Goal: Task Accomplishment & Management: Manage account settings

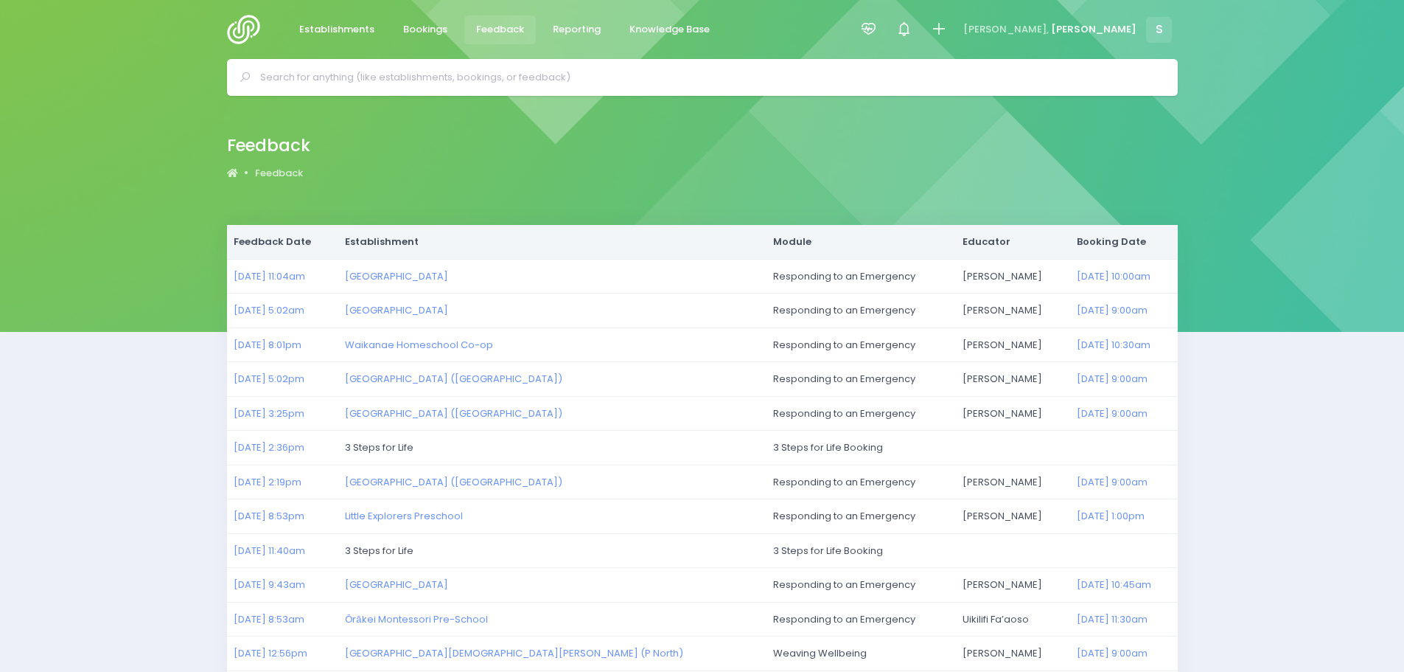
click at [415, 72] on input "text" at bounding box center [708, 77] width 897 height 22
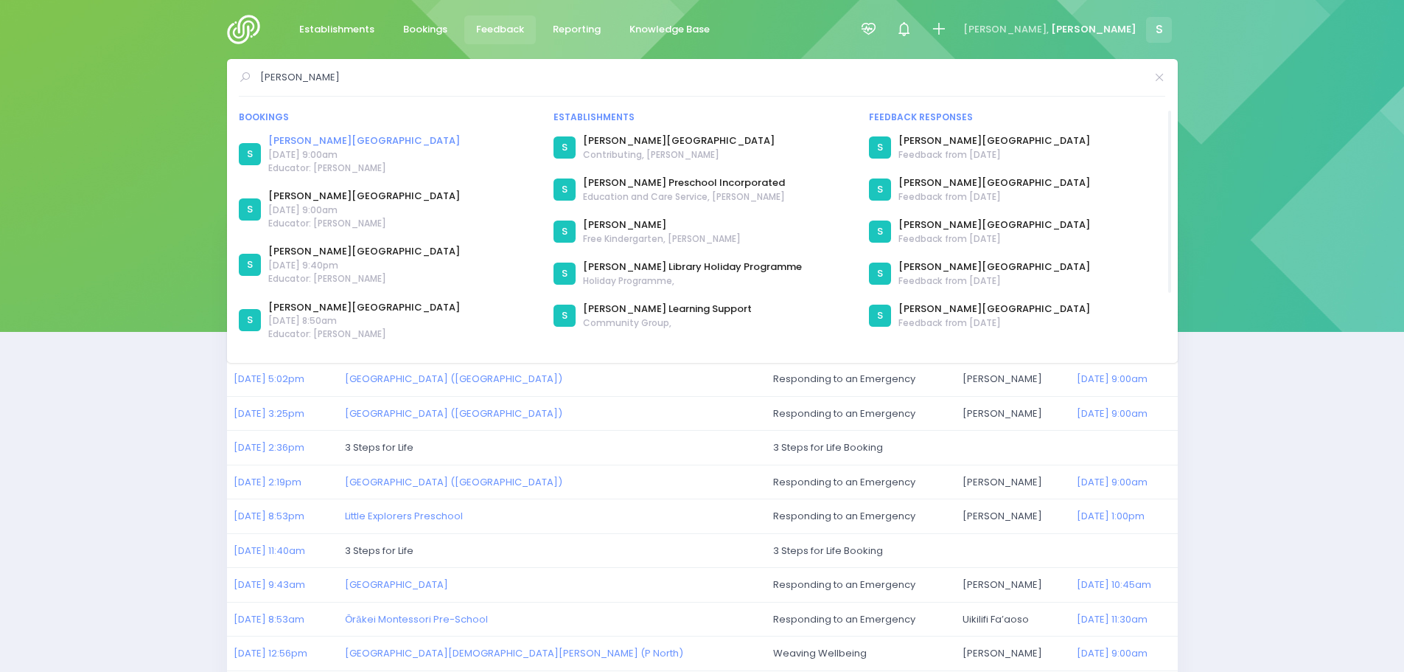
type input "geraldine"
click at [346, 139] on link "Geraldine High School" at bounding box center [364, 140] width 192 height 15
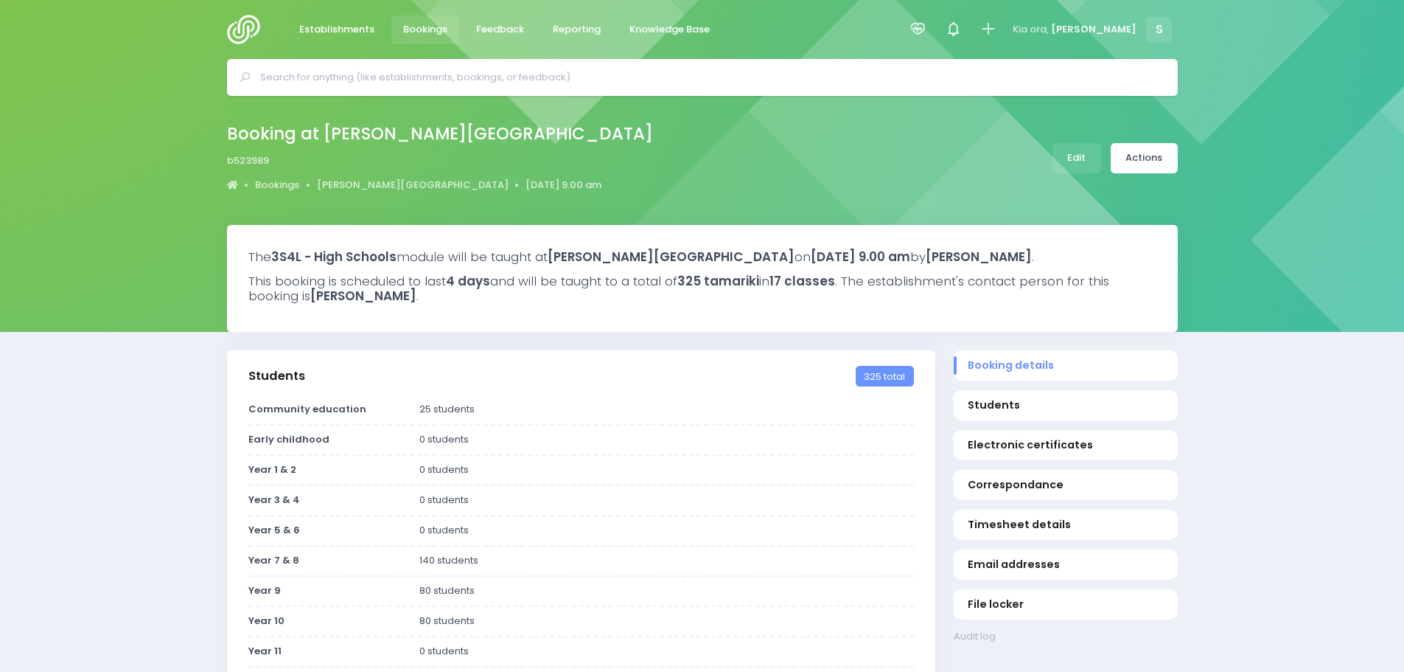
select select "5"
click at [382, 77] on input "text" at bounding box center [708, 77] width 897 height 22
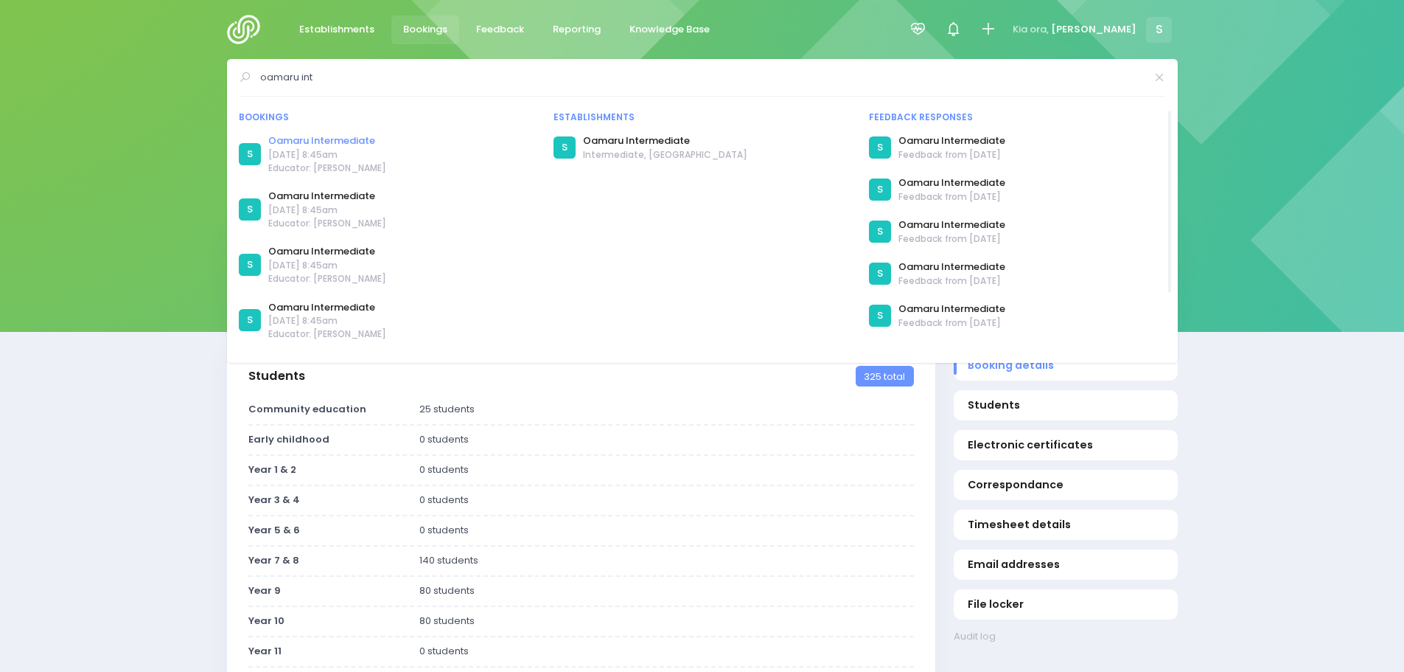
type input "oamaru int"
click at [322, 139] on link "Oamaru Intermediate" at bounding box center [327, 140] width 118 height 15
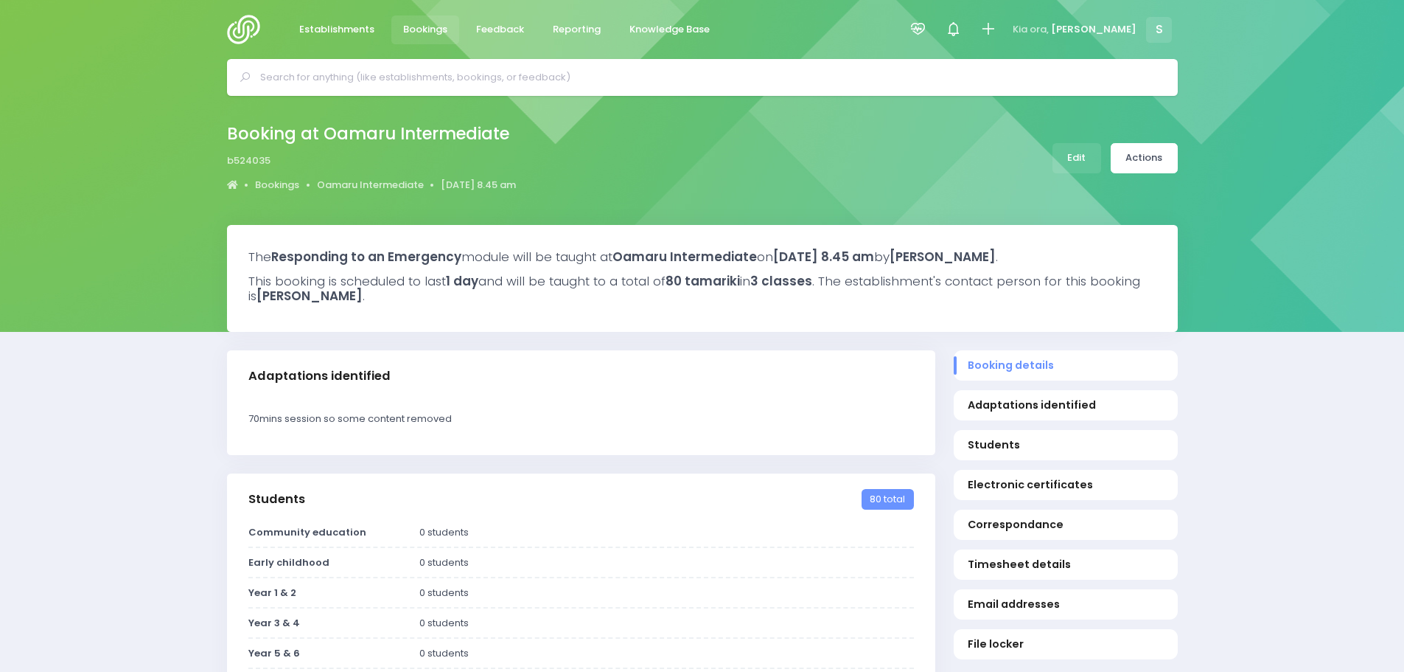
select select "5"
click at [363, 181] on link "Oamaru Intermediate" at bounding box center [370, 185] width 107 height 15
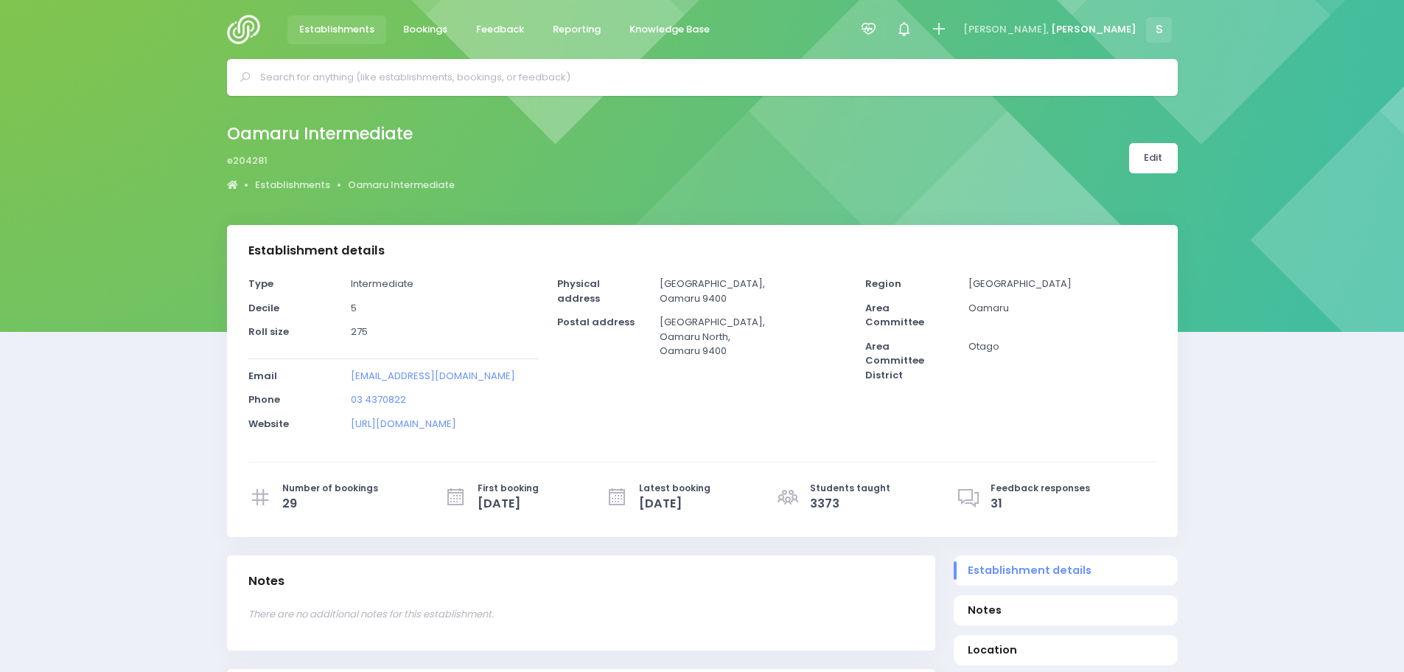
select select "5"
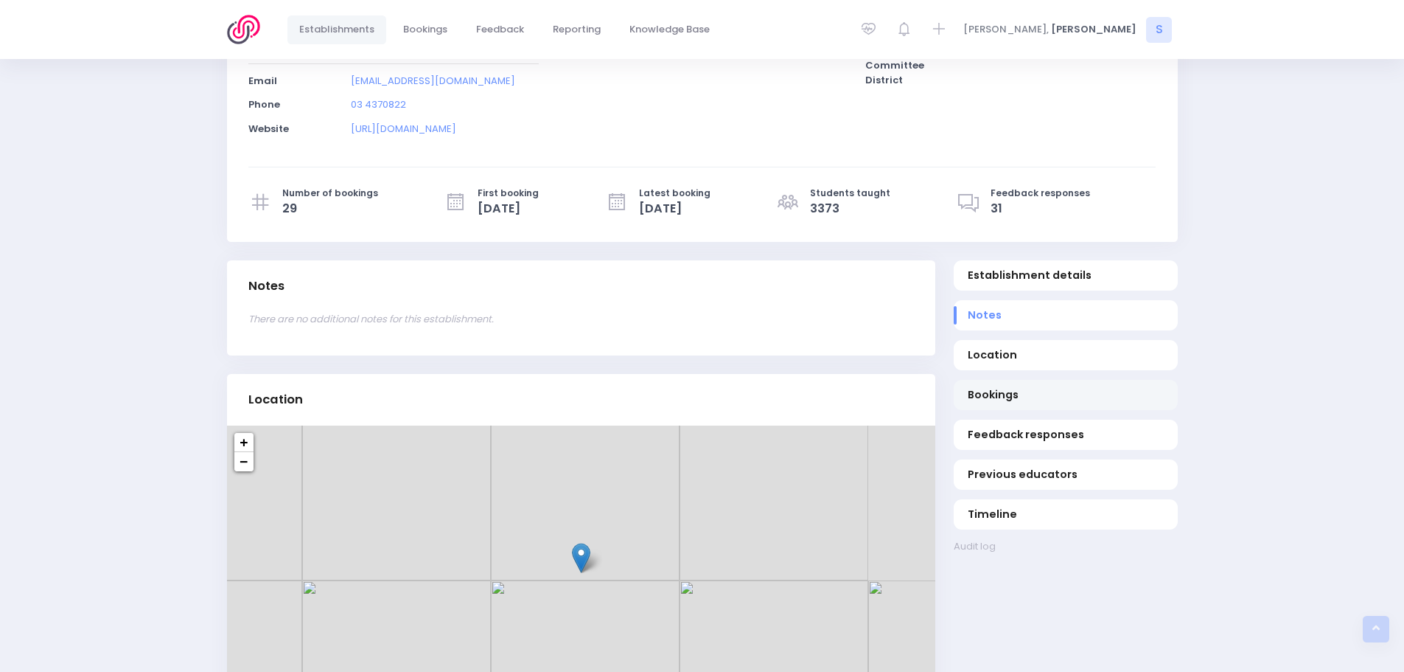
click at [991, 394] on span "Bookings" at bounding box center [1065, 394] width 195 height 15
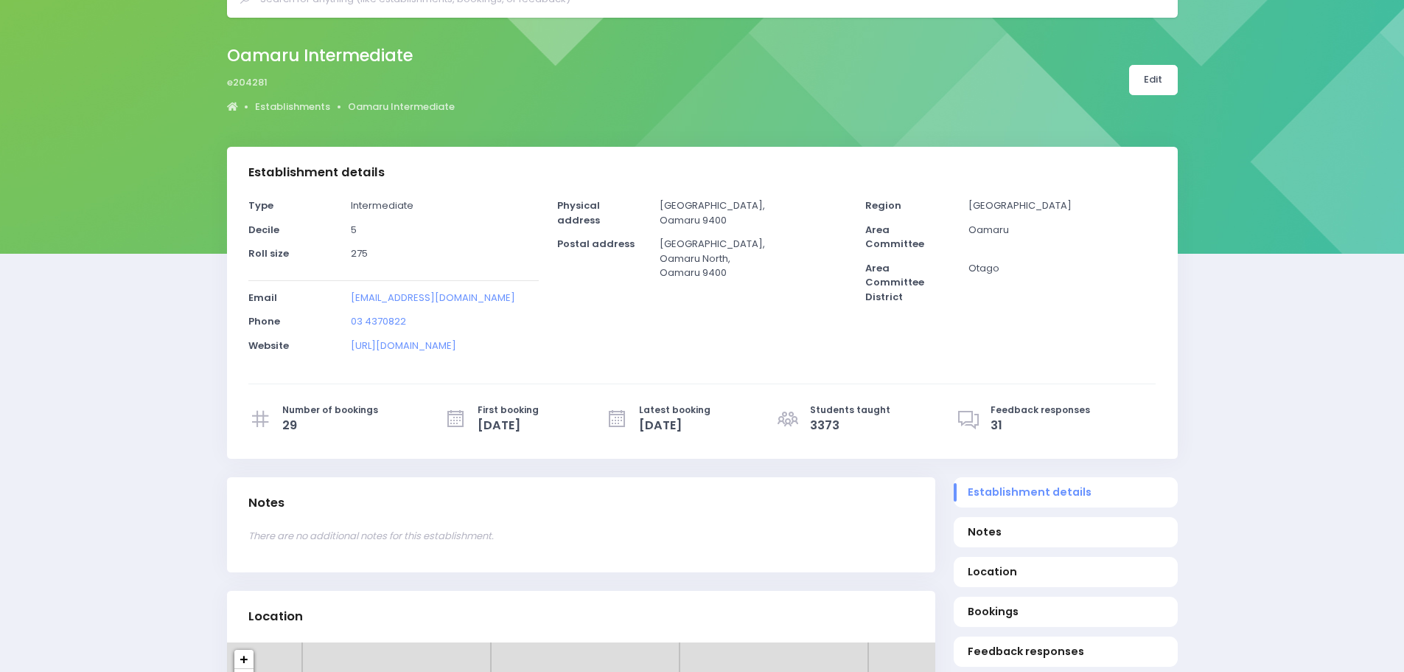
scroll to position [0, 0]
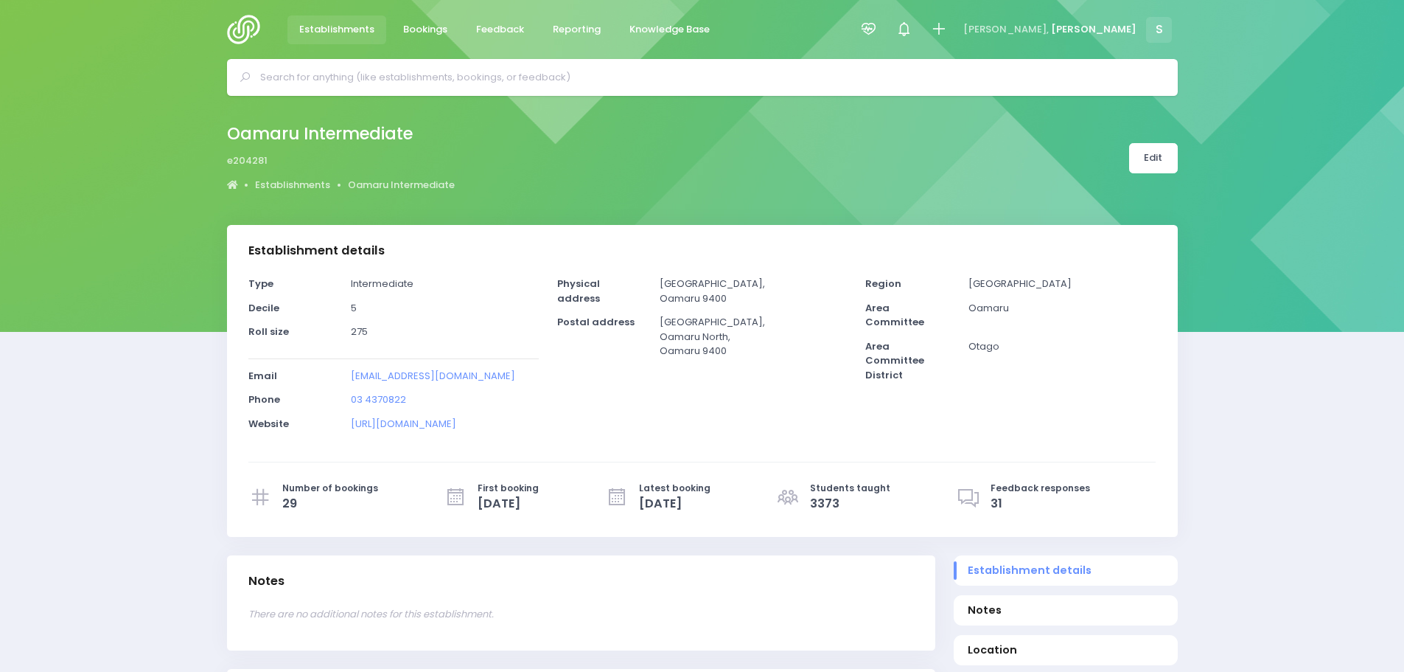
click at [366, 82] on input "text" at bounding box center [708, 77] width 897 height 22
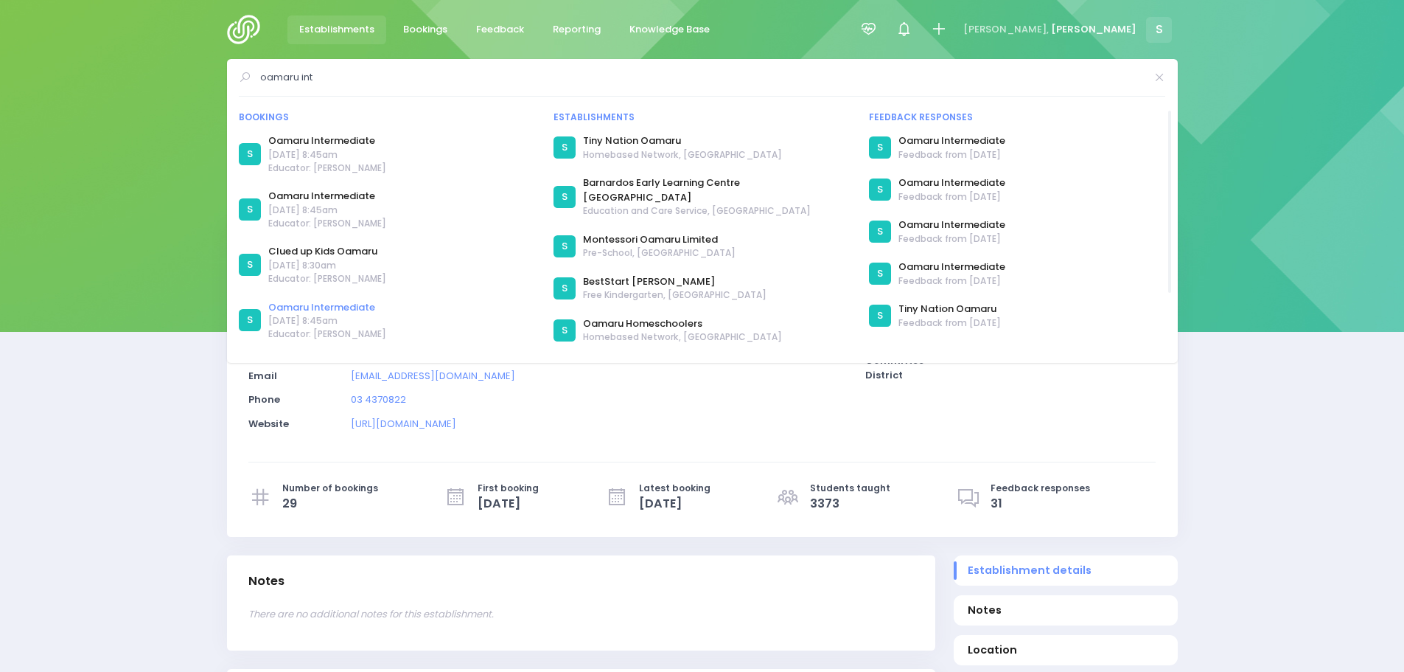
type input "oamaru int"
click at [332, 307] on link "Oamaru Intermediate" at bounding box center [327, 307] width 118 height 15
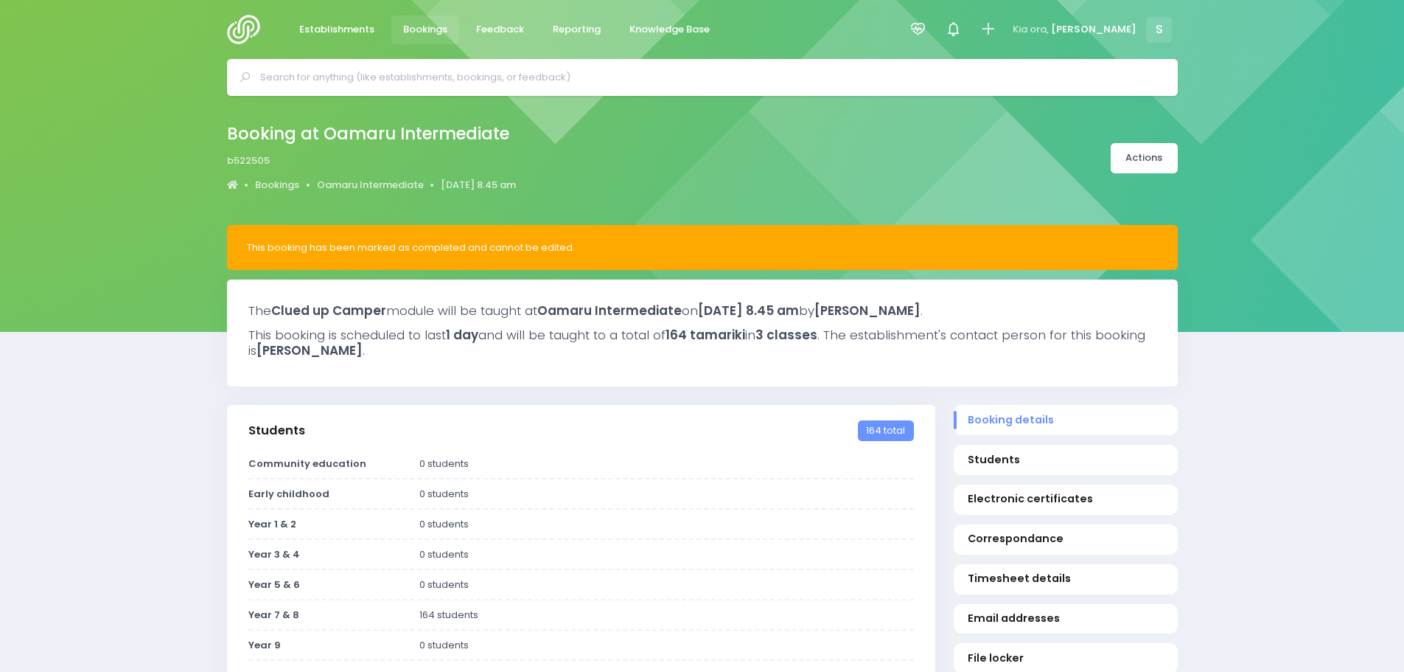
select select "5"
drag, startPoint x: 569, startPoint y: 26, endPoint x: 573, endPoint y: 51, distance: 25.3
click at [569, 26] on span "Reporting" at bounding box center [577, 29] width 48 height 15
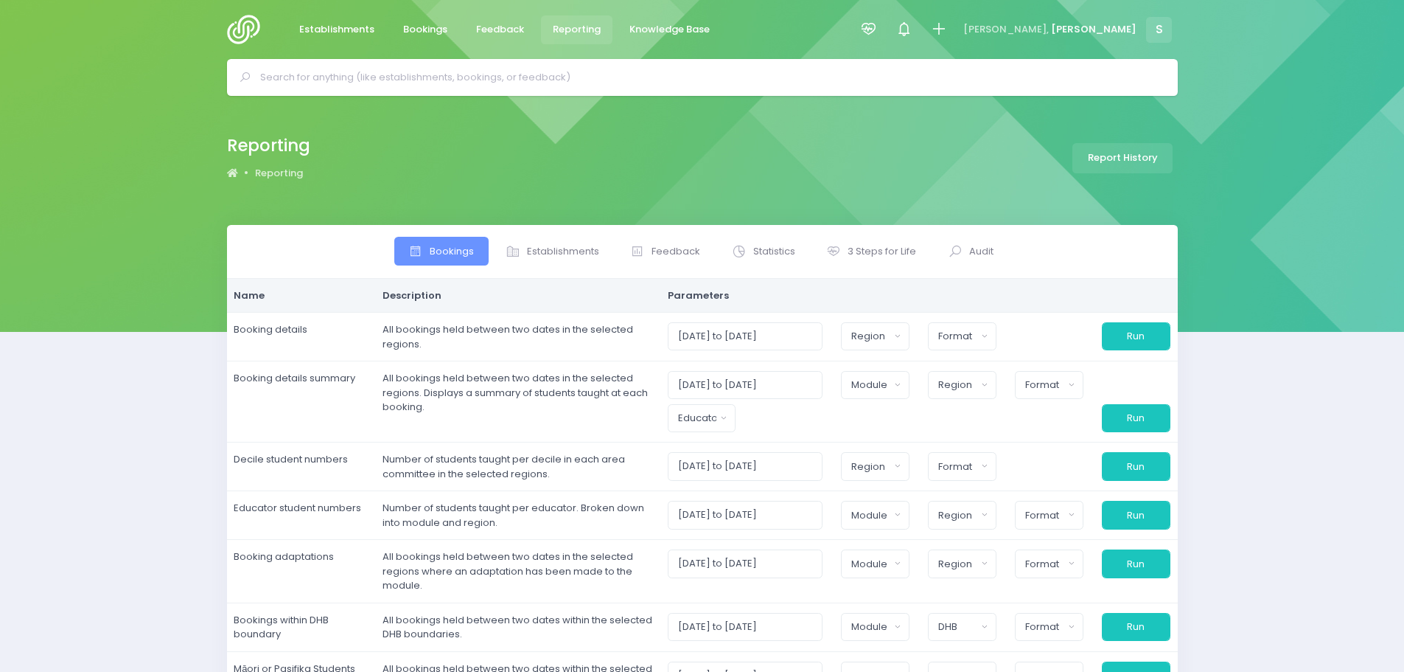
select select
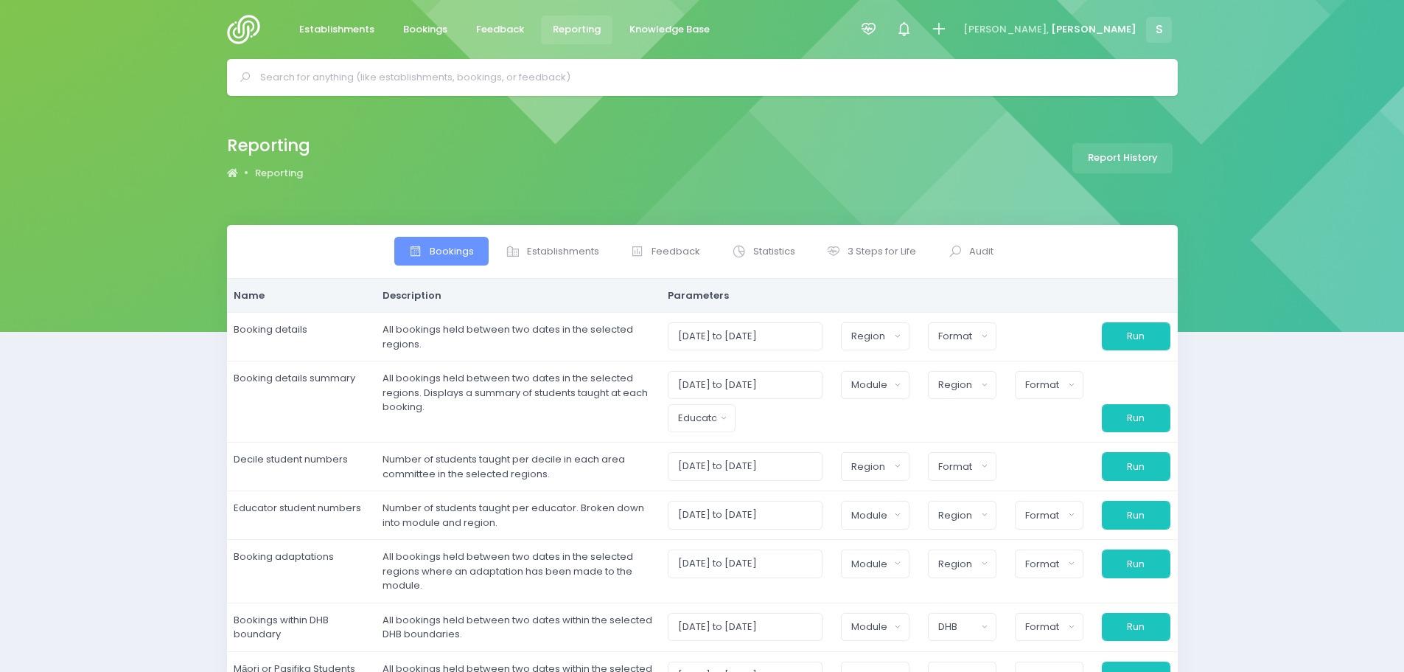
select select
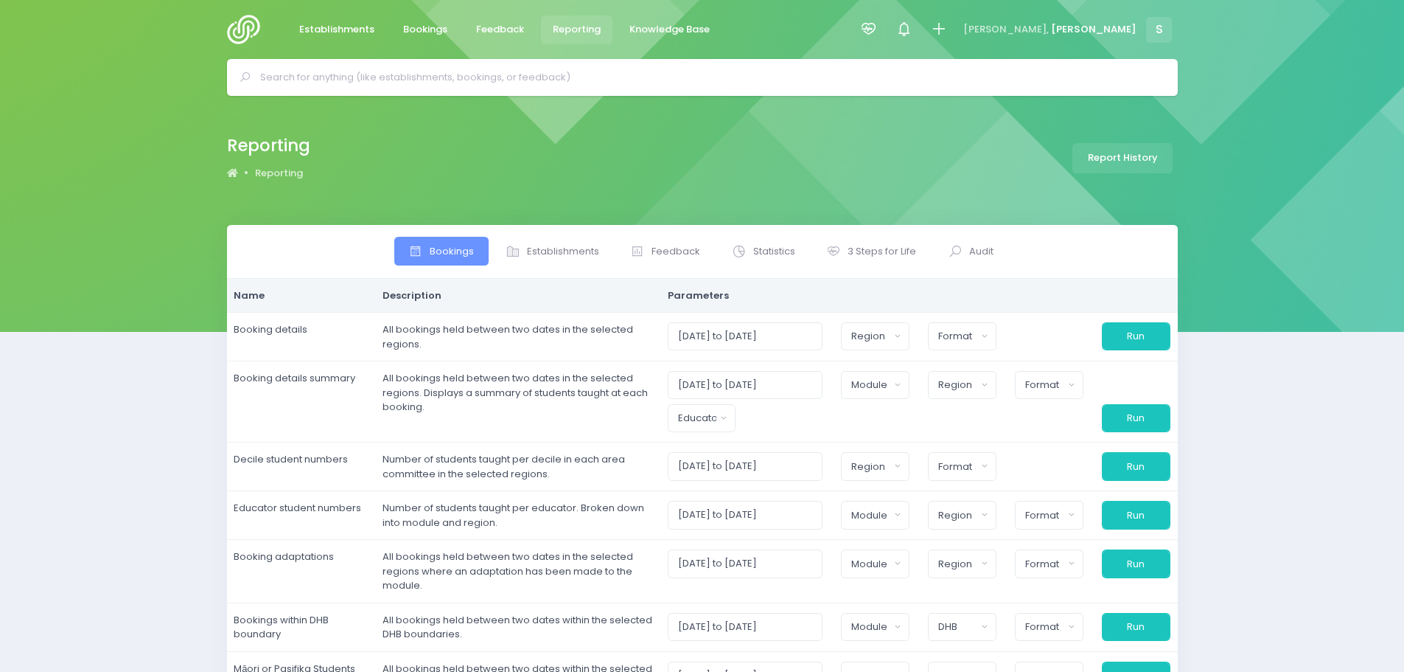
select select
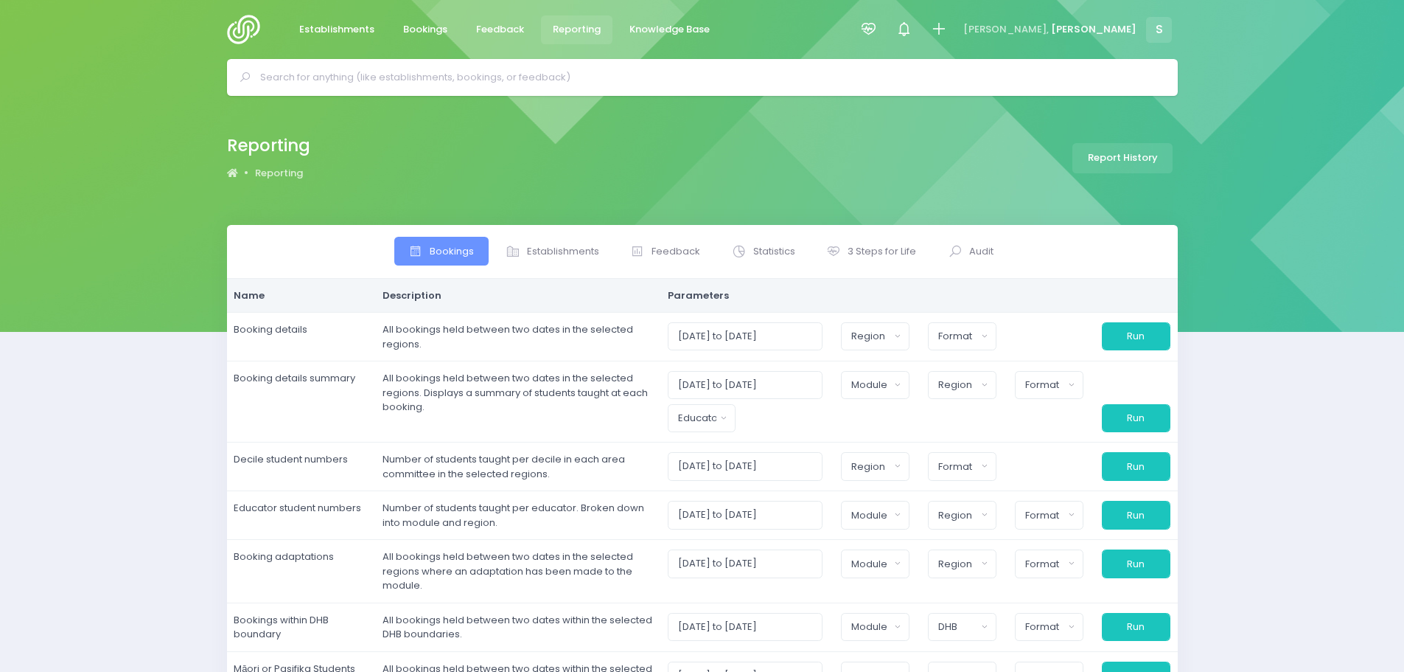
select select
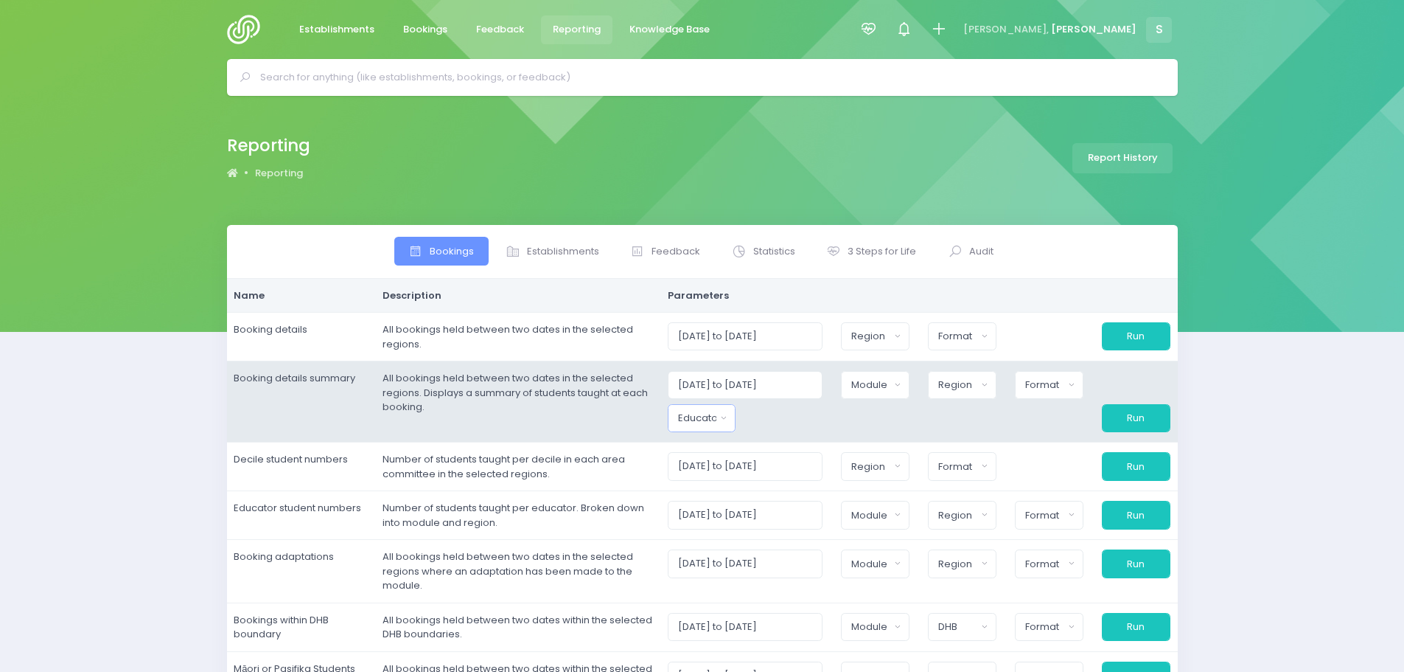
click at [731, 419] on button "Educator" at bounding box center [702, 418] width 69 height 28
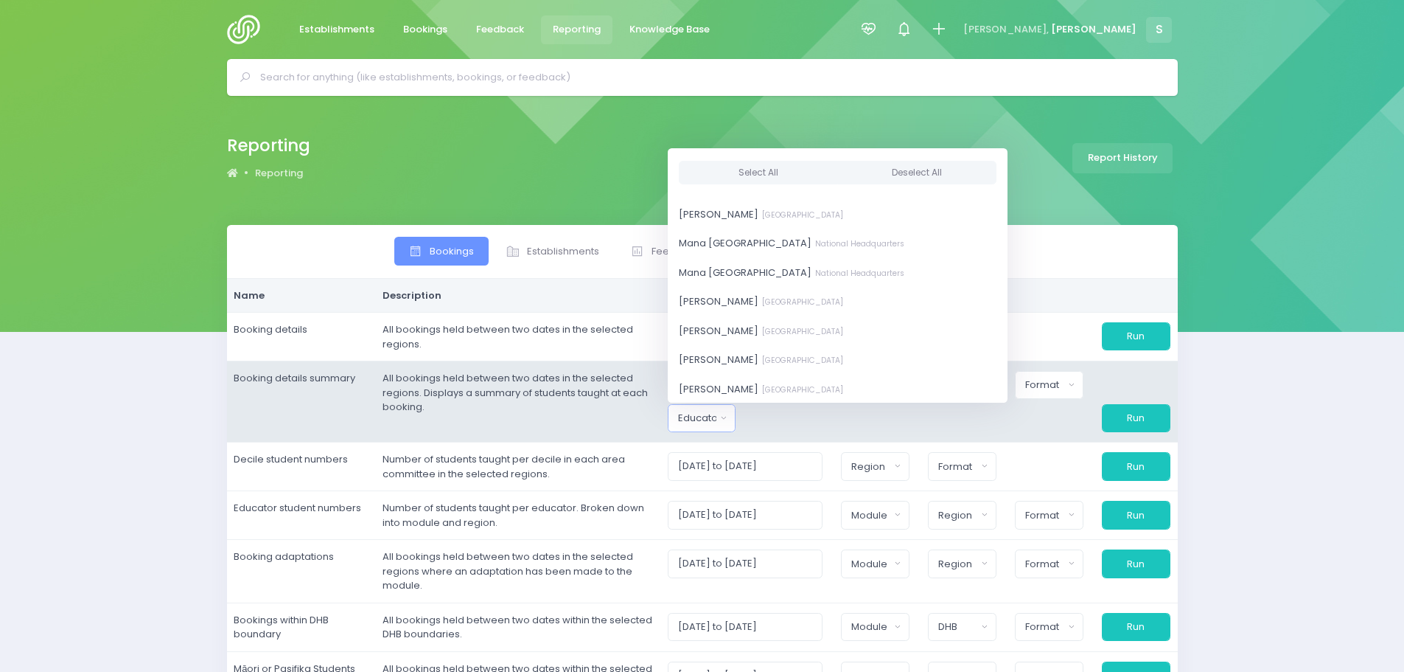
scroll to position [811, 0]
click at [739, 301] on span "Megan Holden South Island Region" at bounding box center [761, 297] width 164 height 15
select select "357484"
click at [649, 419] on td "All bookings held between two dates in the selected regions. Displays a summary…" at bounding box center [517, 401] width 285 height 81
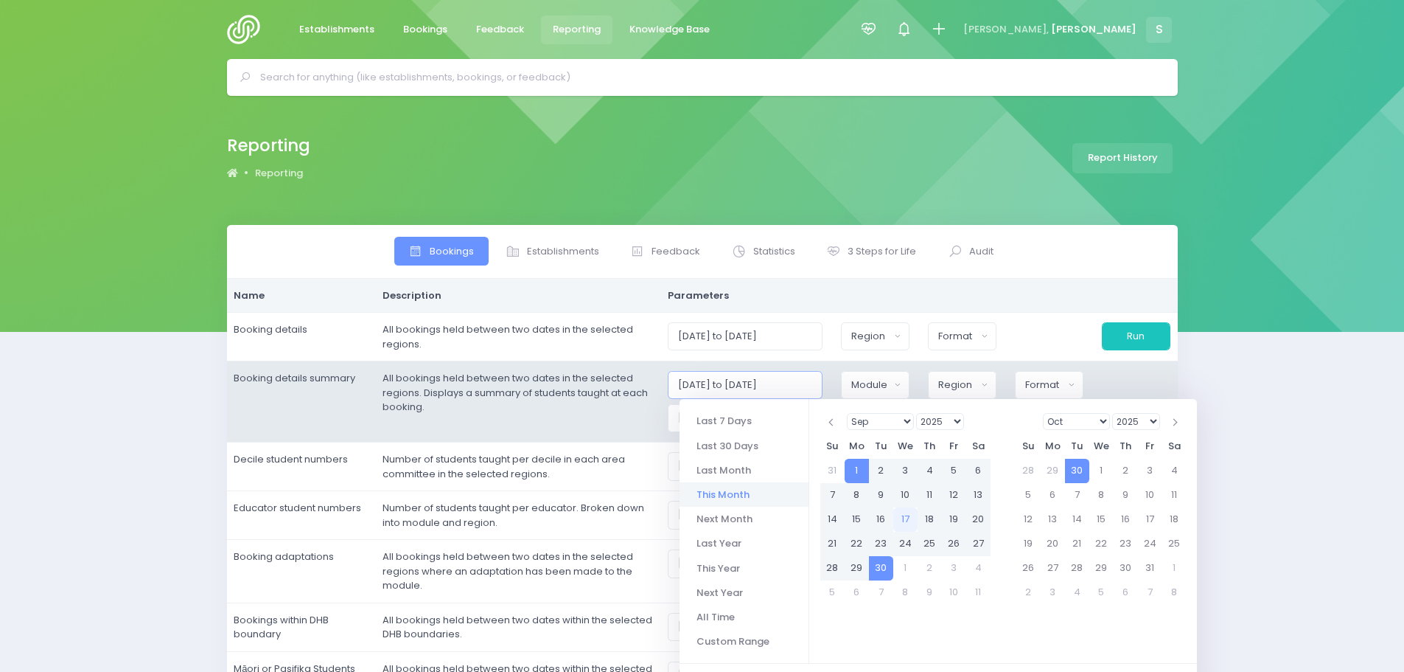
click at [714, 381] on input "01/09/2025 to 30/09/2025" at bounding box center [746, 385] width 156 height 28
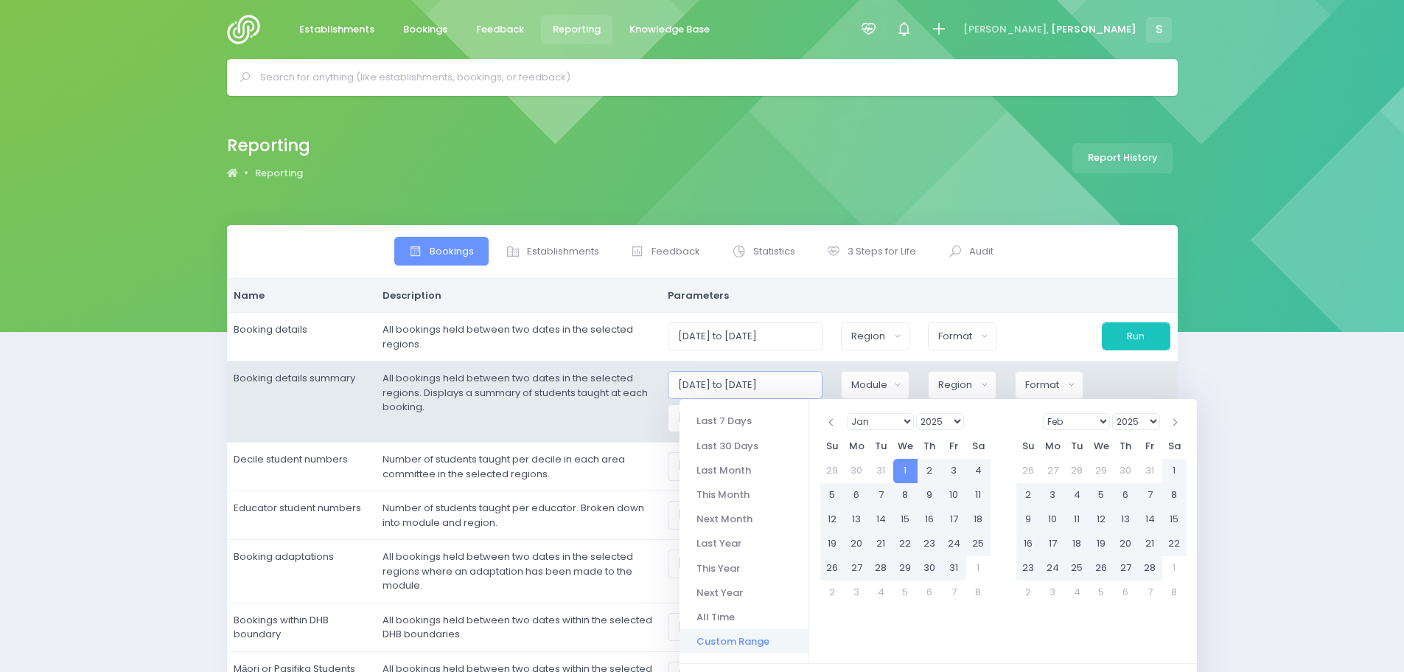
type input "01/01/2025 to 30/09/2025"
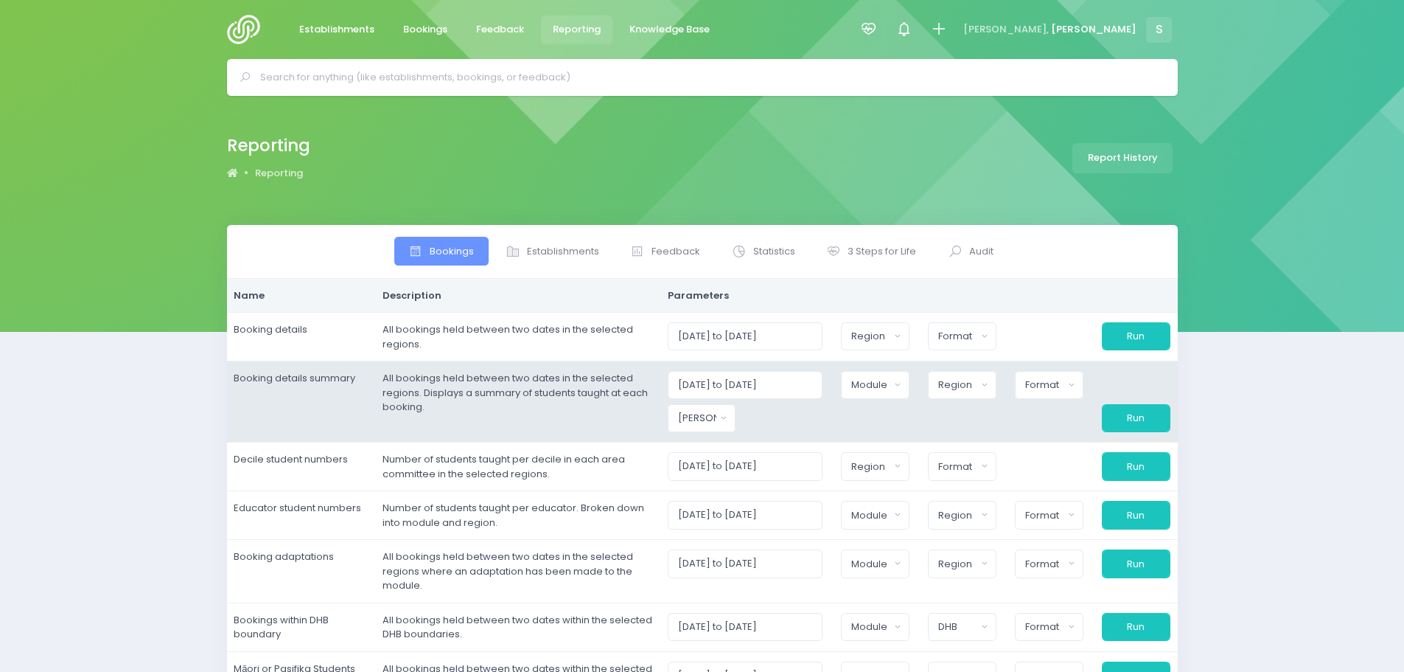
click at [652, 427] on td "All bookings held between two dates in the selected regions. Displays a summary…" at bounding box center [517, 401] width 285 height 81
click at [867, 383] on div "Module" at bounding box center [870, 384] width 38 height 15
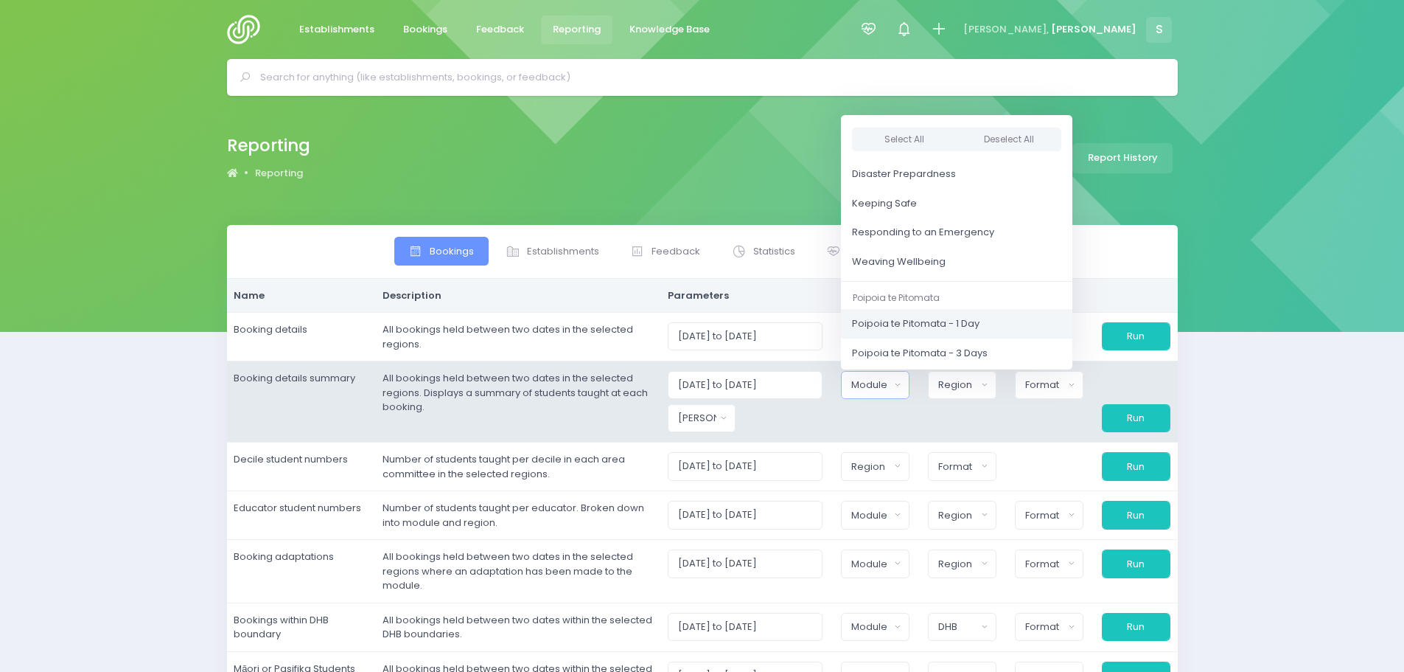
scroll to position [147, 0]
click at [914, 251] on span "Weaving Wellbeing" at bounding box center [899, 252] width 94 height 15
select select "Weaving Wellbeing"
click at [964, 383] on div "Region" at bounding box center [957, 384] width 38 height 15
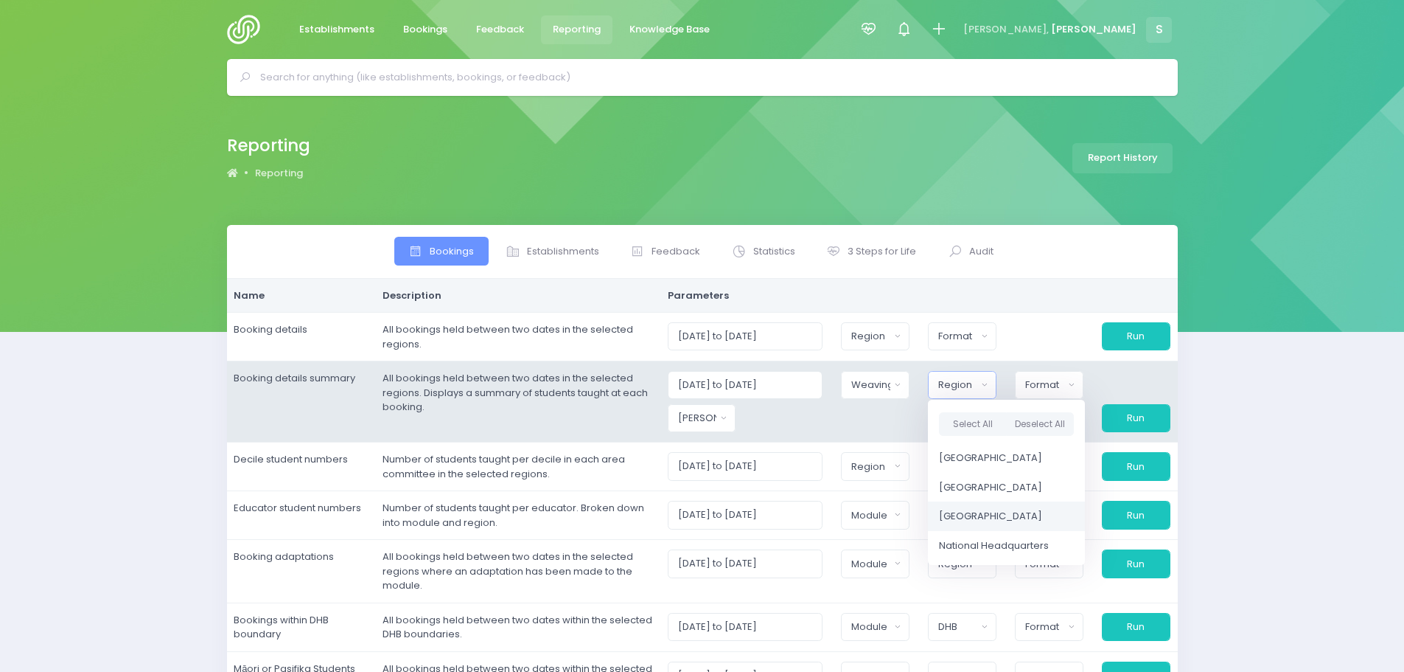
click at [997, 516] on span "[GEOGRAPHIC_DATA]" at bounding box center [990, 516] width 103 height 15
select select "South Island"
click at [1035, 395] on button "Format" at bounding box center [1047, 385] width 69 height 28
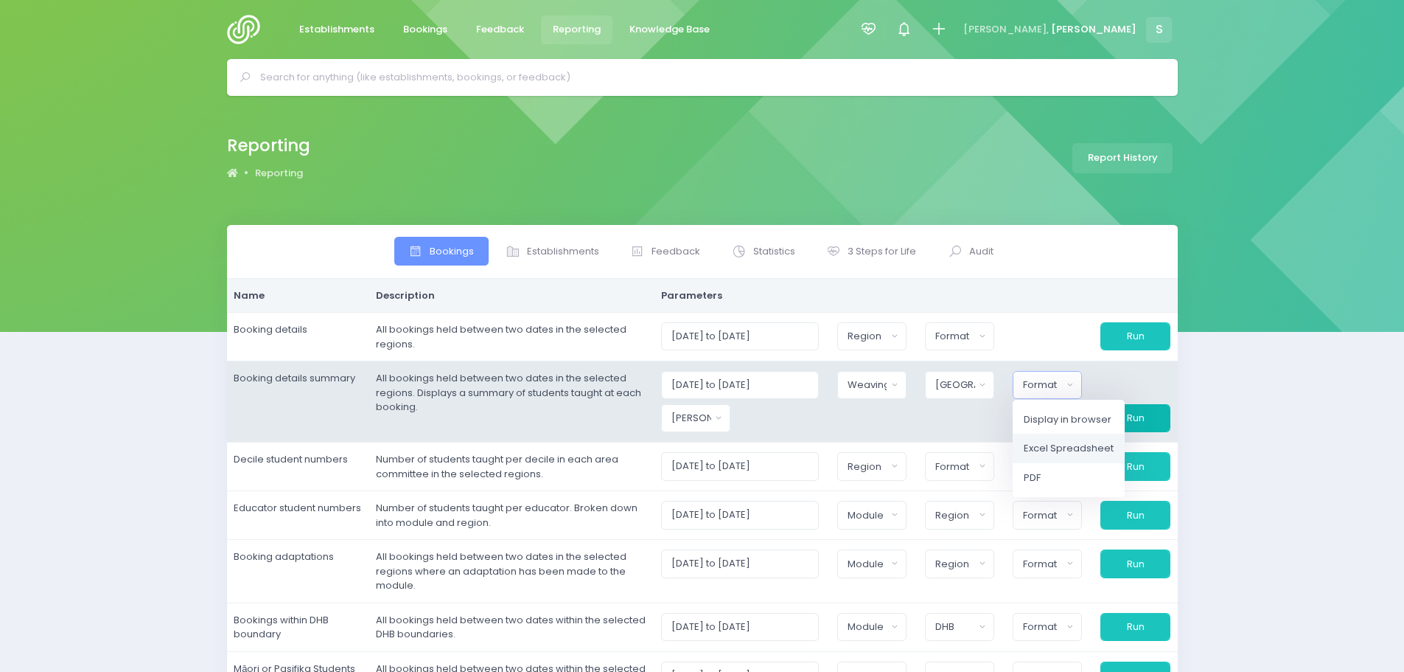
drag, startPoint x: 1064, startPoint y: 450, endPoint x: 1128, endPoint y: 425, distance: 69.1
click at [1064, 450] on span "Excel Spreadsheet" at bounding box center [1069, 448] width 90 height 15
select select "excel"
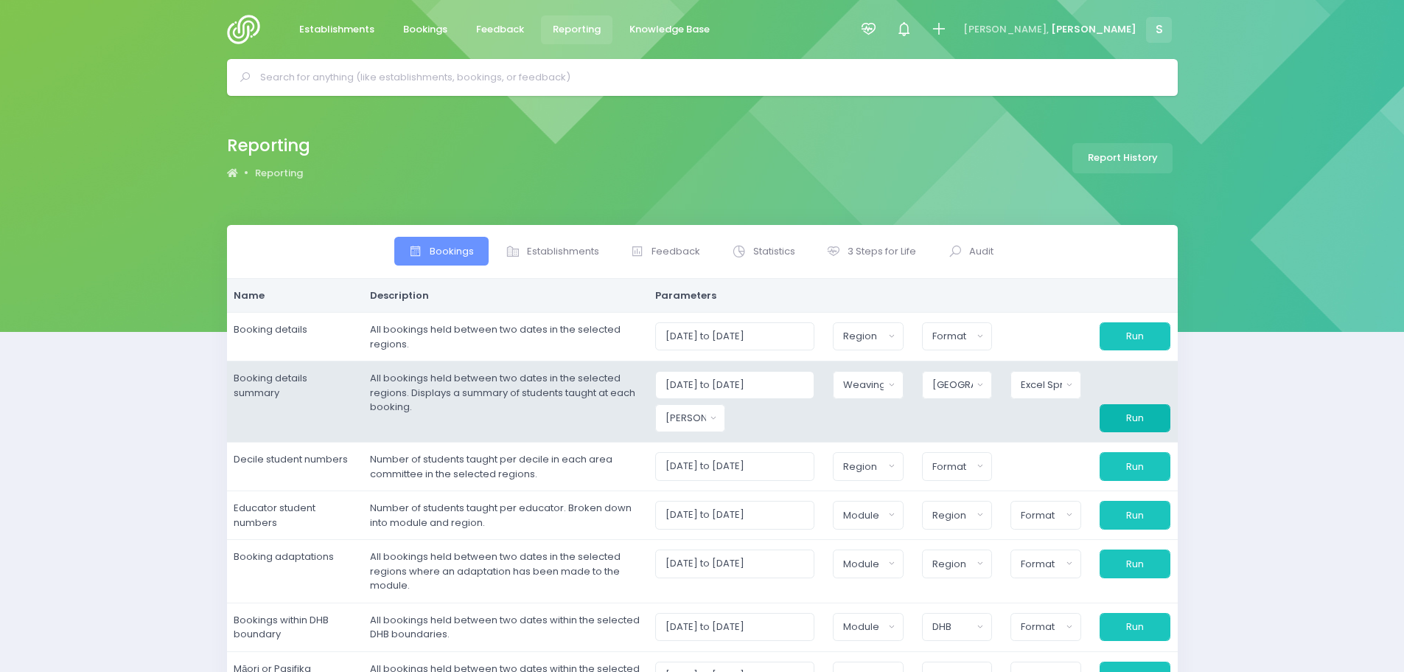
click at [1129, 424] on button "Run" at bounding box center [1135, 418] width 71 height 28
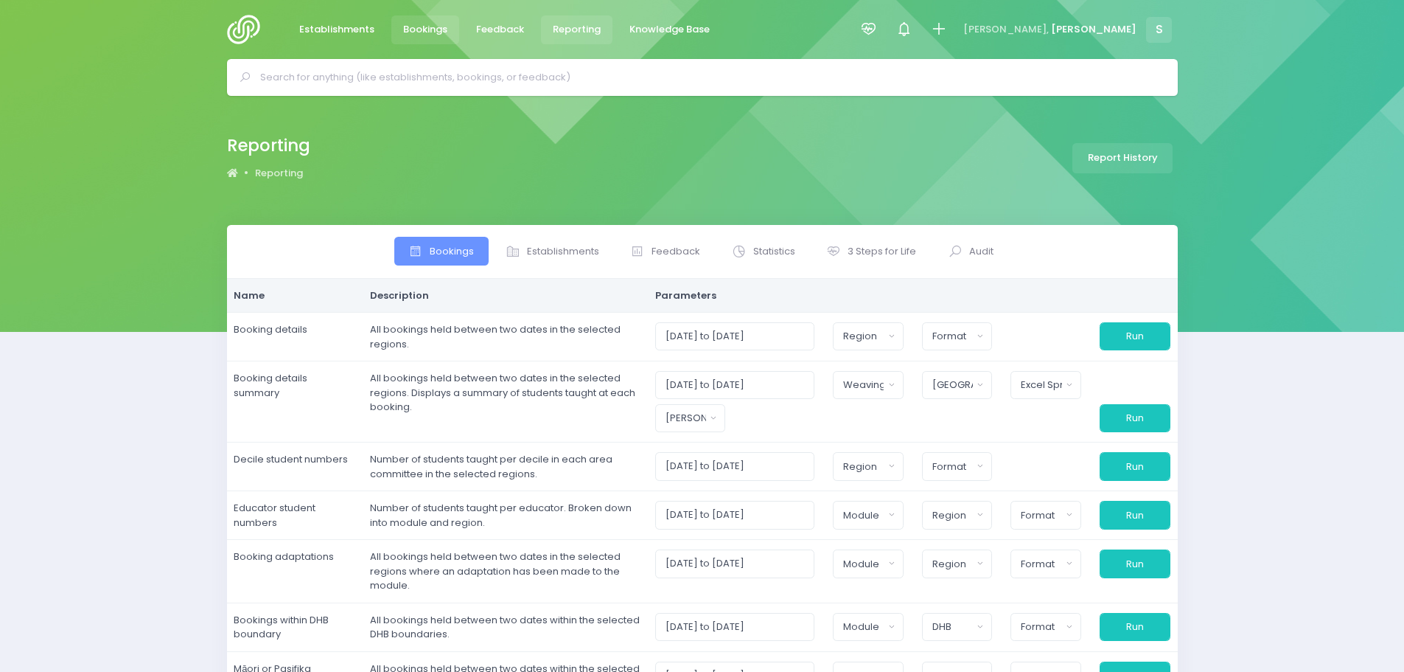
click at [419, 24] on span "Bookings" at bounding box center [425, 29] width 44 height 15
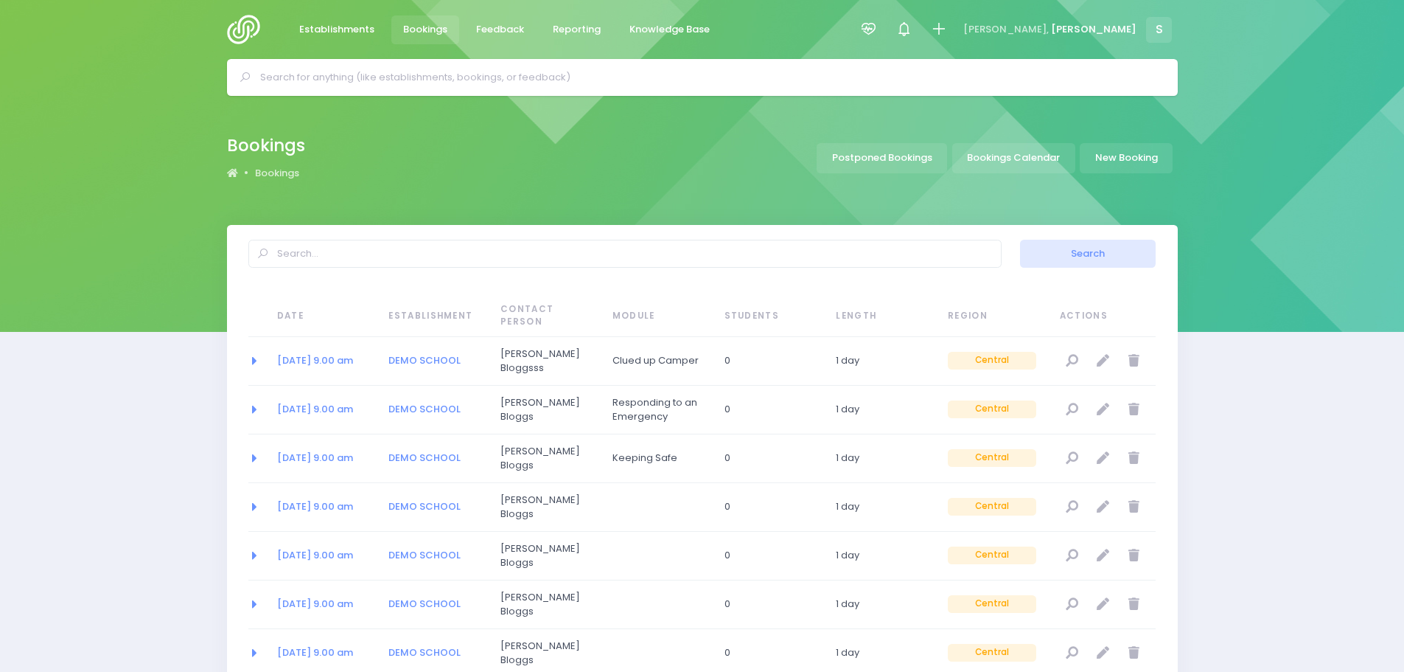
select select "20"
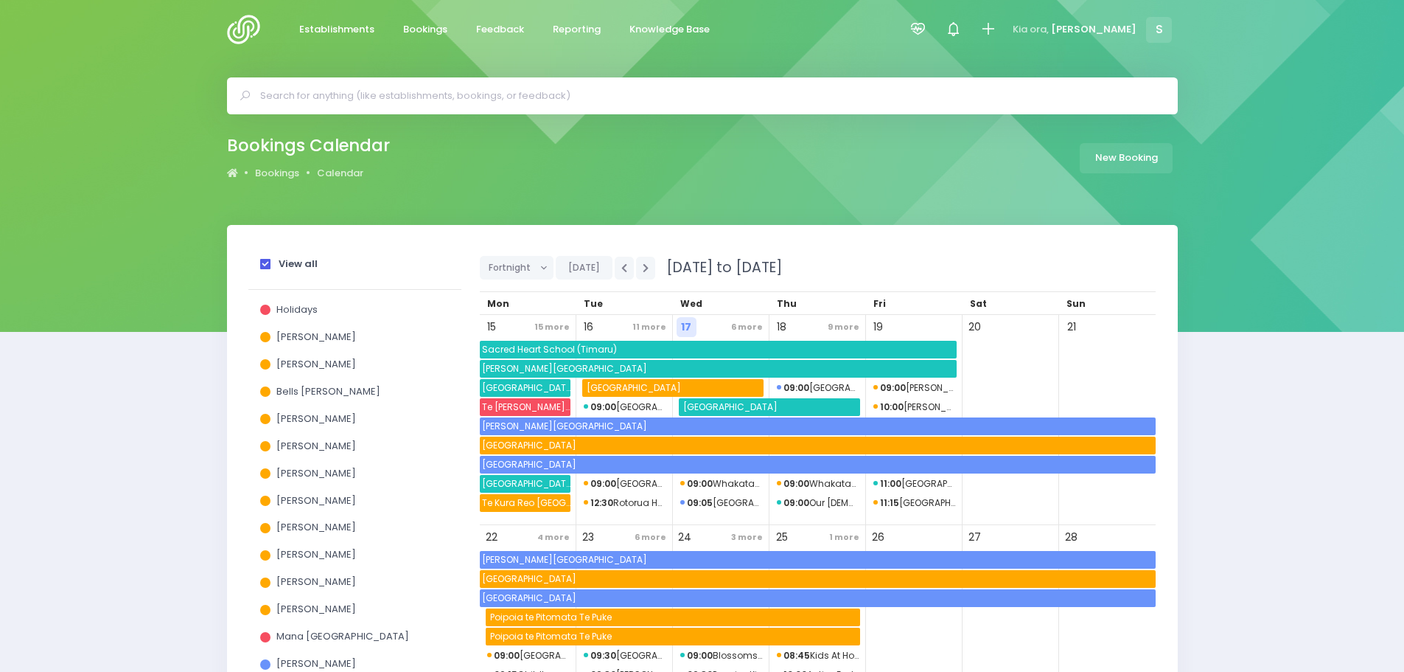
click at [263, 260] on span at bounding box center [265, 264] width 10 height 10
click at [0, 0] on input "View all" at bounding box center [0, 0] width 0 height 0
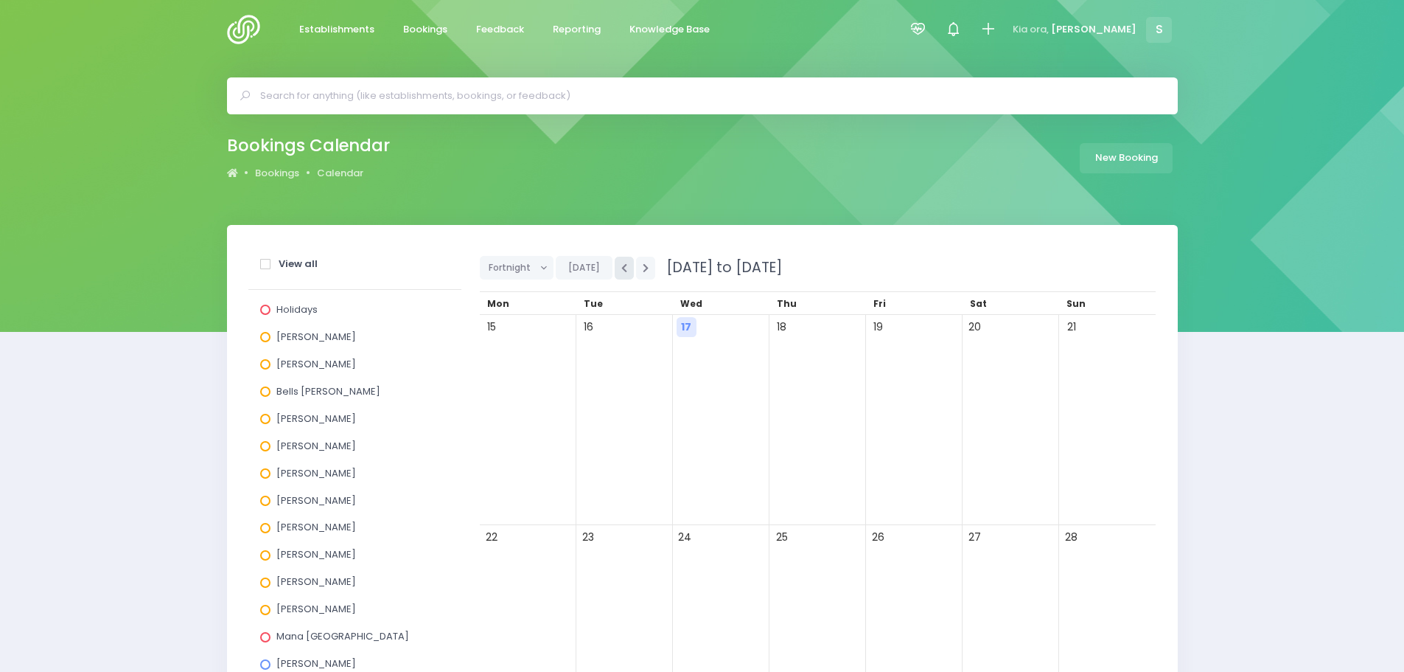
click at [622, 271] on icon "button" at bounding box center [624, 268] width 6 height 10
click at [635, 559] on span "11:00 Kids House" at bounding box center [625, 560] width 82 height 18
click at [911, 561] on span "10:00 St Andrews Kindergarten" at bounding box center [915, 560] width 82 height 18
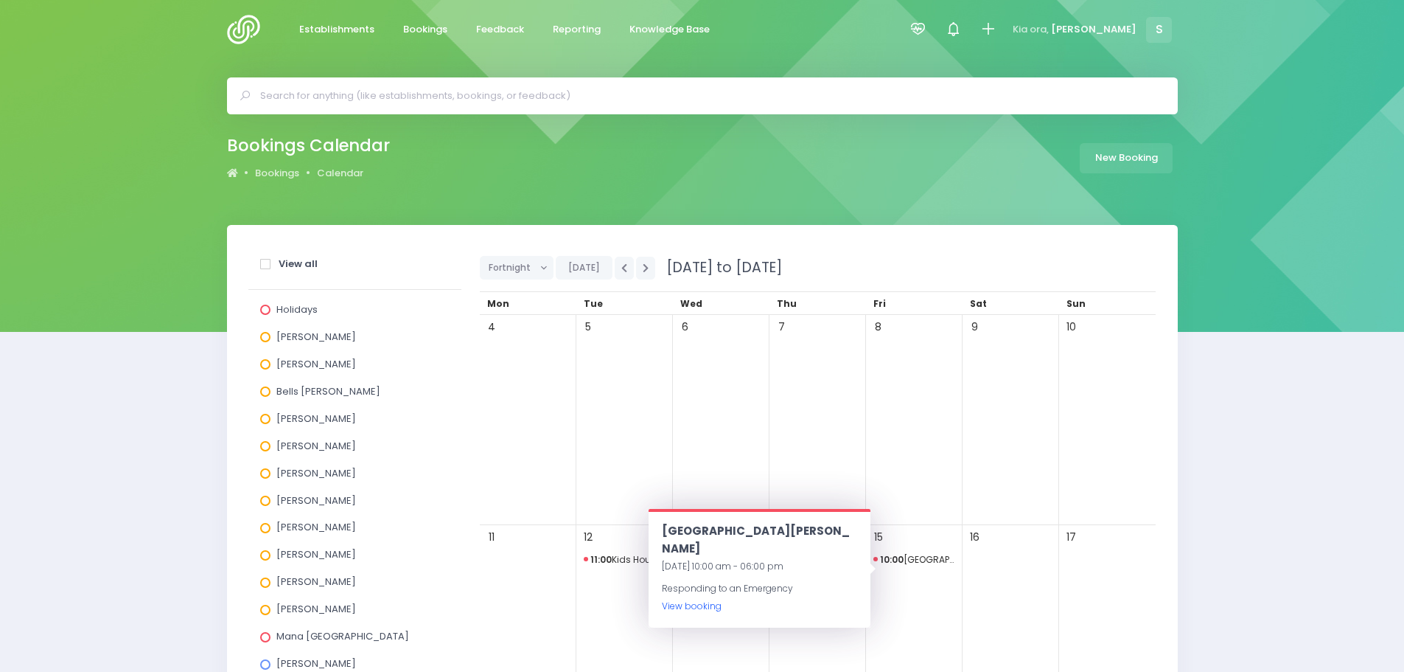
click at [705, 599] on link "View booking" at bounding box center [692, 605] width 60 height 13
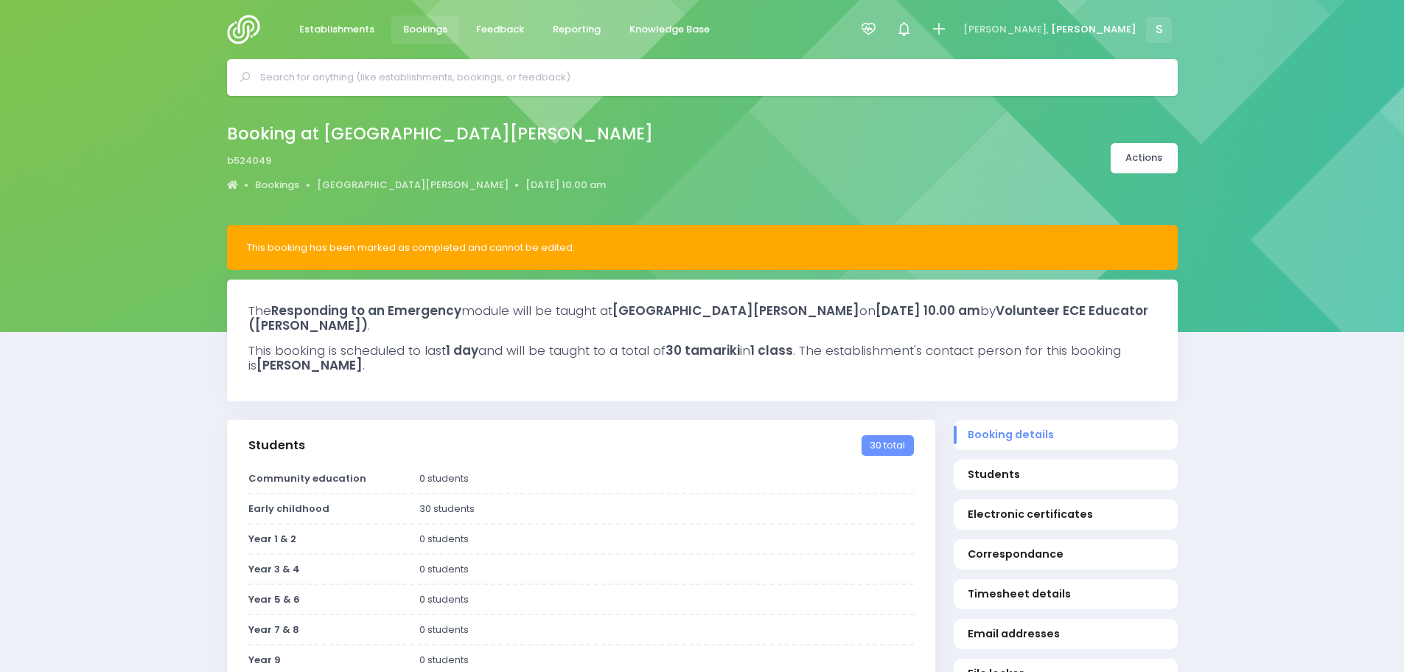
select select "5"
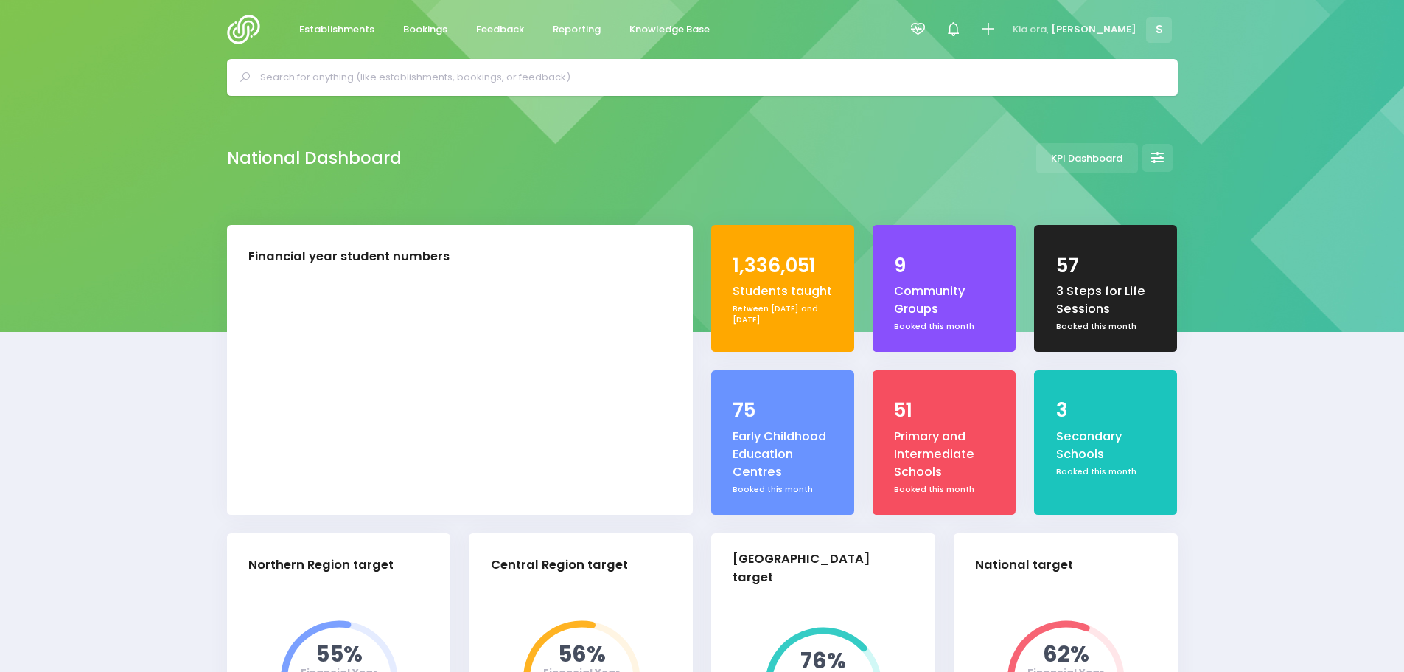
select select "5"
click at [441, 79] on input "text" at bounding box center [708, 77] width 897 height 22
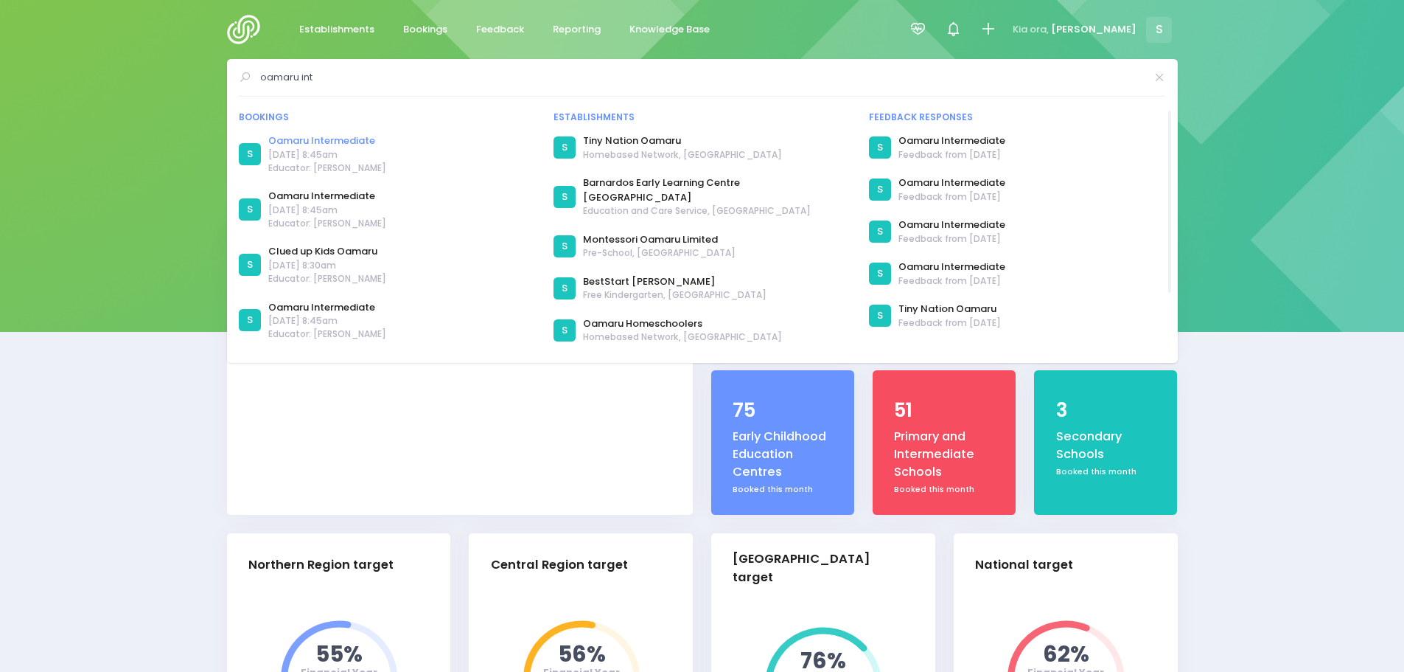
type input "oamaru int"
click at [336, 137] on link "Oamaru Intermediate" at bounding box center [327, 140] width 118 height 15
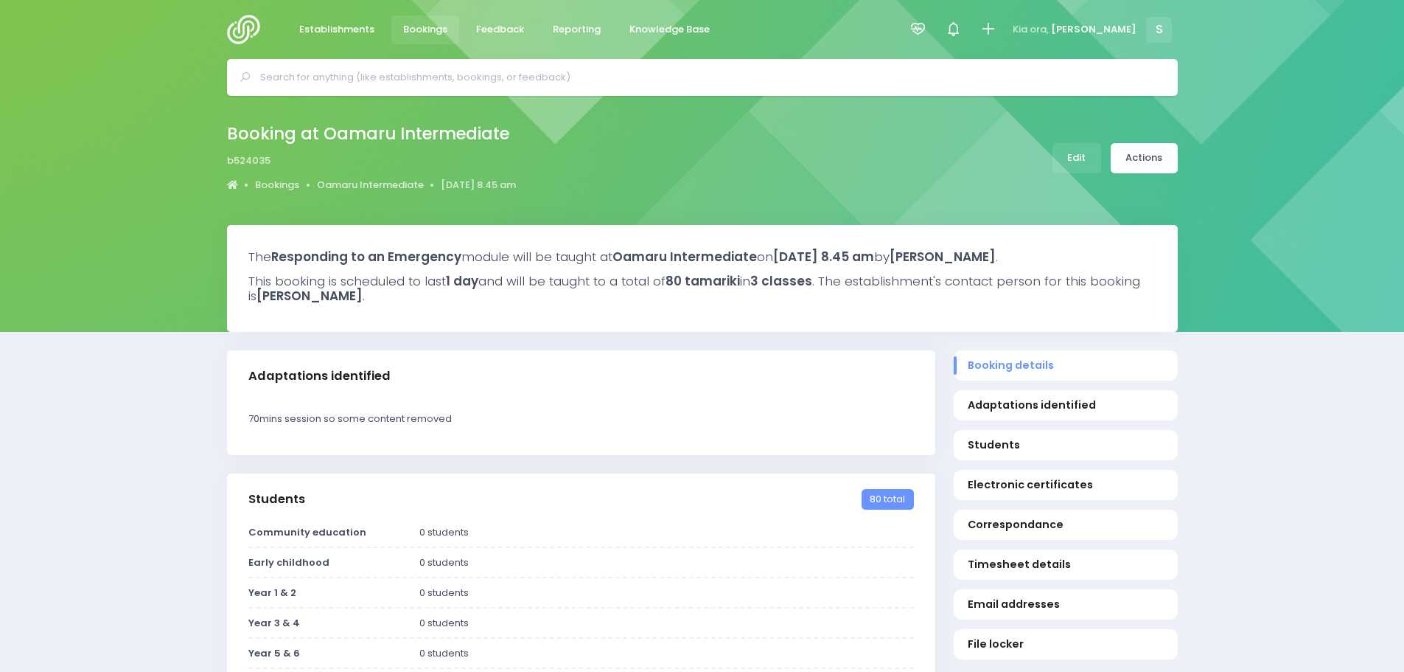
select select "5"
click at [1087, 162] on link "Edit" at bounding box center [1077, 158] width 49 height 30
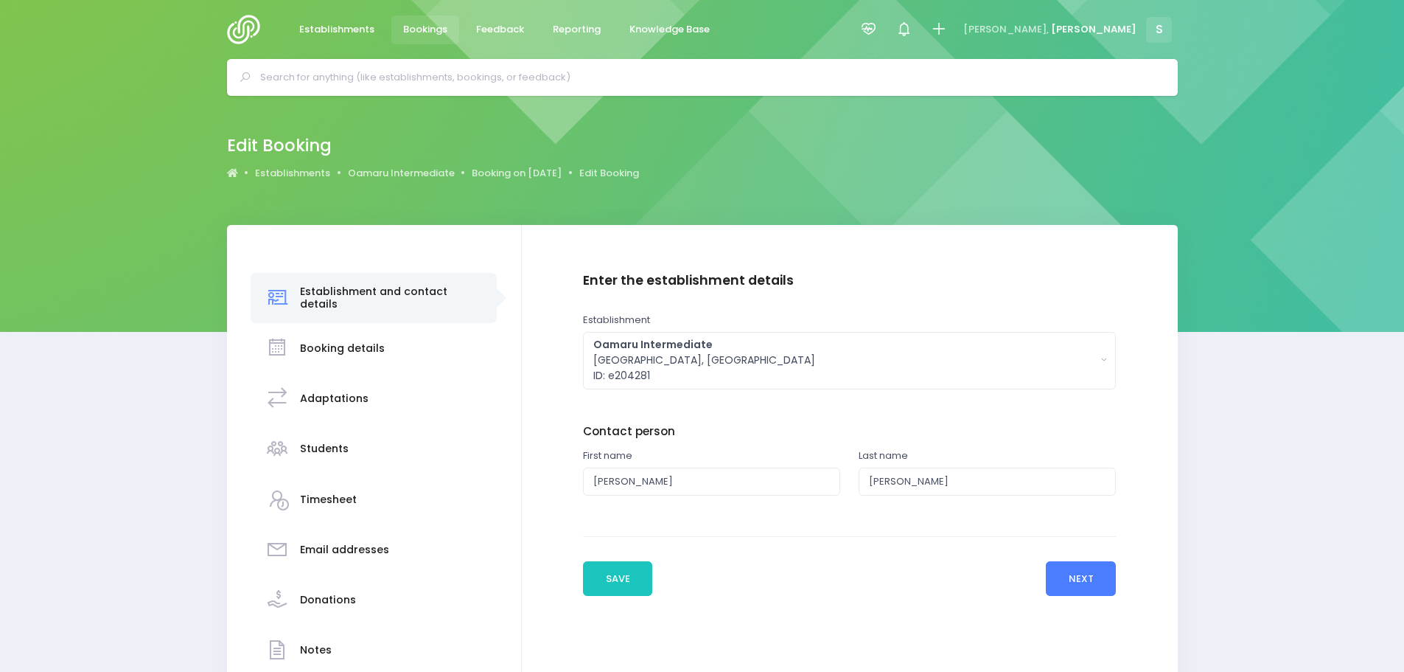
click at [1070, 582] on button "Next" at bounding box center [1081, 578] width 70 height 35
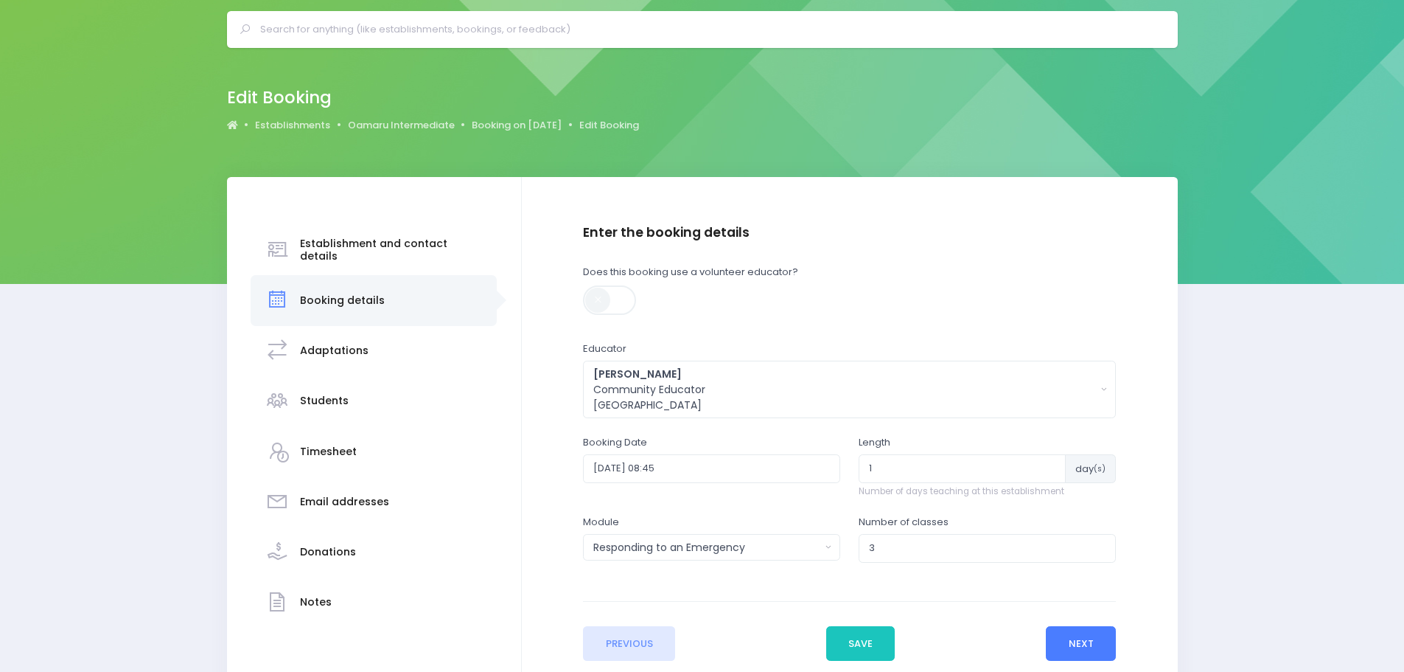
scroll to position [74, 0]
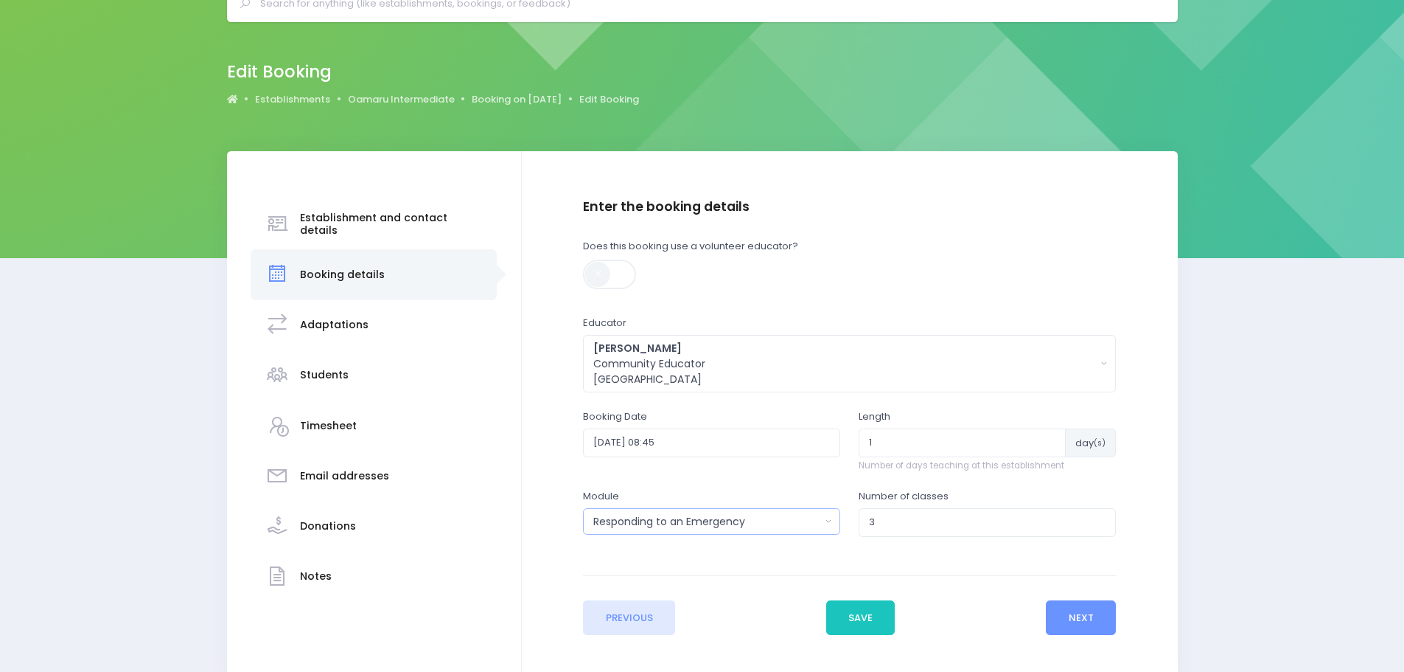
click at [813, 526] on div "Responding to an Emergency" at bounding box center [706, 521] width 227 height 15
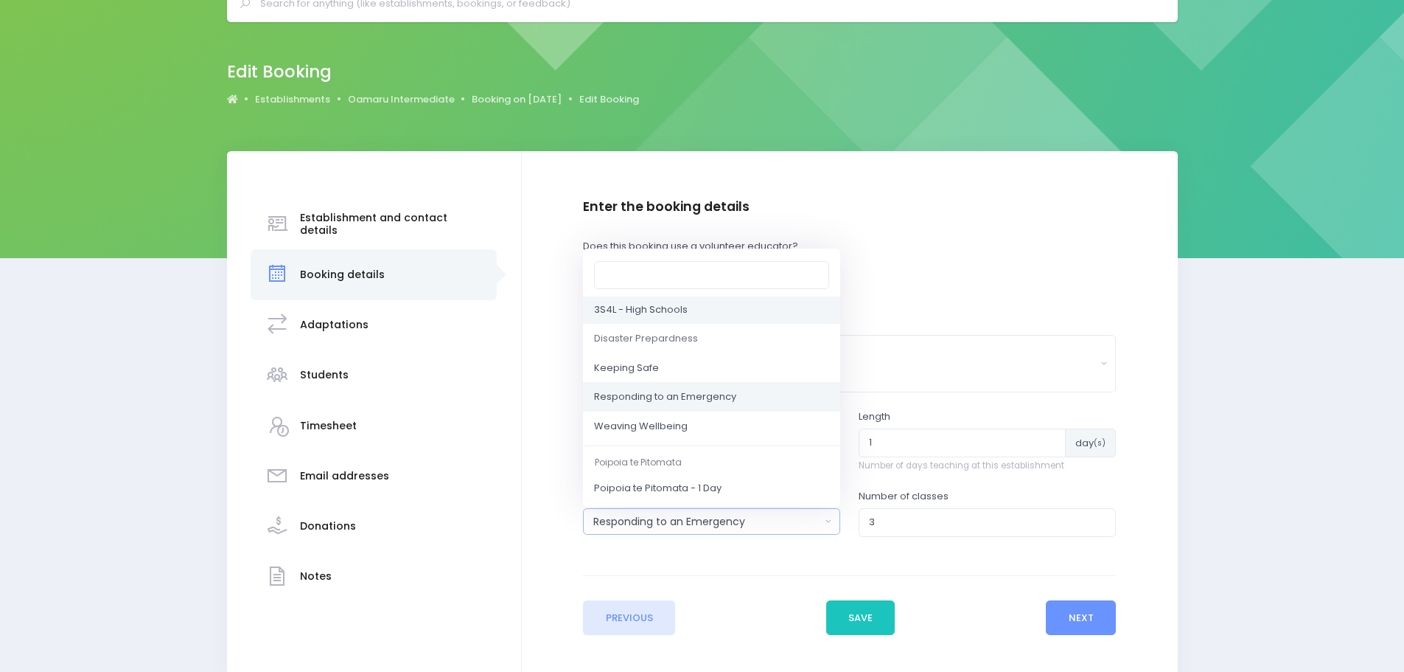
click at [661, 310] on span "3S4L - High Schools" at bounding box center [641, 309] width 94 height 15
select select "3S4L - High Schools"
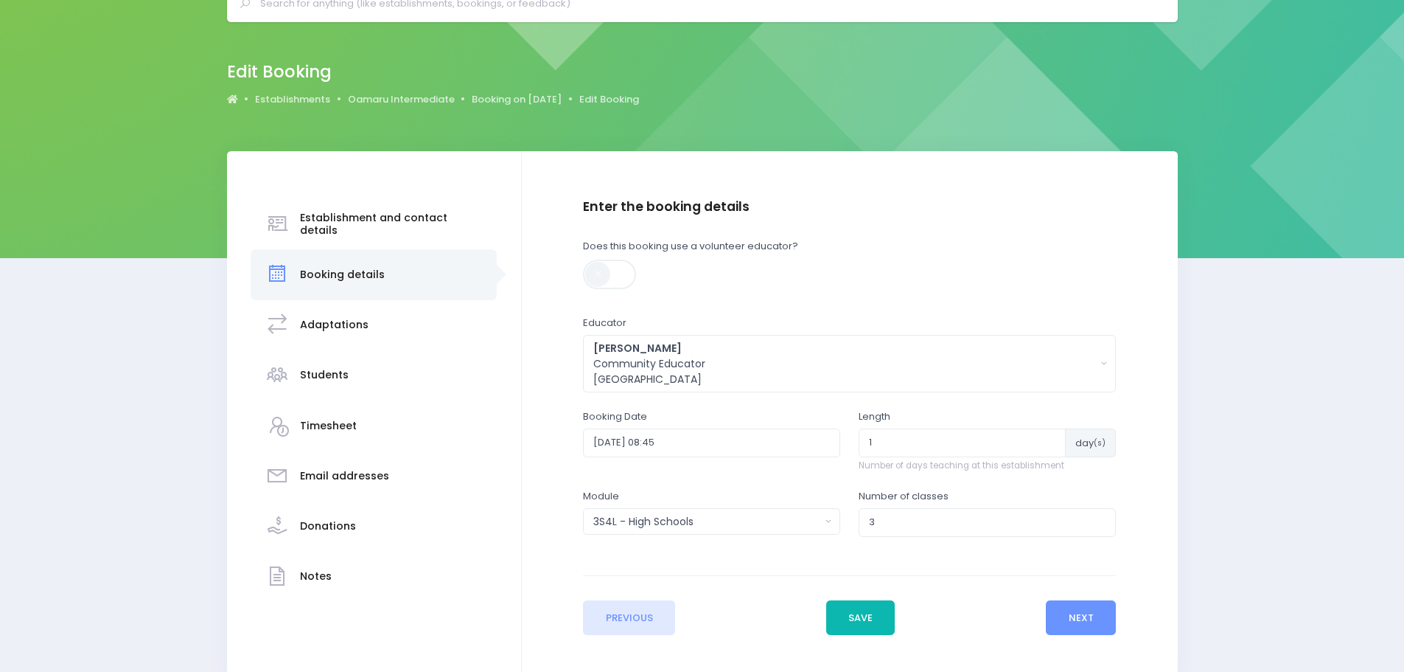
click at [861, 613] on button "Save" at bounding box center [860, 617] width 69 height 35
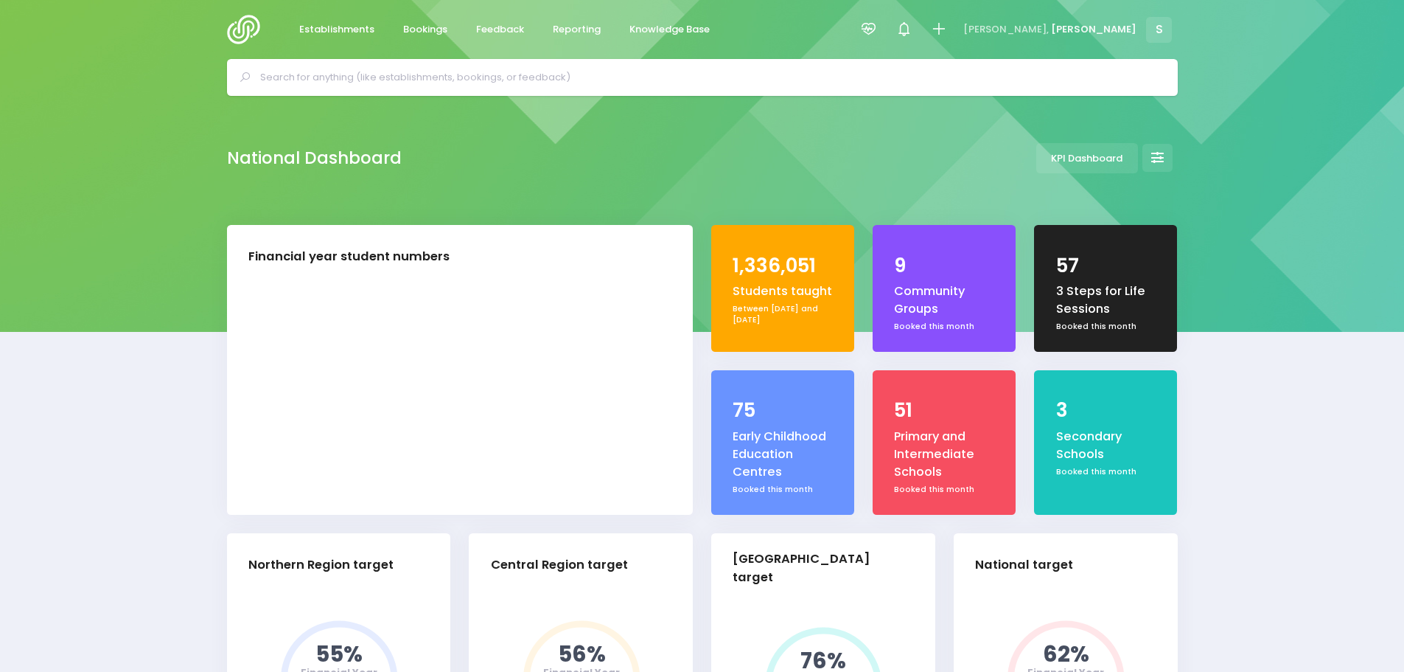
select select "5"
click at [381, 80] on input "text" at bounding box center [708, 77] width 897 height 22
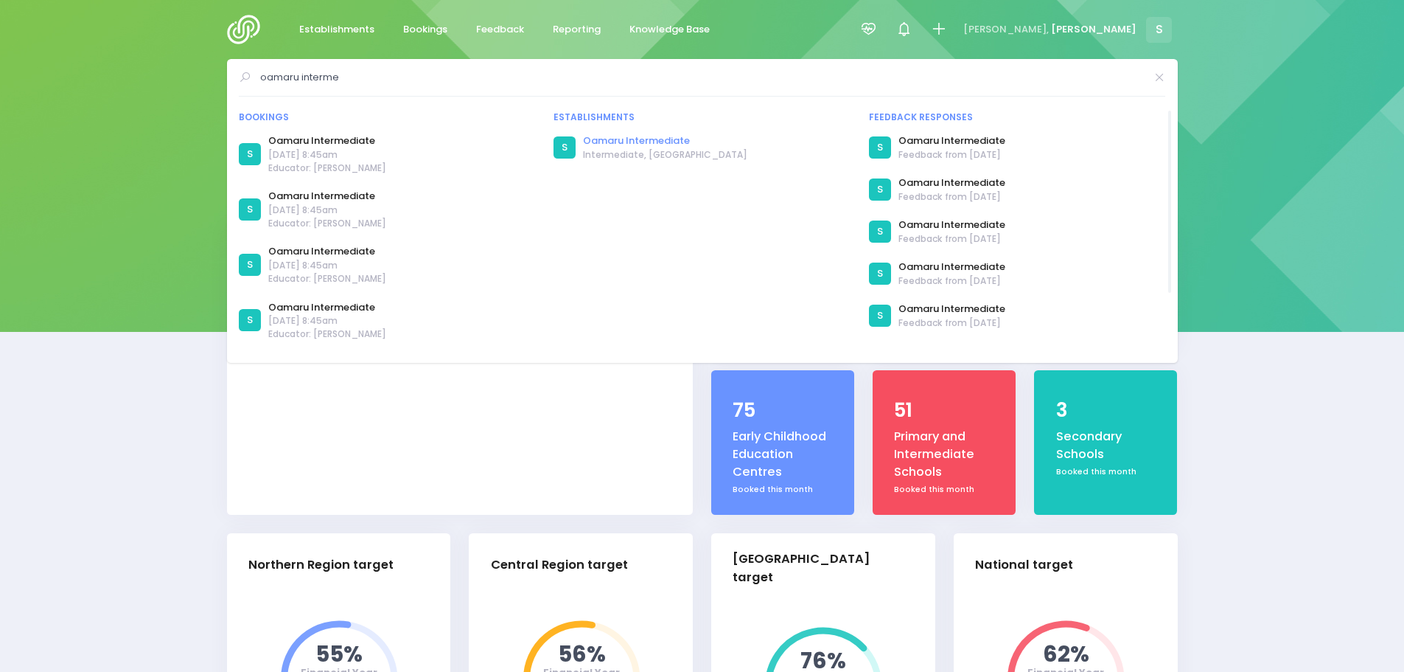
type input "oamaru interme"
click at [647, 138] on link "Oamaru Intermediate" at bounding box center [665, 140] width 164 height 15
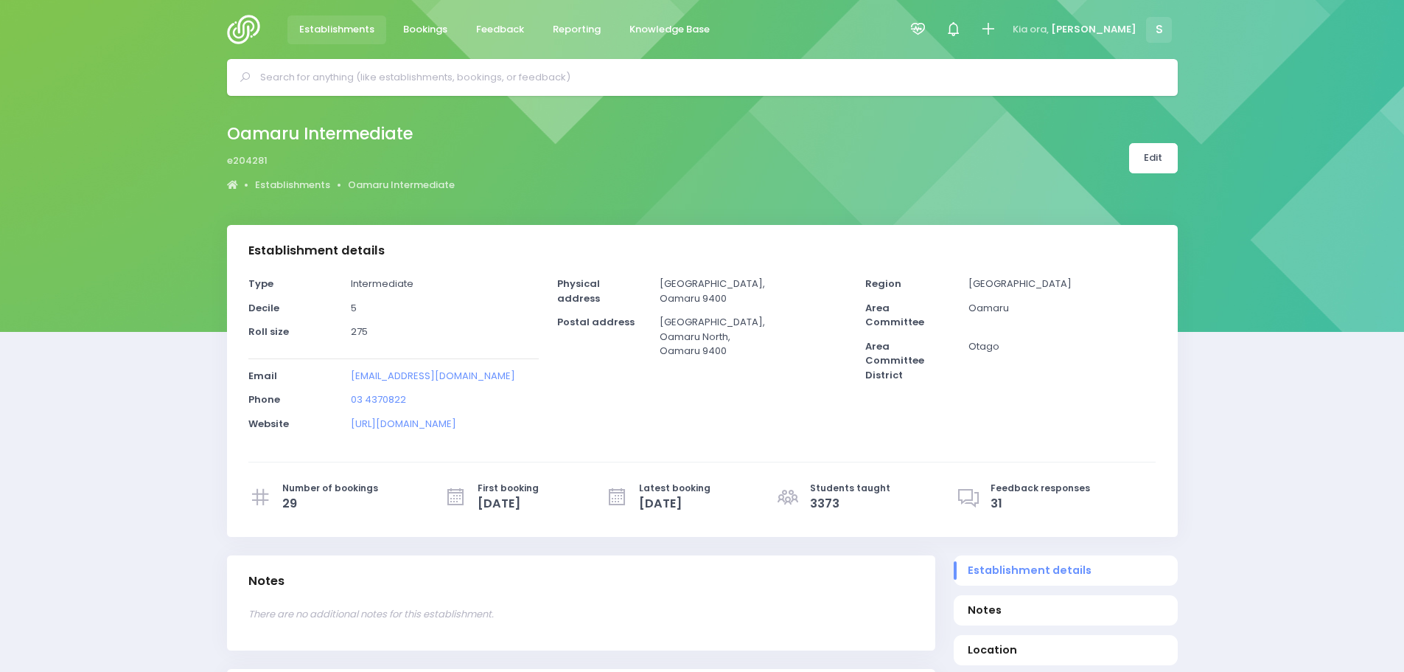
select select "5"
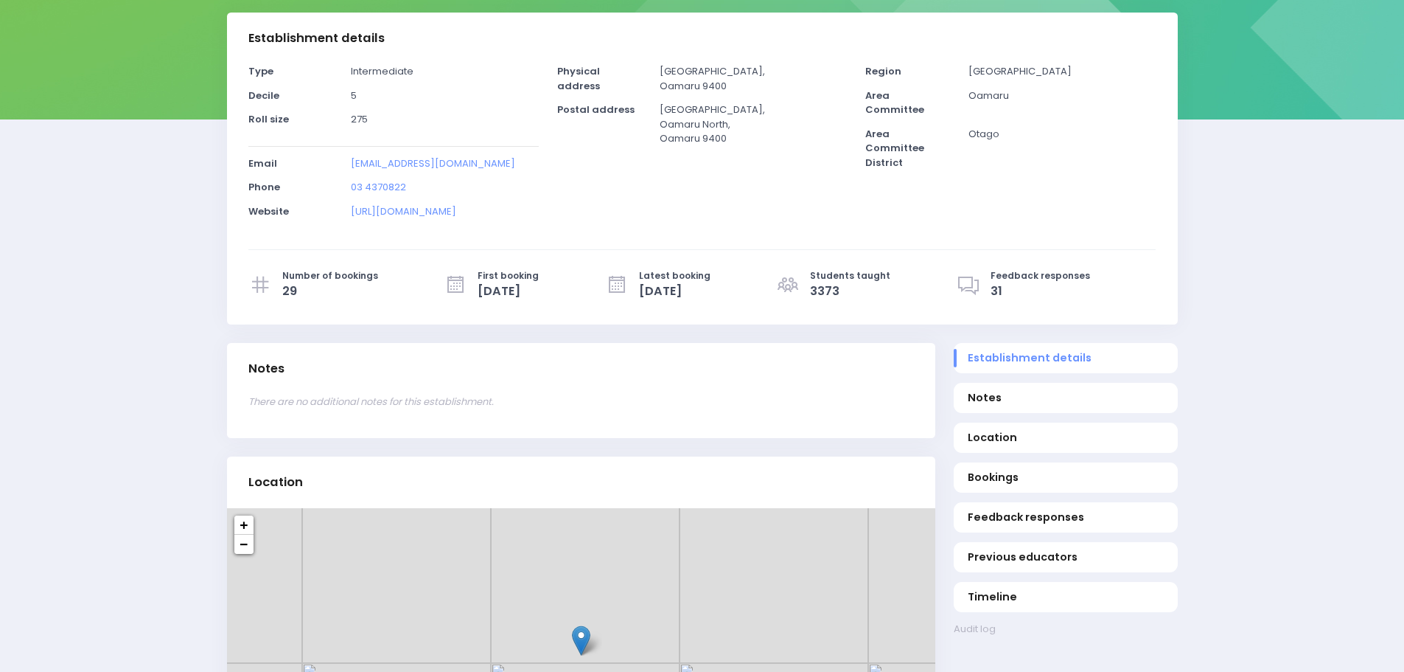
scroll to position [221, 0]
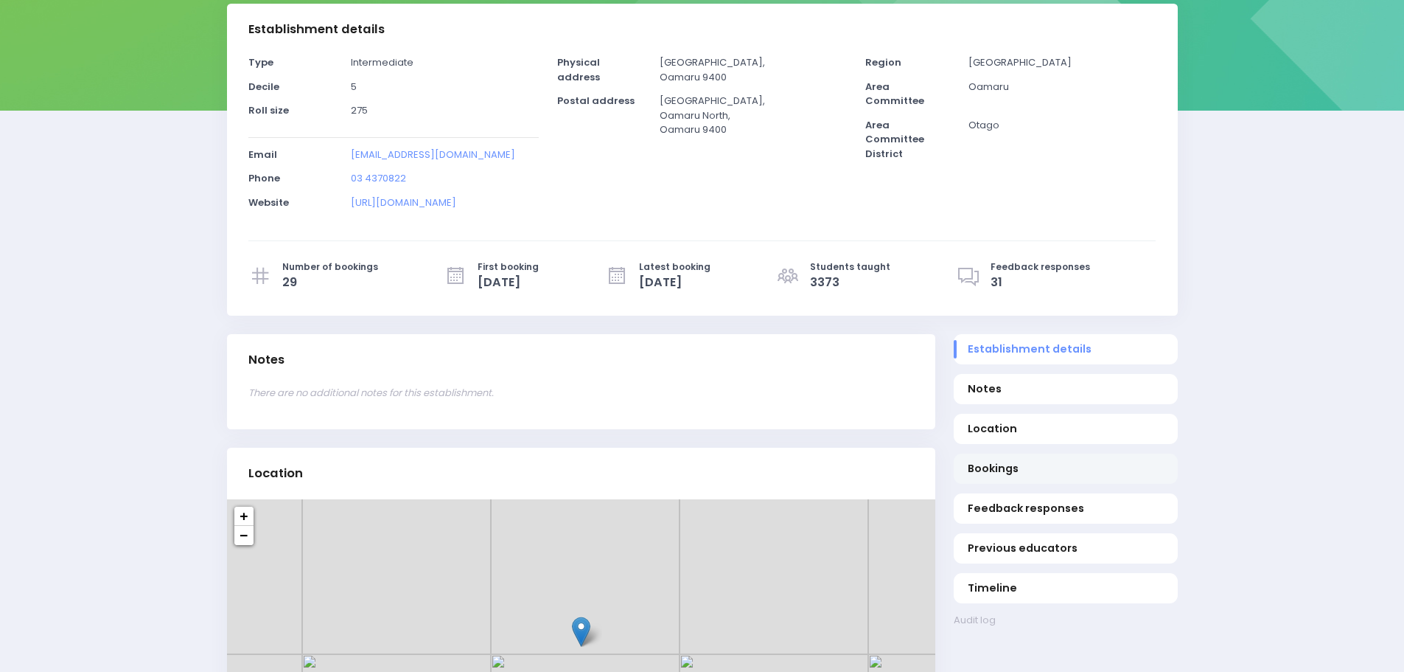
click at [997, 473] on span "Bookings" at bounding box center [1065, 468] width 195 height 15
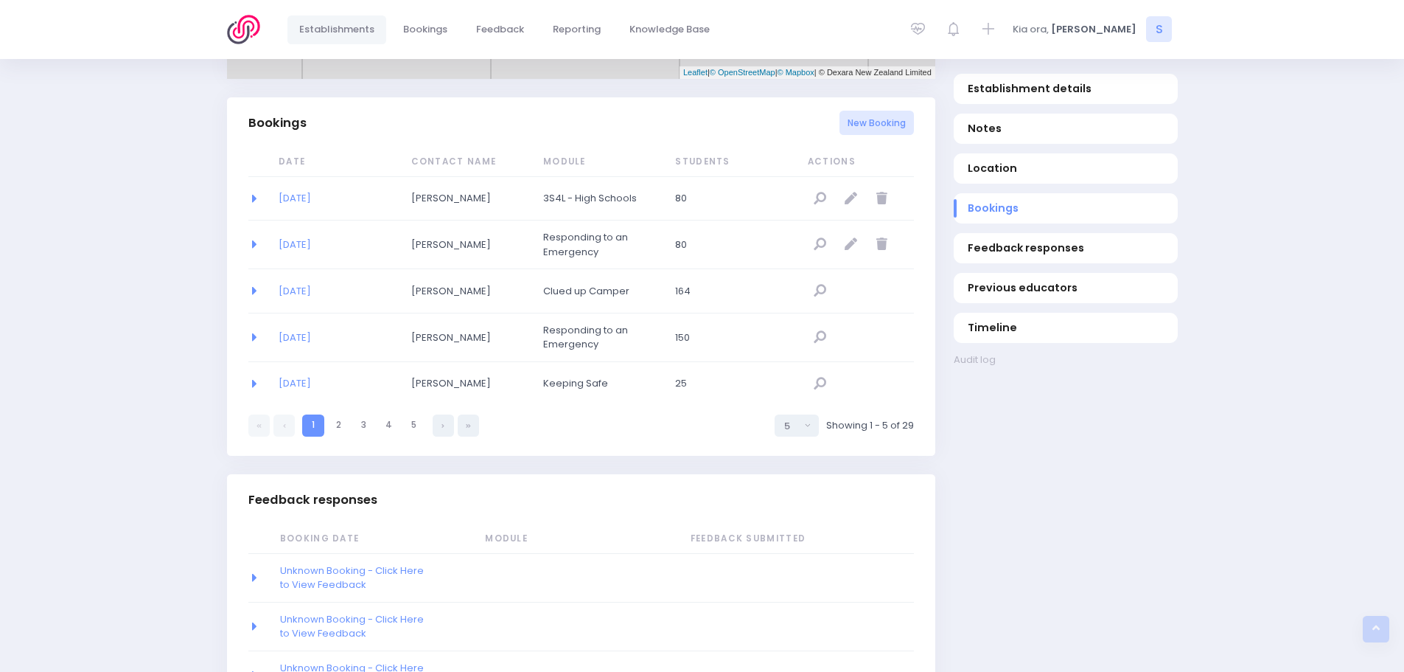
scroll to position [960, 0]
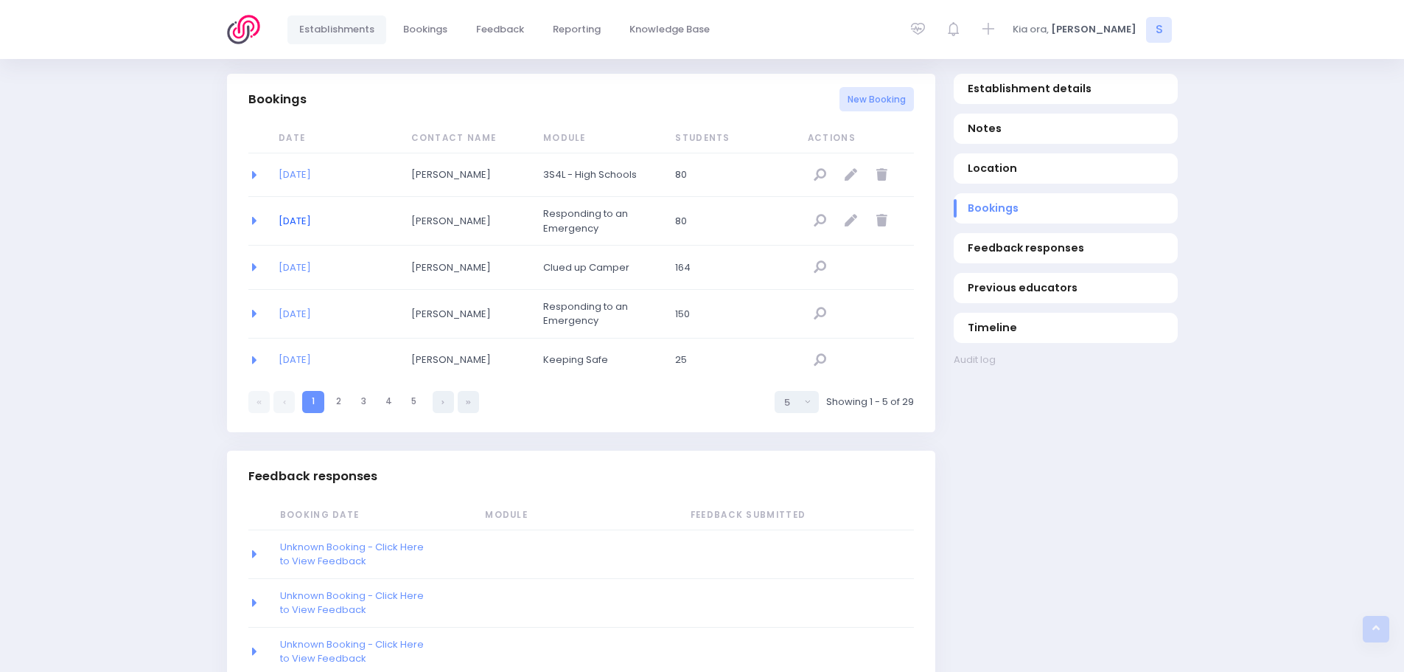
click at [293, 221] on link "[DATE]" at bounding box center [295, 221] width 32 height 14
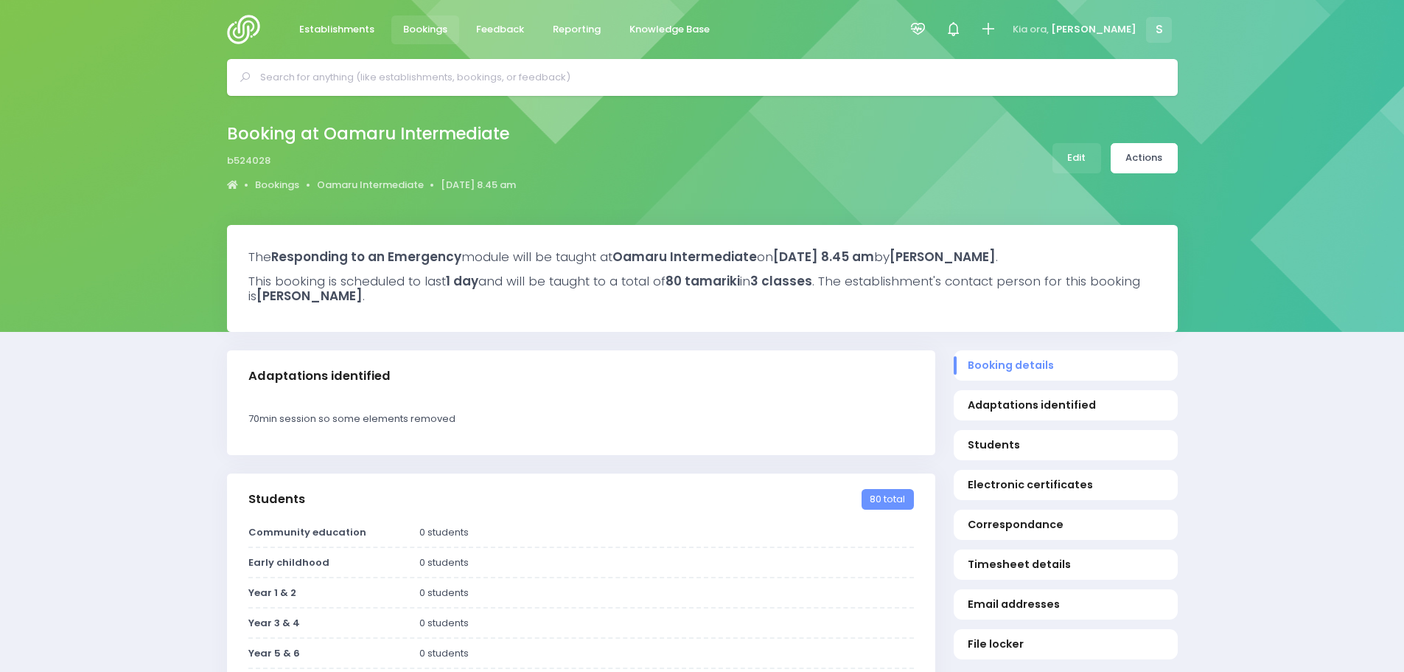
select select "5"
click at [1074, 164] on link "Edit" at bounding box center [1077, 158] width 49 height 30
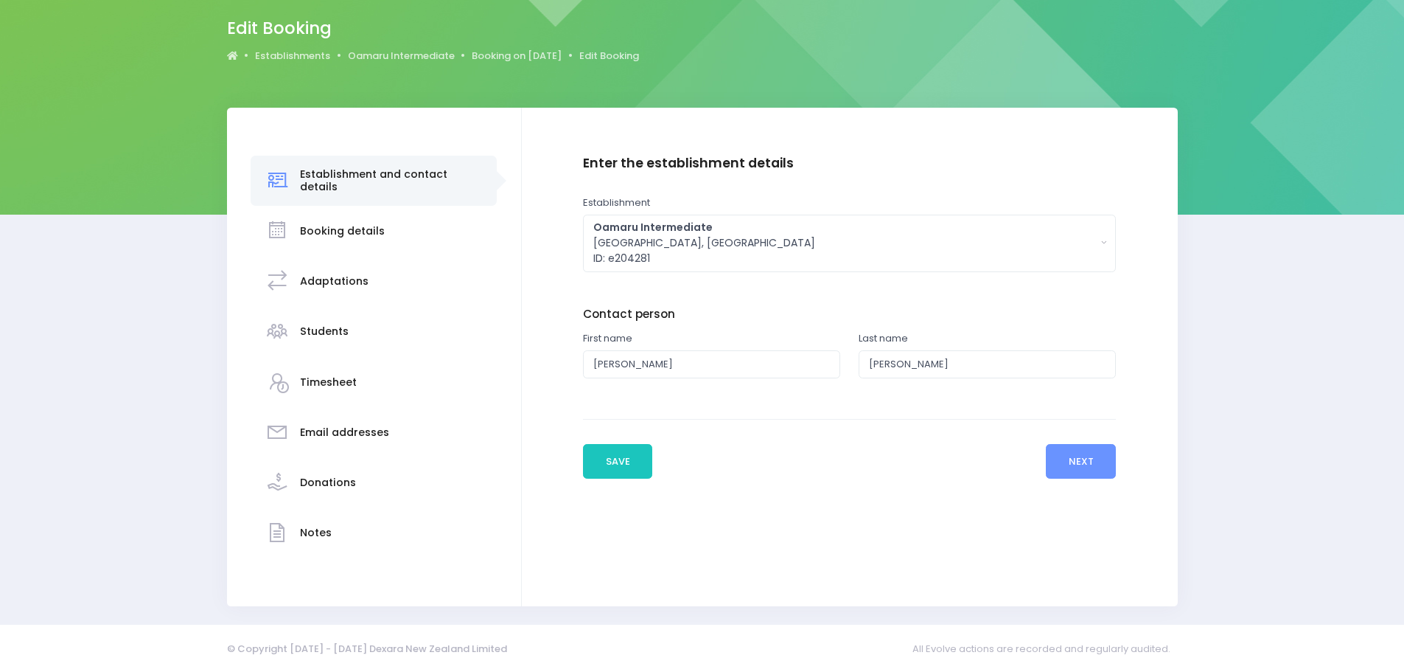
scroll to position [118, 0]
click at [1093, 467] on button "Next" at bounding box center [1081, 460] width 70 height 35
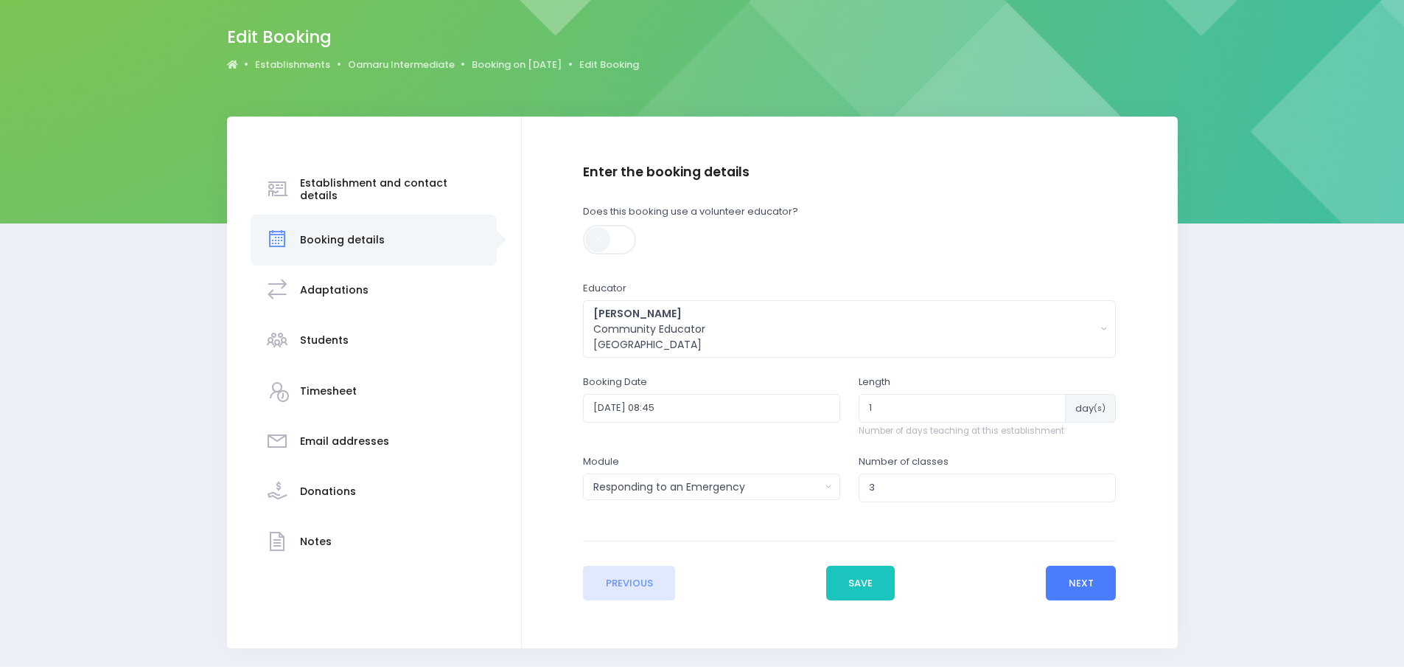
scroll to position [151, 0]
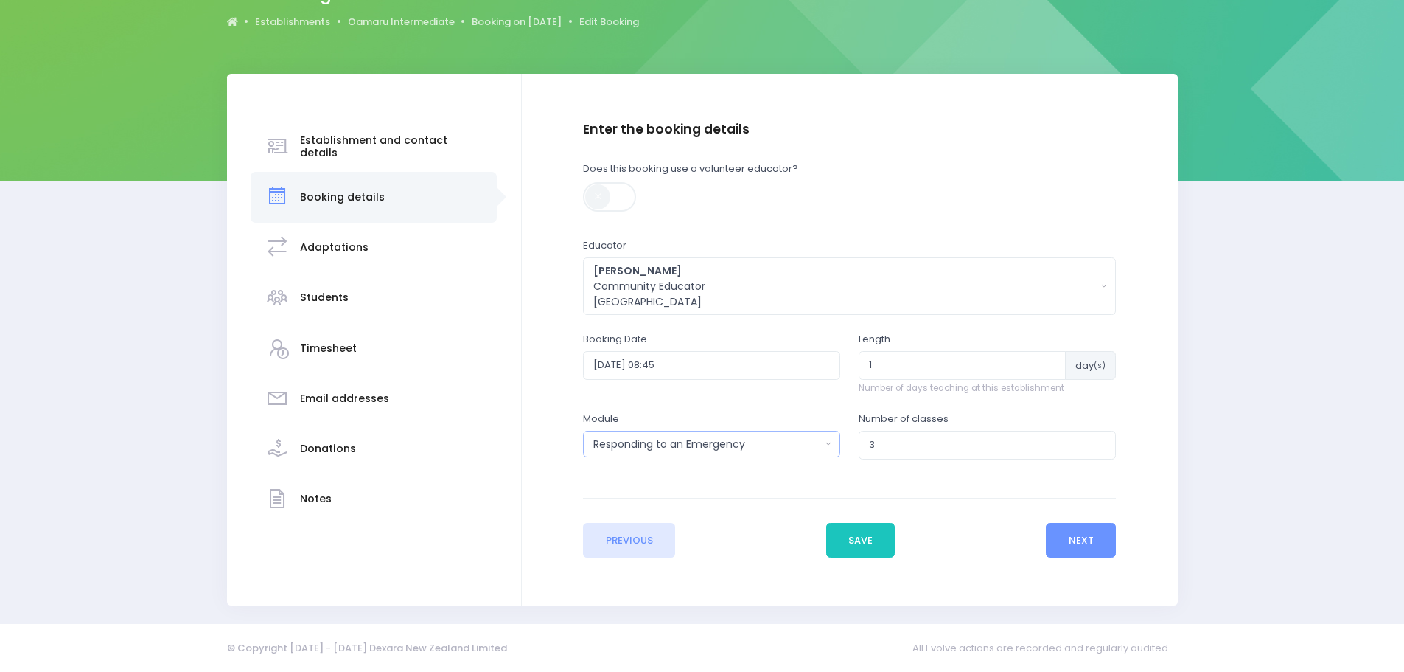
click at [752, 442] on div "Responding to an Emergency" at bounding box center [706, 443] width 227 height 15
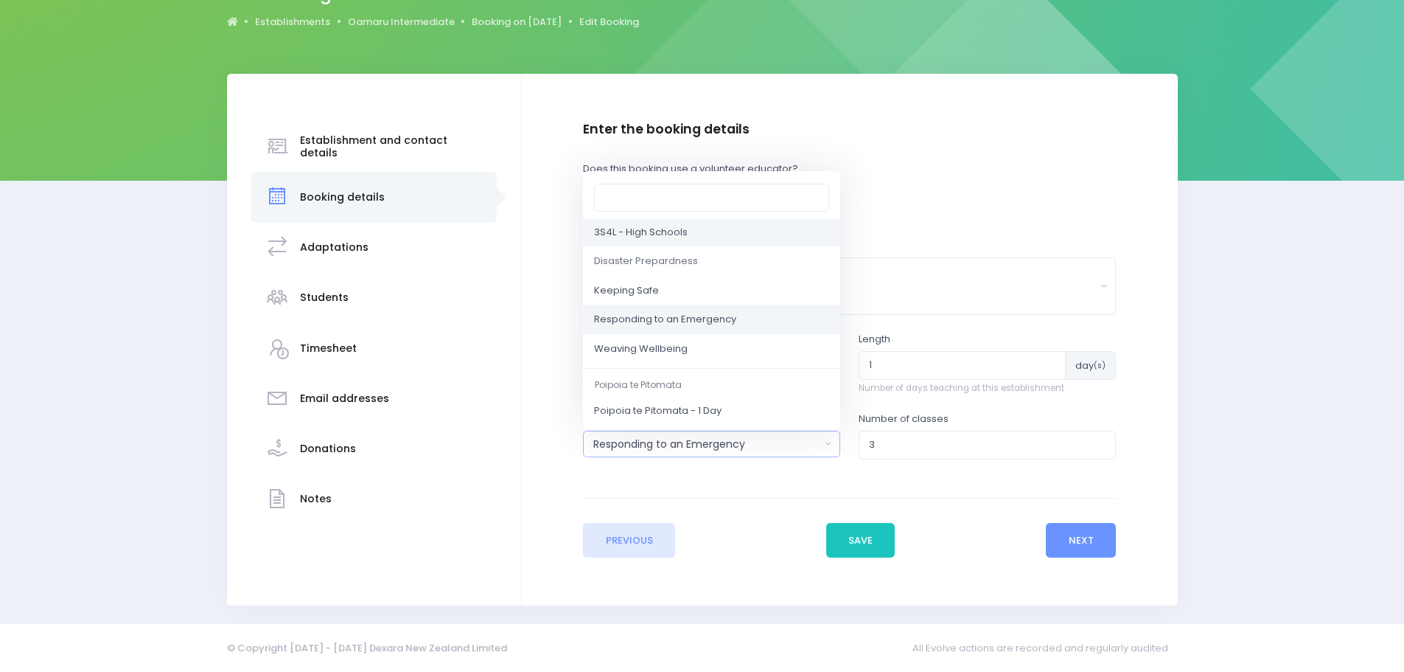
click at [675, 239] on span "3S4L - High Schools" at bounding box center [641, 232] width 94 height 15
select select "3S4L - High Schools"
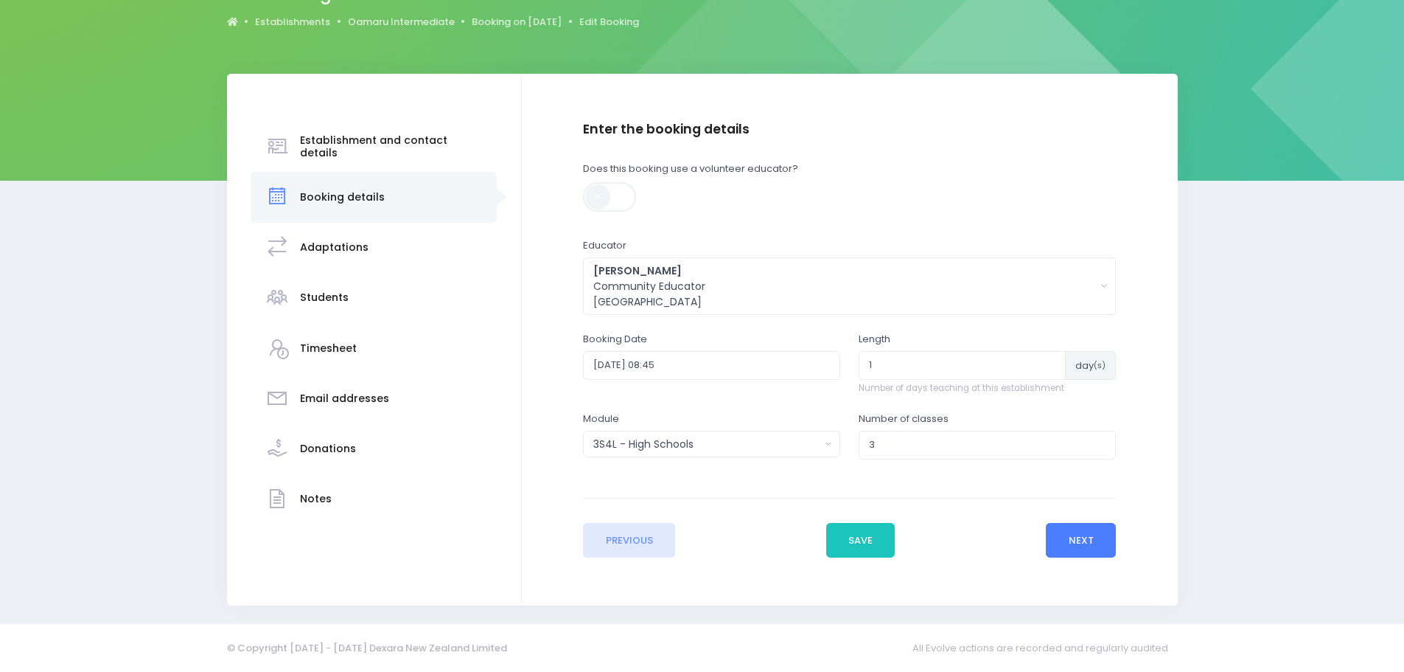
click at [1067, 537] on button "Next" at bounding box center [1081, 540] width 70 height 35
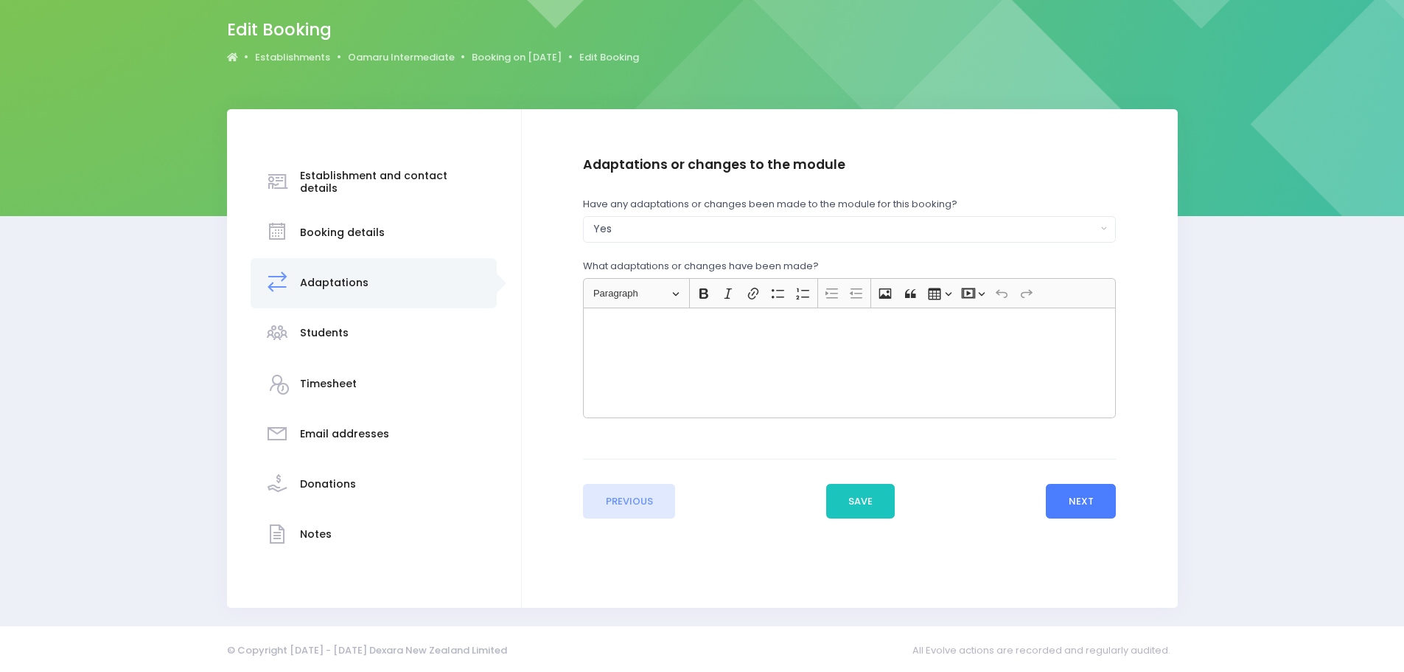
scroll to position [118, 0]
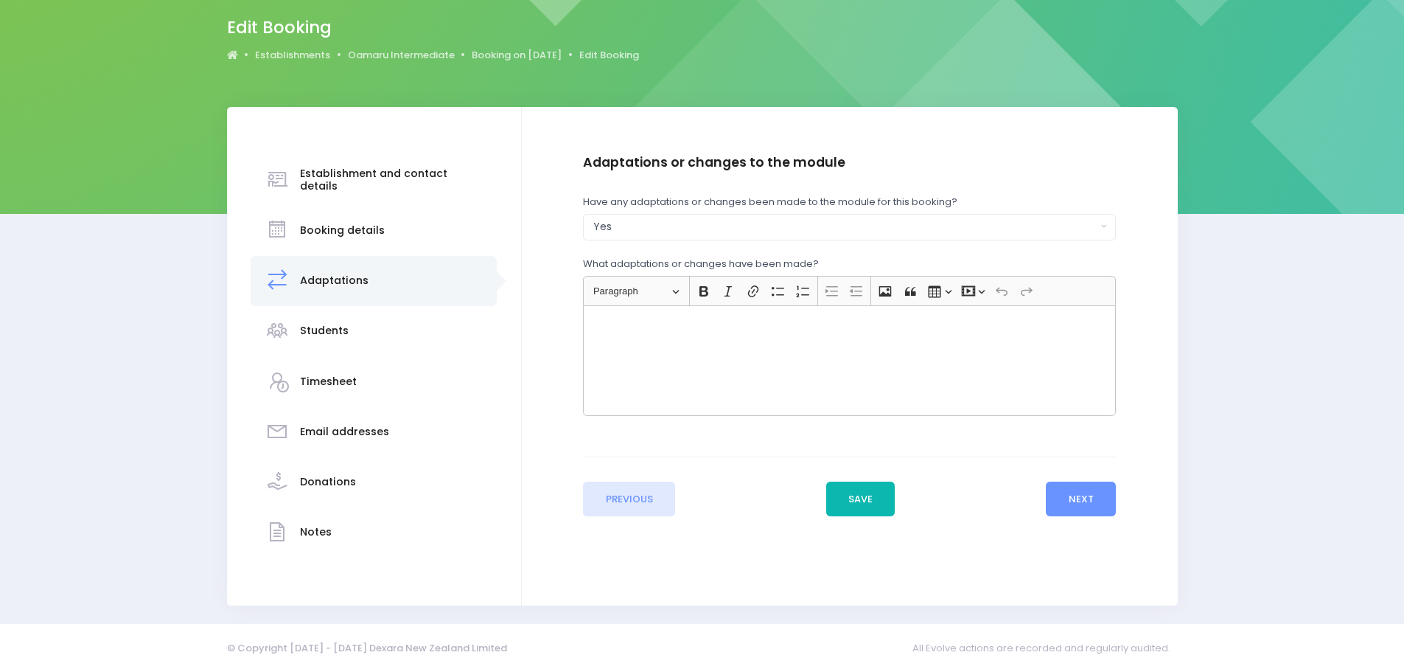
click at [870, 506] on button "Save" at bounding box center [860, 498] width 69 height 35
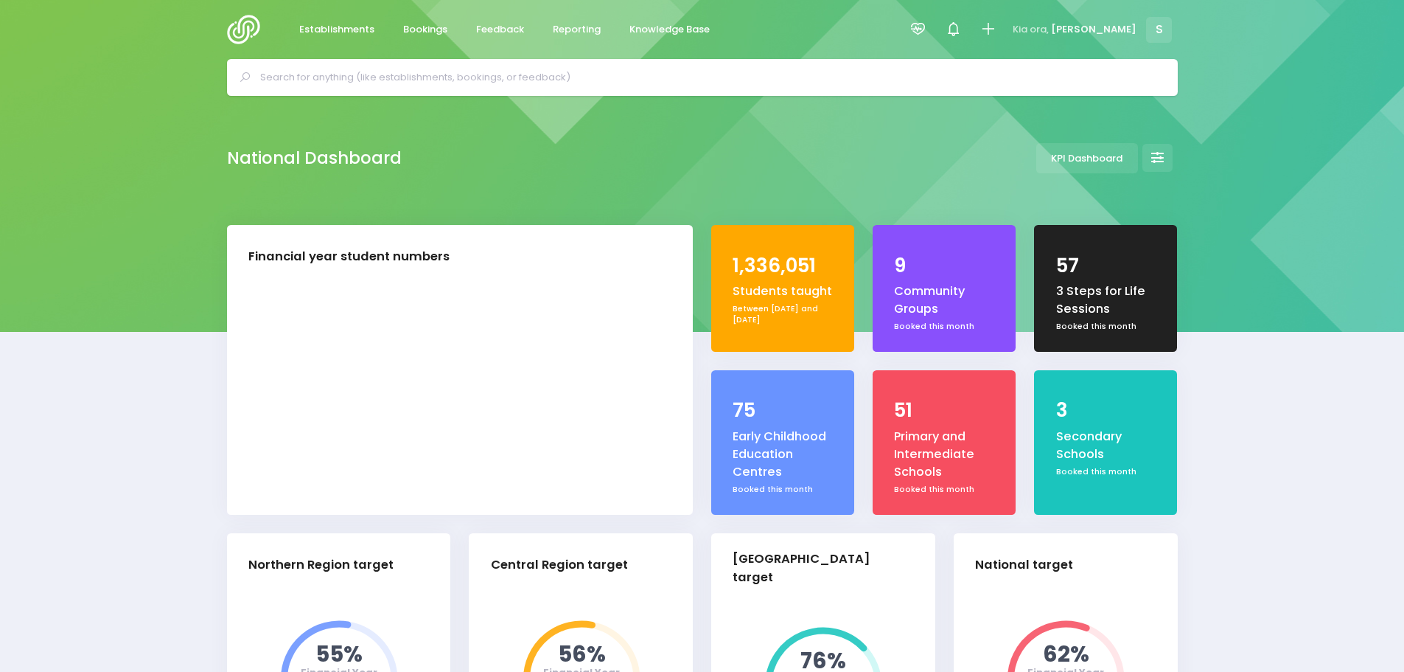
select select "5"
click at [428, 77] on input "text" at bounding box center [708, 77] width 897 height 22
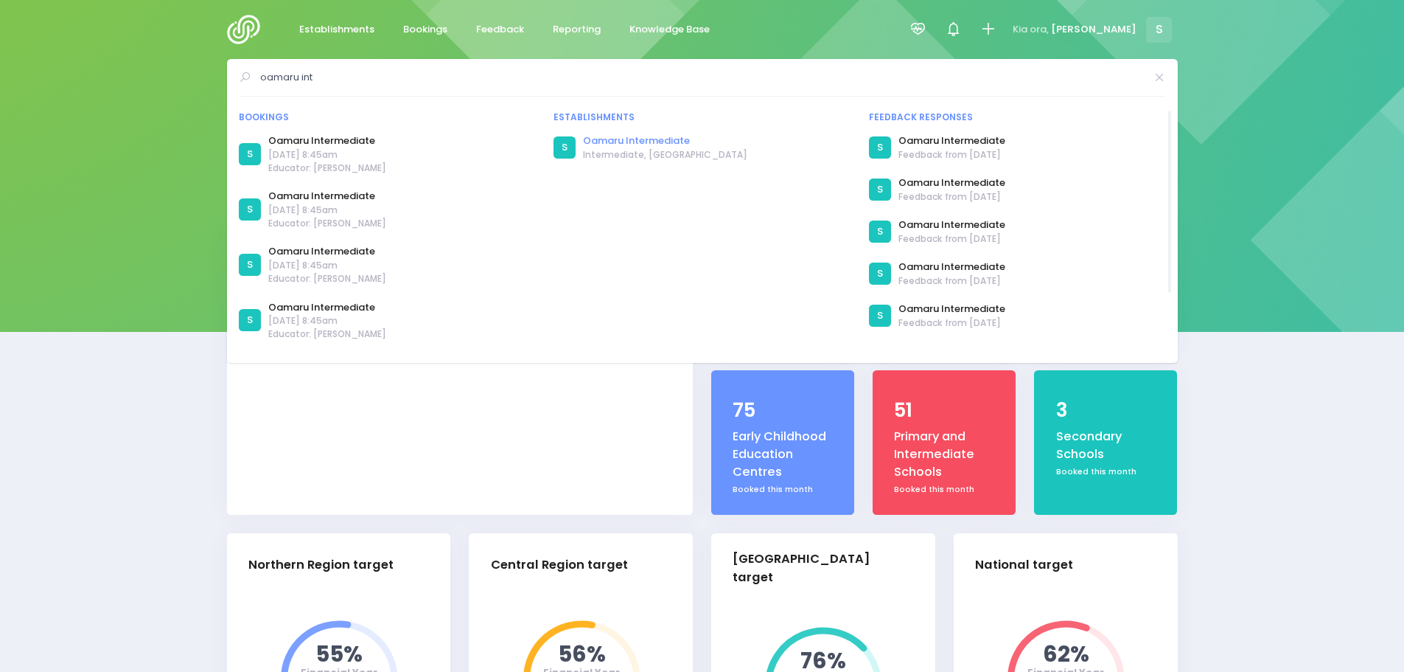
type input "oamaru int"
click at [657, 137] on link "Oamaru Intermediate" at bounding box center [665, 140] width 164 height 15
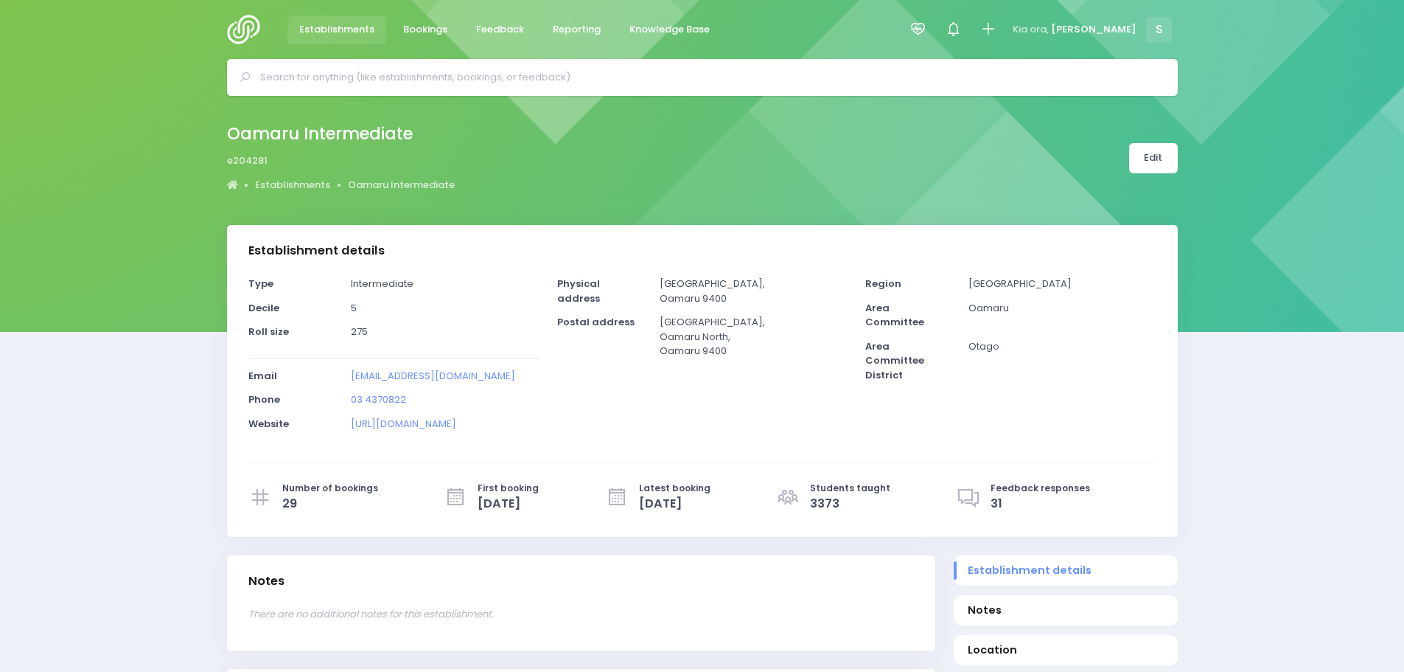
select select "5"
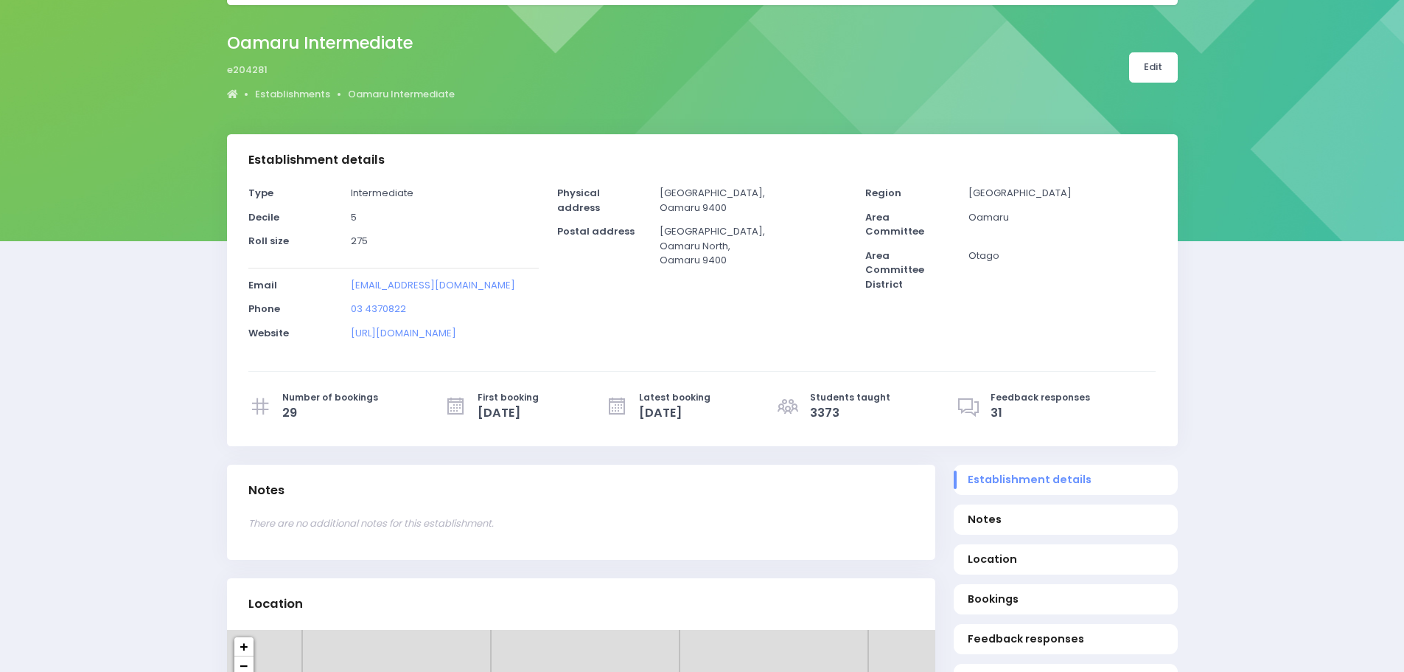
scroll to position [221, 0]
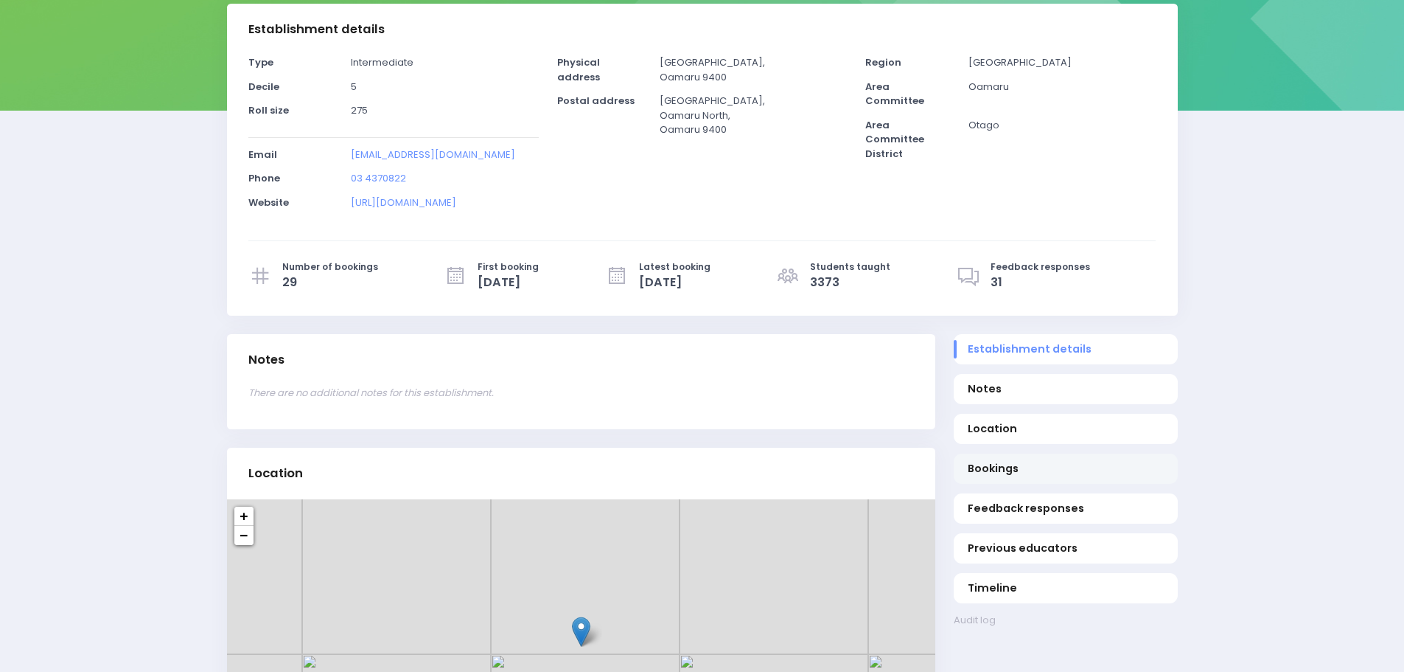
click at [1003, 466] on span "Bookings" at bounding box center [1065, 468] width 195 height 15
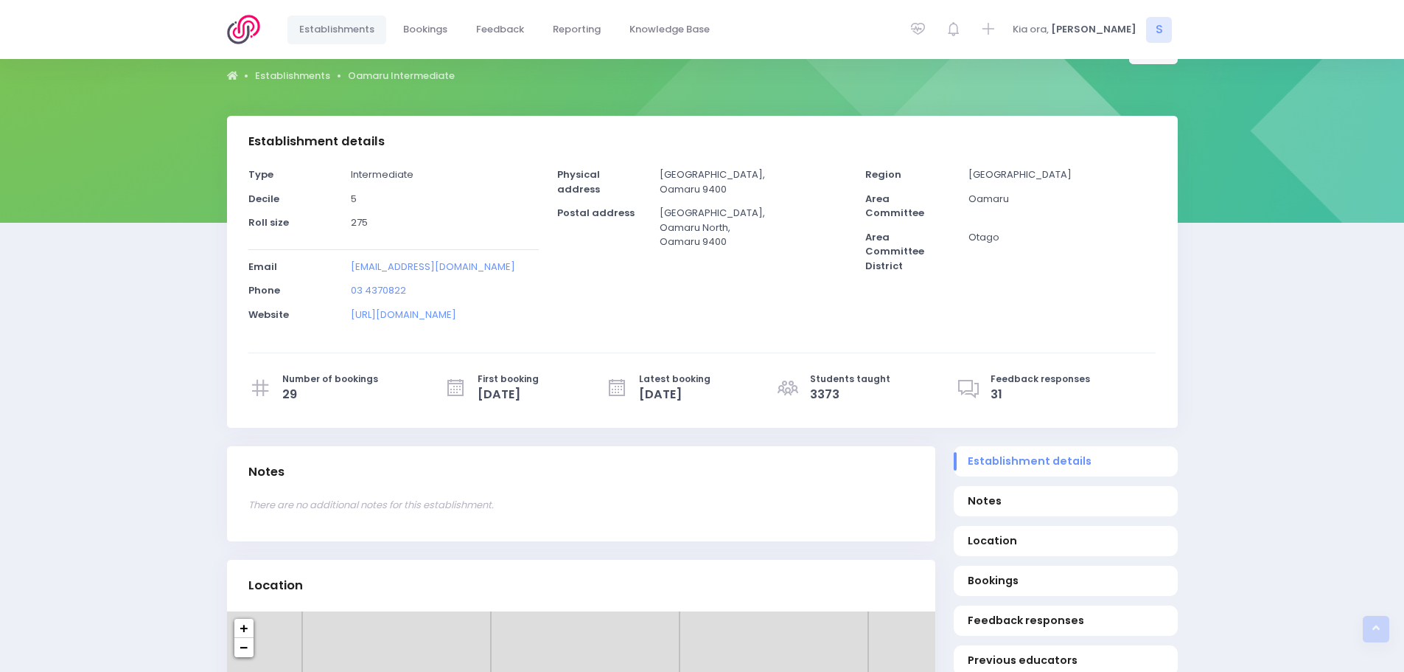
scroll to position [0, 0]
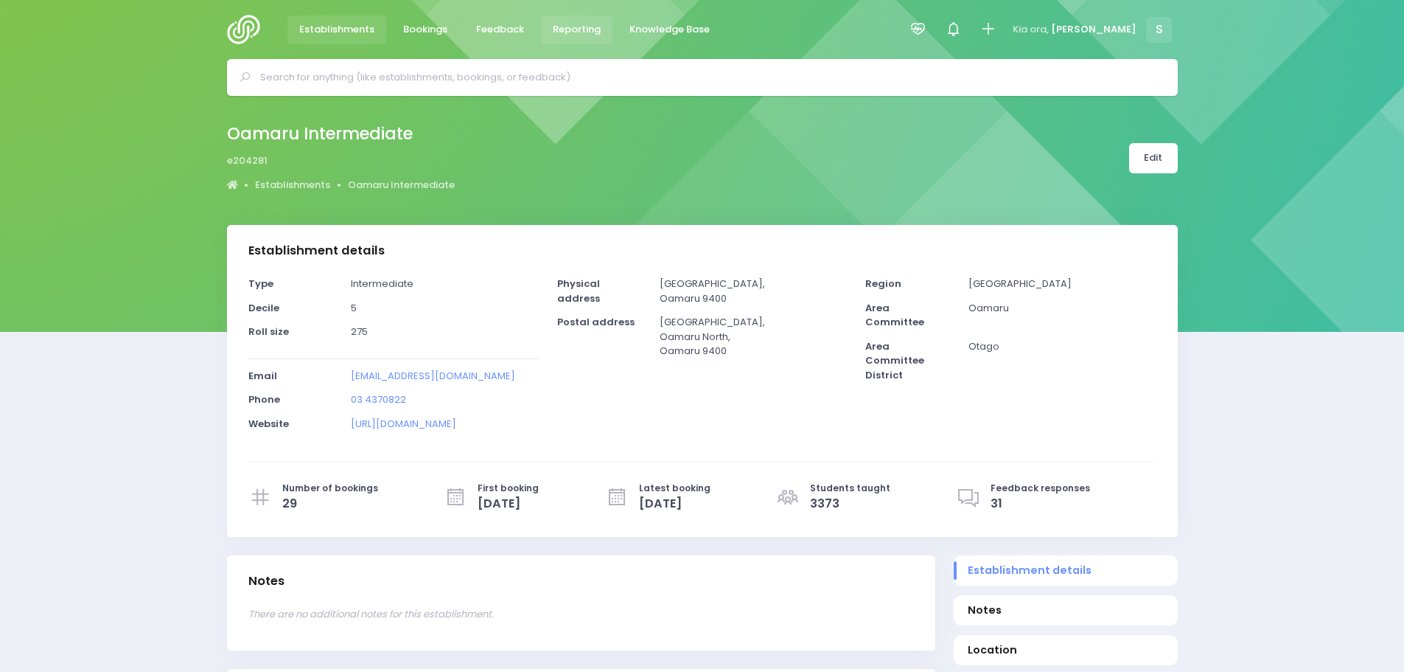
click at [574, 34] on span "Reporting" at bounding box center [577, 29] width 48 height 15
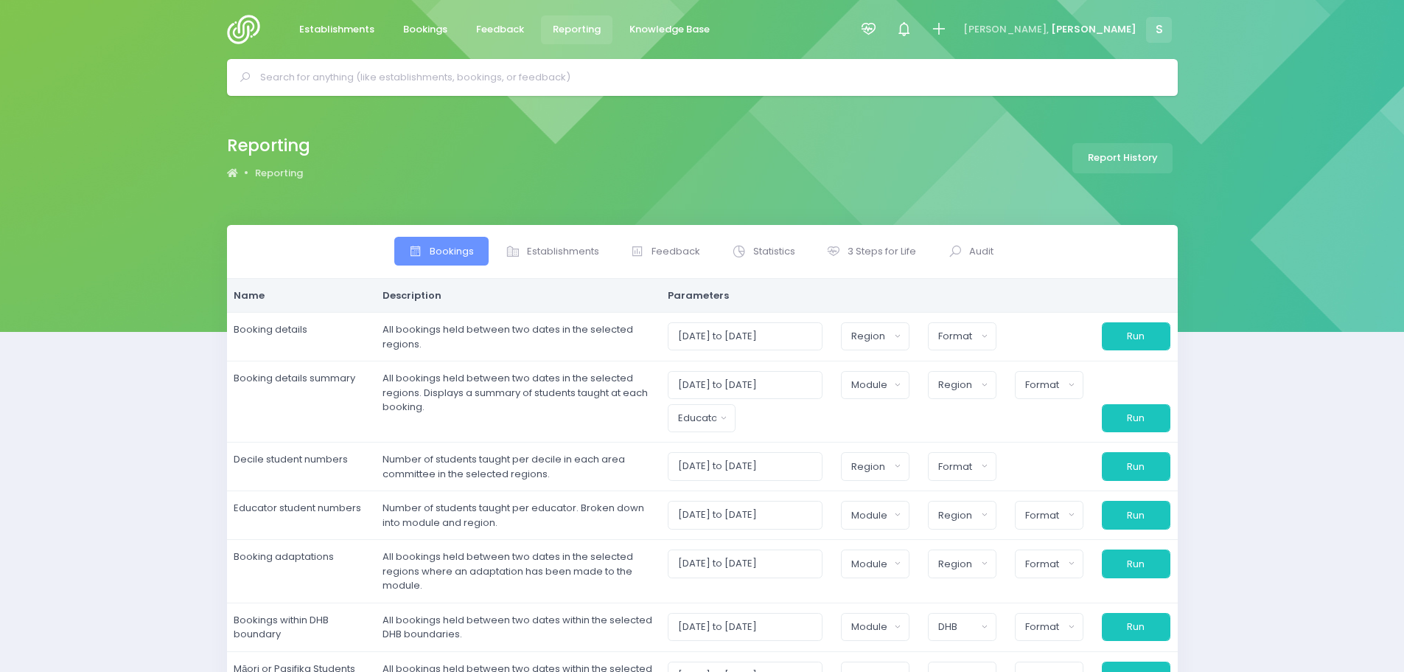
select select
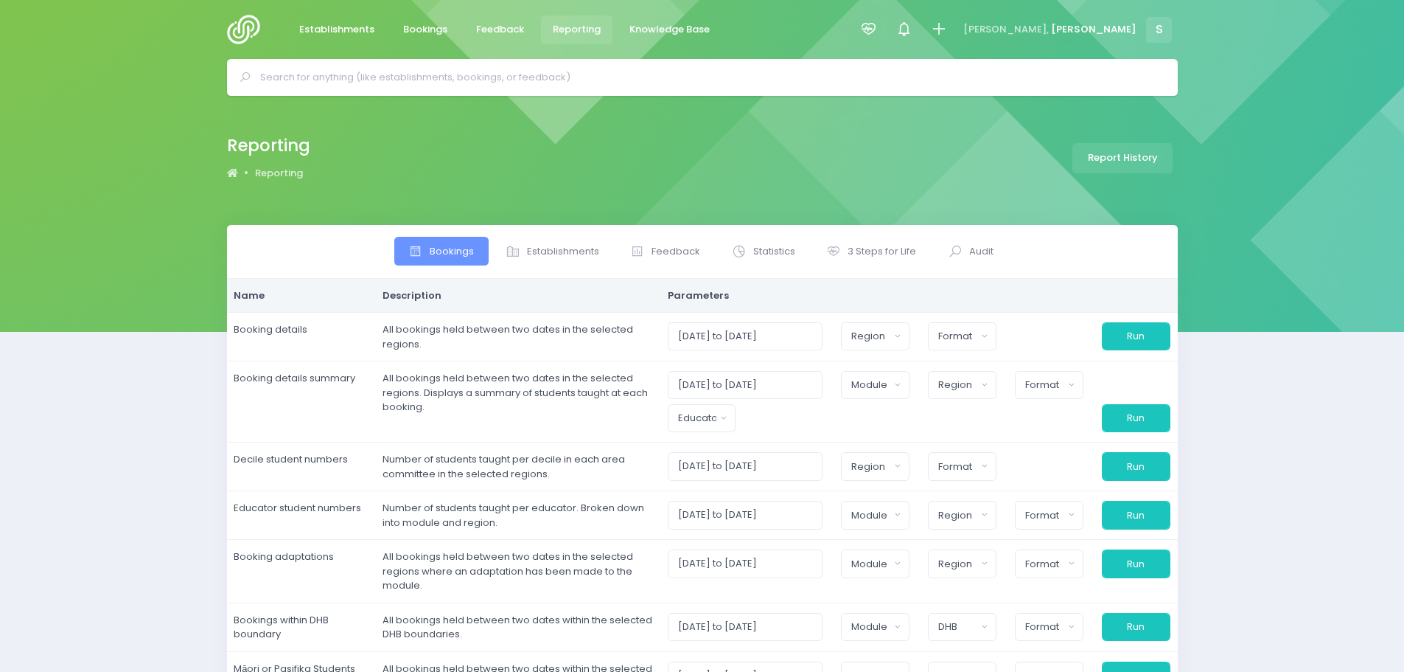
select select
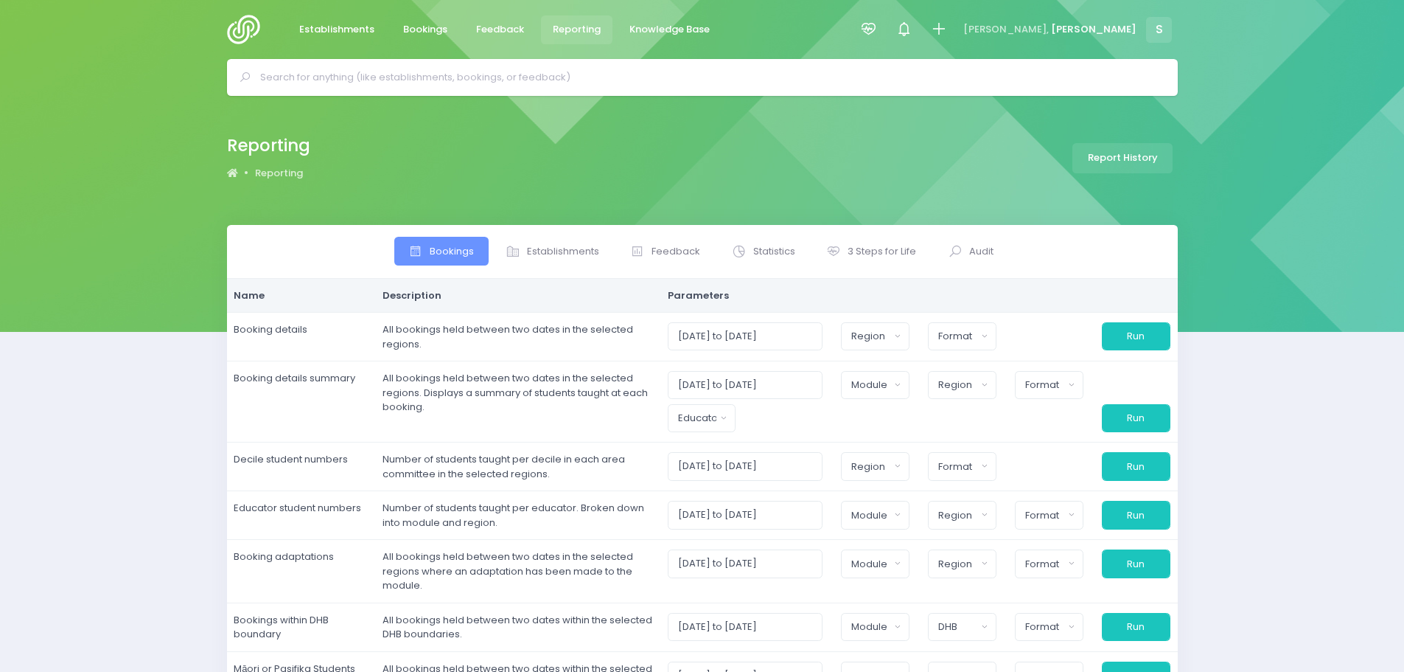
select select
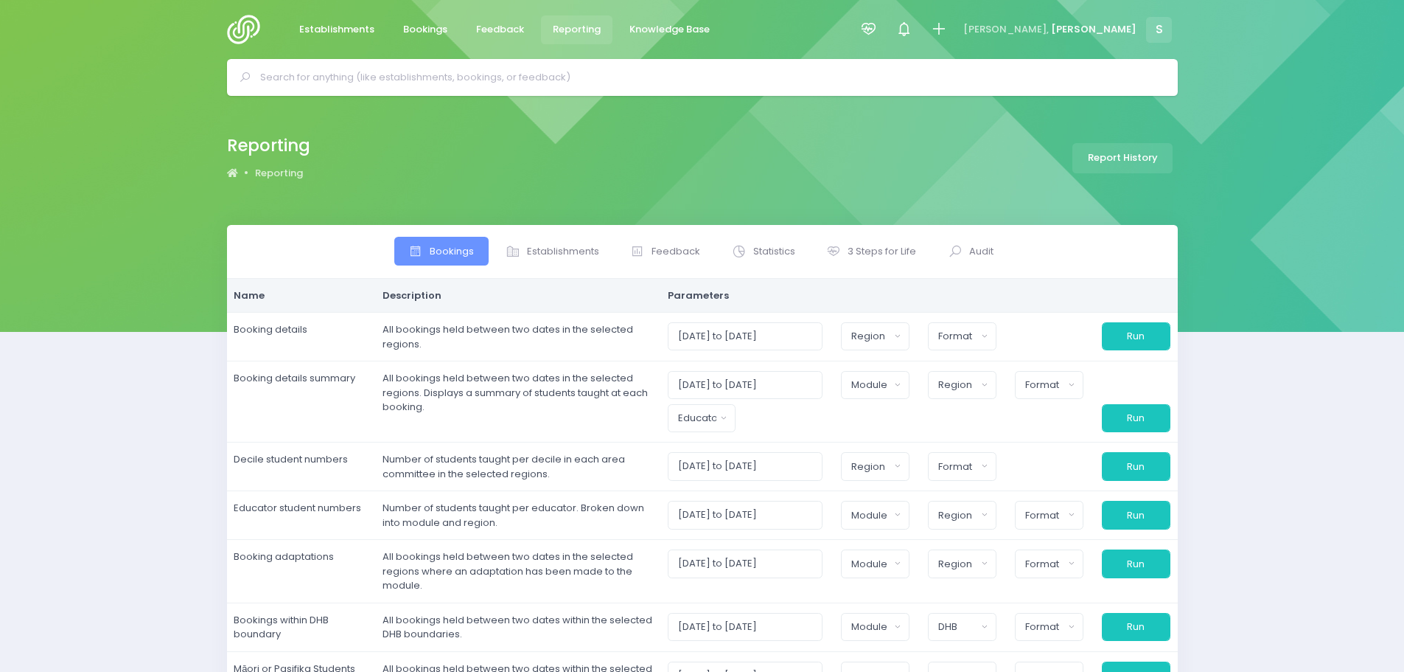
select select
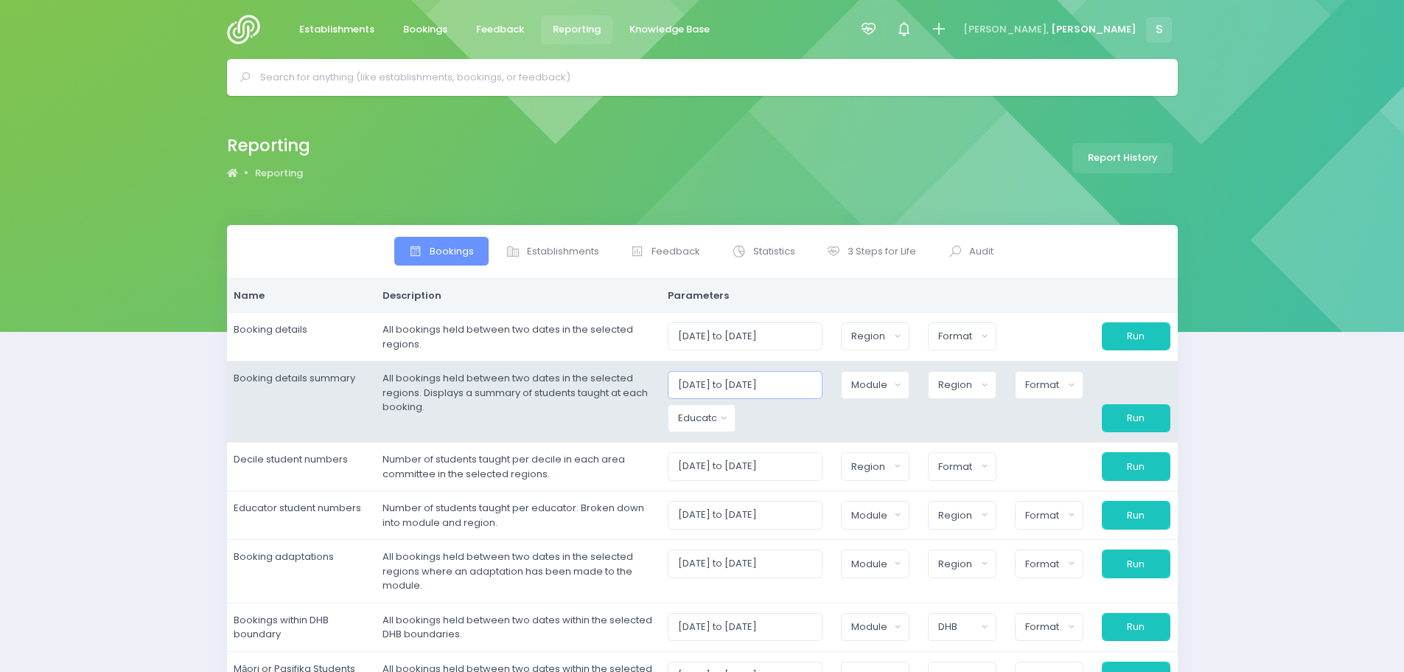
click at [717, 381] on input "01/09/2025 to 30/09/2025" at bounding box center [746, 385] width 156 height 28
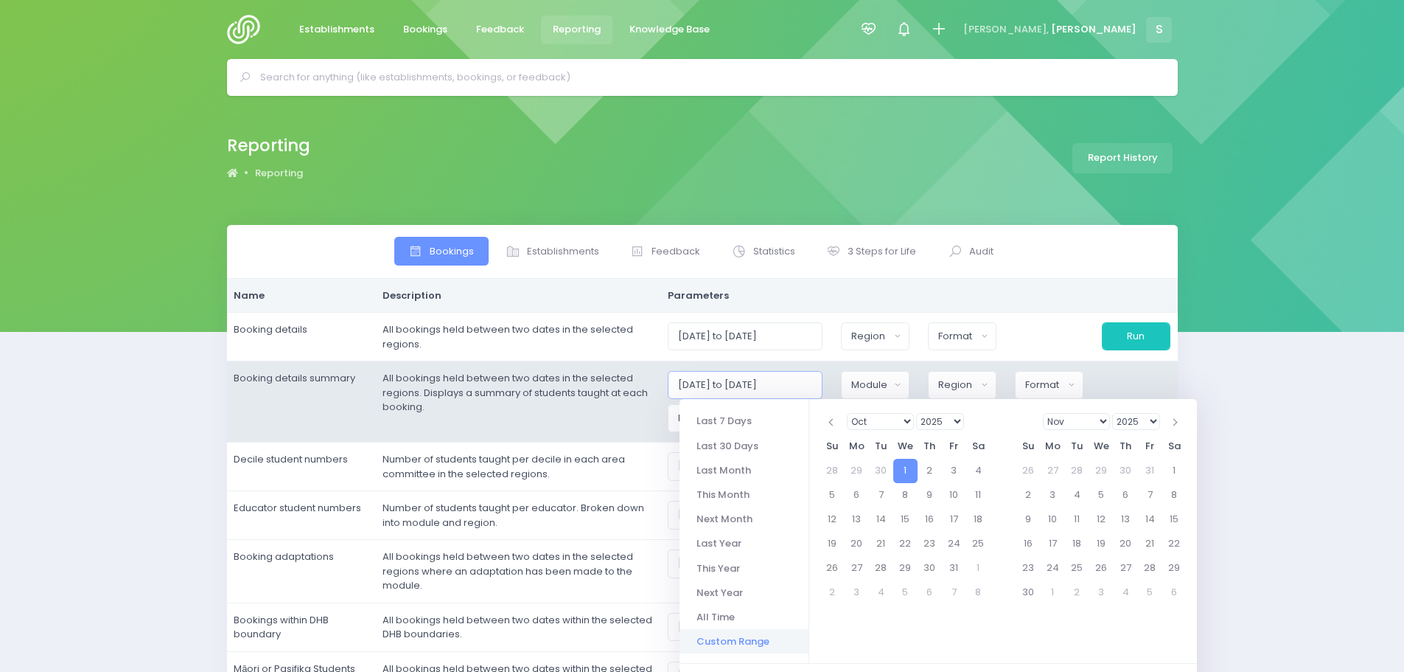
click at [784, 383] on input "01/10/2025 to 30/09/2025" at bounding box center [746, 385] width 156 height 28
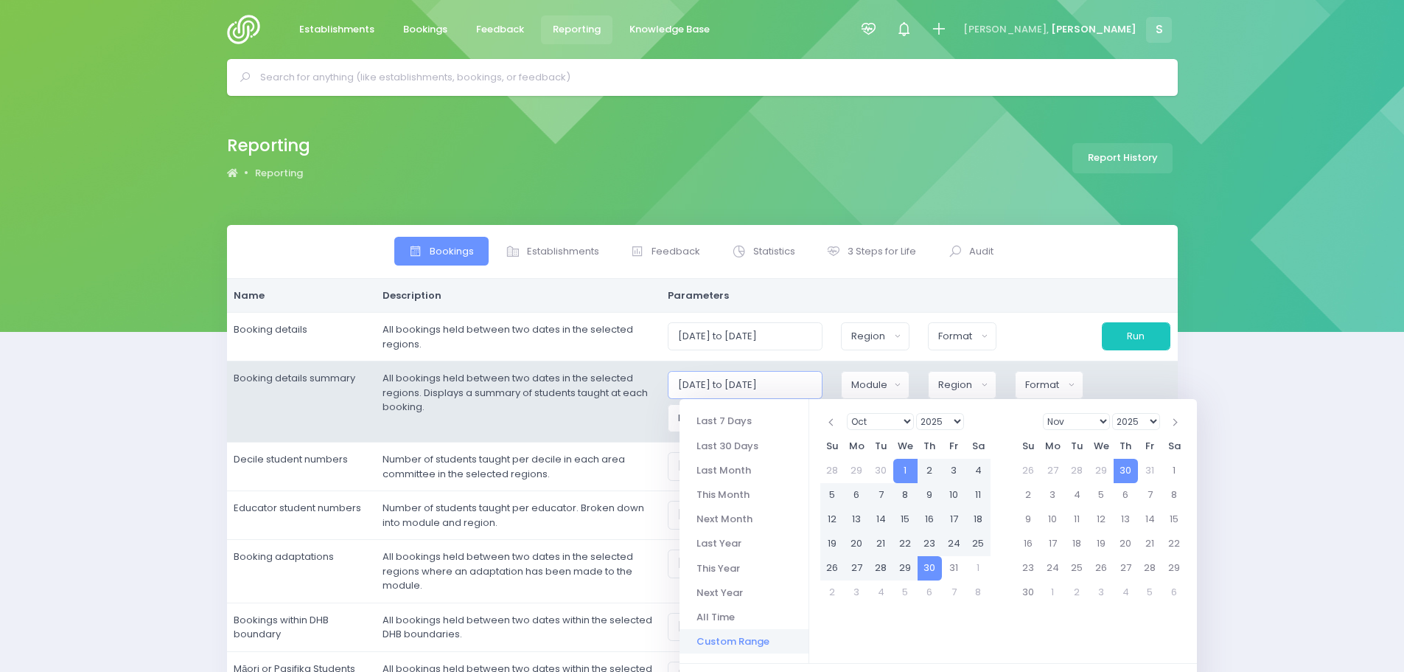
click at [764, 385] on input "01/10/2025 to 30/10/2025" at bounding box center [746, 385] width 156 height 28
type input "01/10/2025 to 31/10/2025"
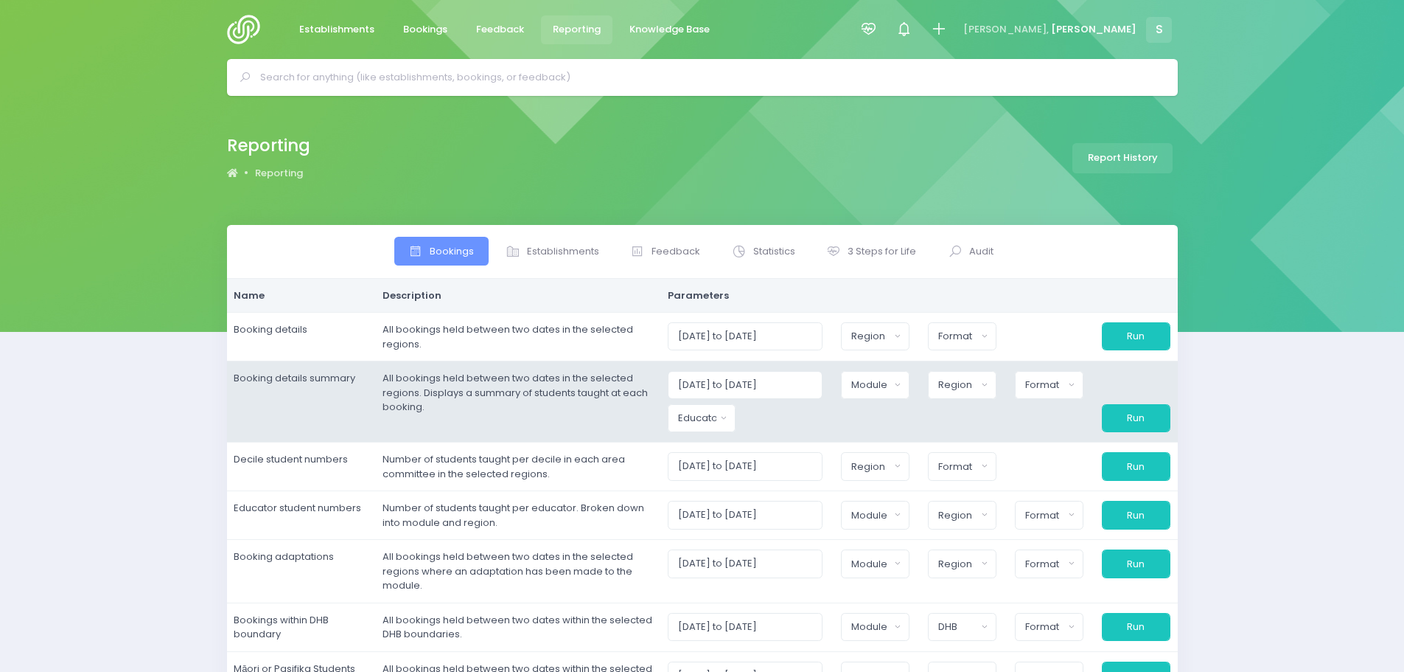
click at [659, 408] on td "All bookings held between two dates in the selected regions. Displays a summary…" at bounding box center [517, 401] width 285 height 81
click at [890, 383] on div "Module" at bounding box center [870, 384] width 38 height 15
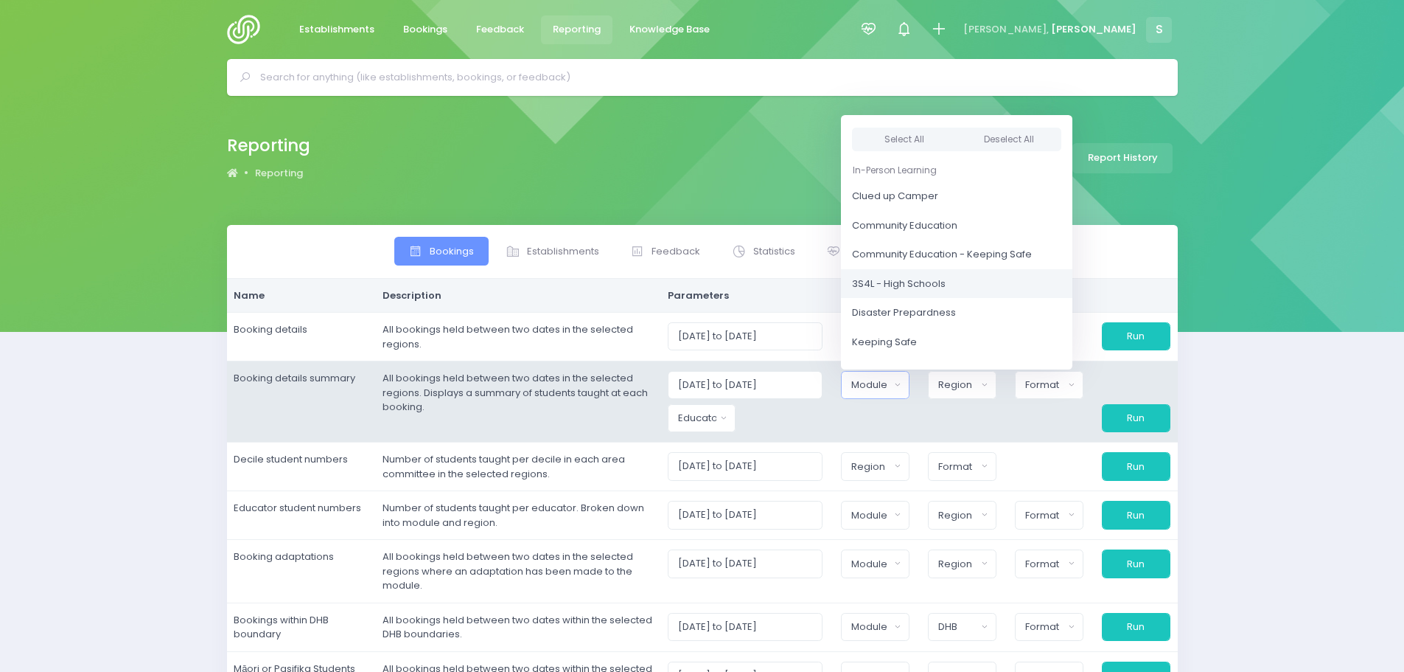
click at [920, 280] on span "3S4L - High Schools" at bounding box center [899, 283] width 94 height 15
select select "3S4L - High Schools"
click at [733, 422] on button "Educator" at bounding box center [702, 418] width 69 height 28
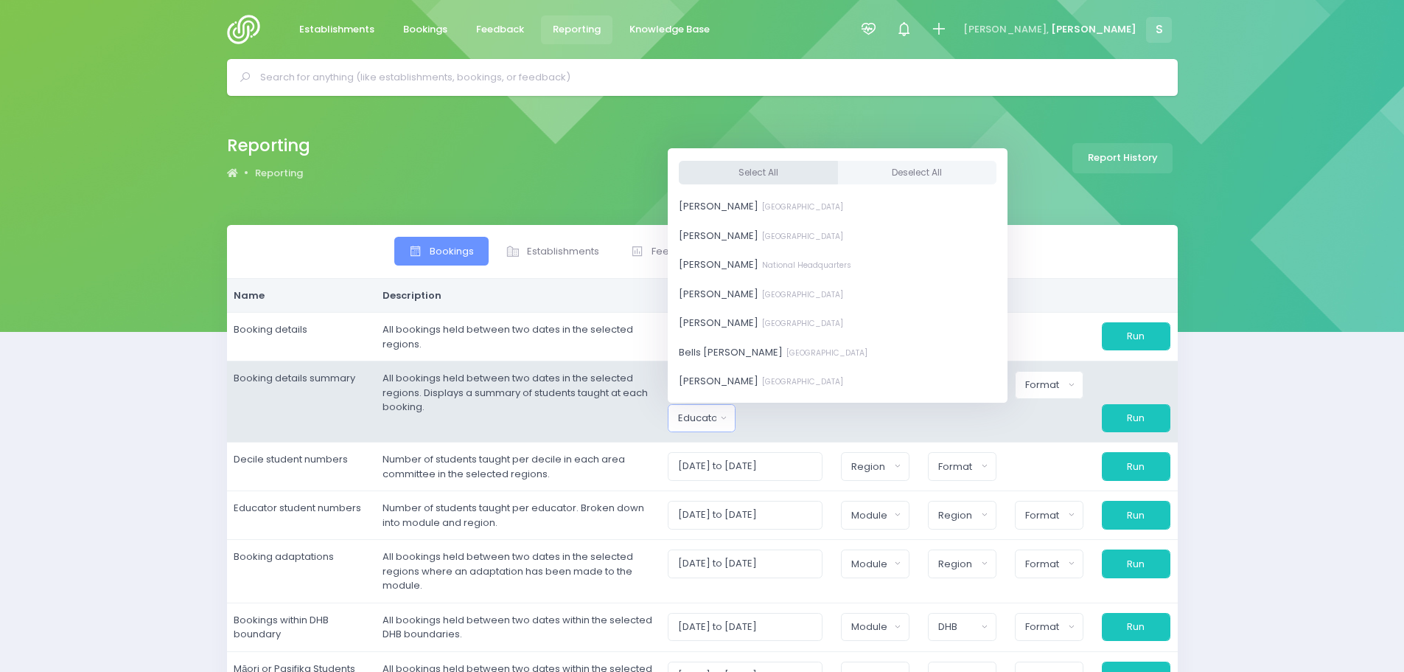
click at [752, 175] on button "Select All" at bounding box center [758, 172] width 159 height 24
select select "381987"
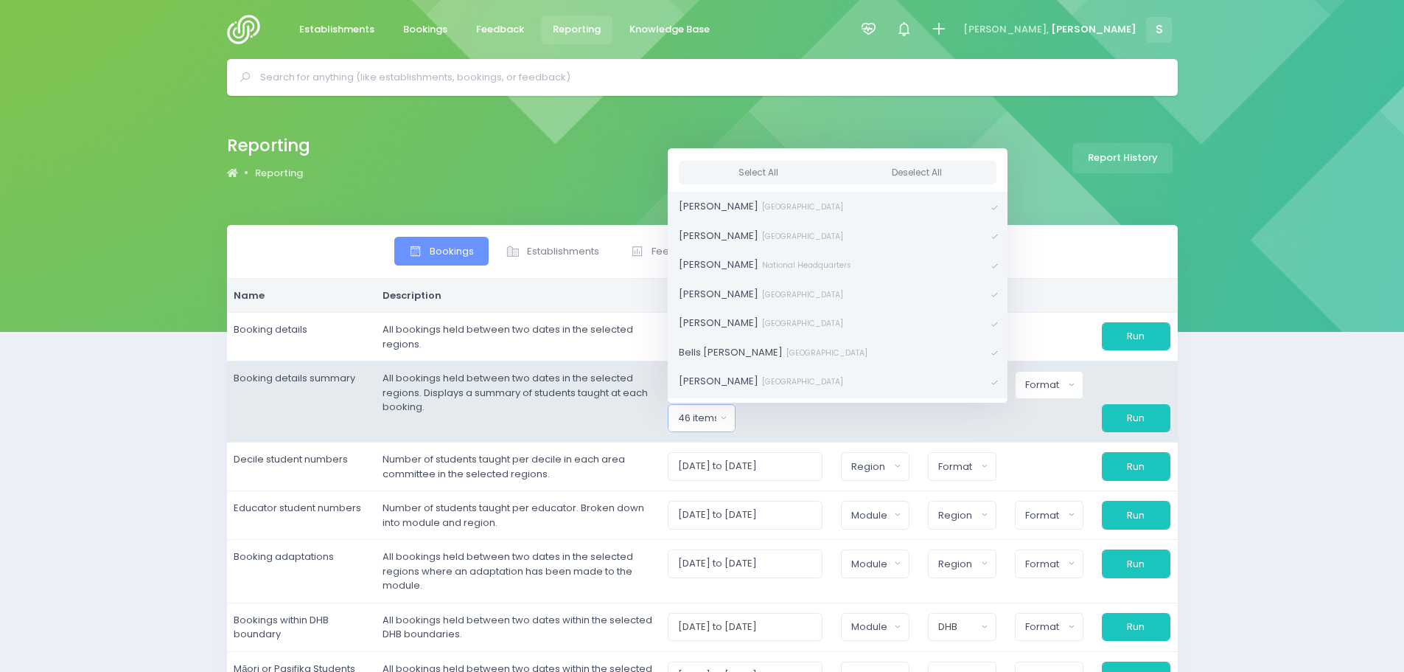
click at [826, 411] on div at bounding box center [788, 418] width 87 height 28
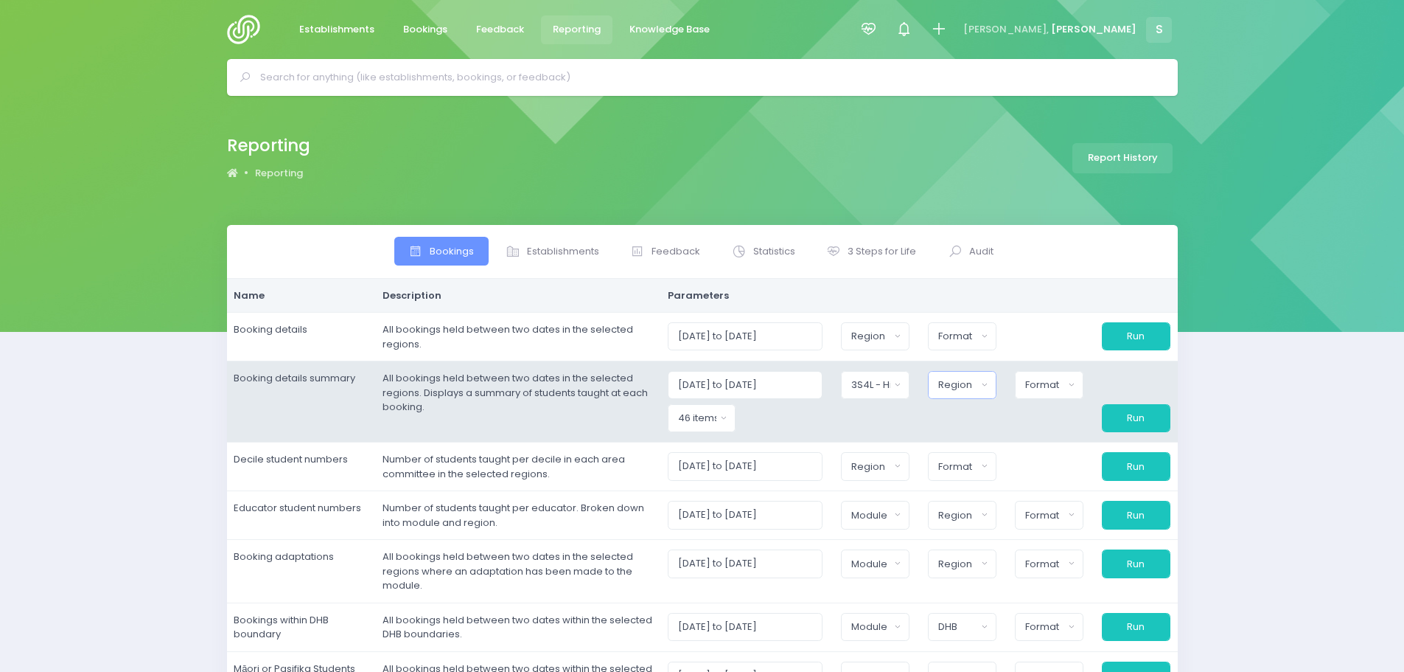
click at [963, 389] on div "Region" at bounding box center [957, 384] width 38 height 15
click at [979, 419] on button "Select All" at bounding box center [973, 424] width 68 height 24
select select "Northern"
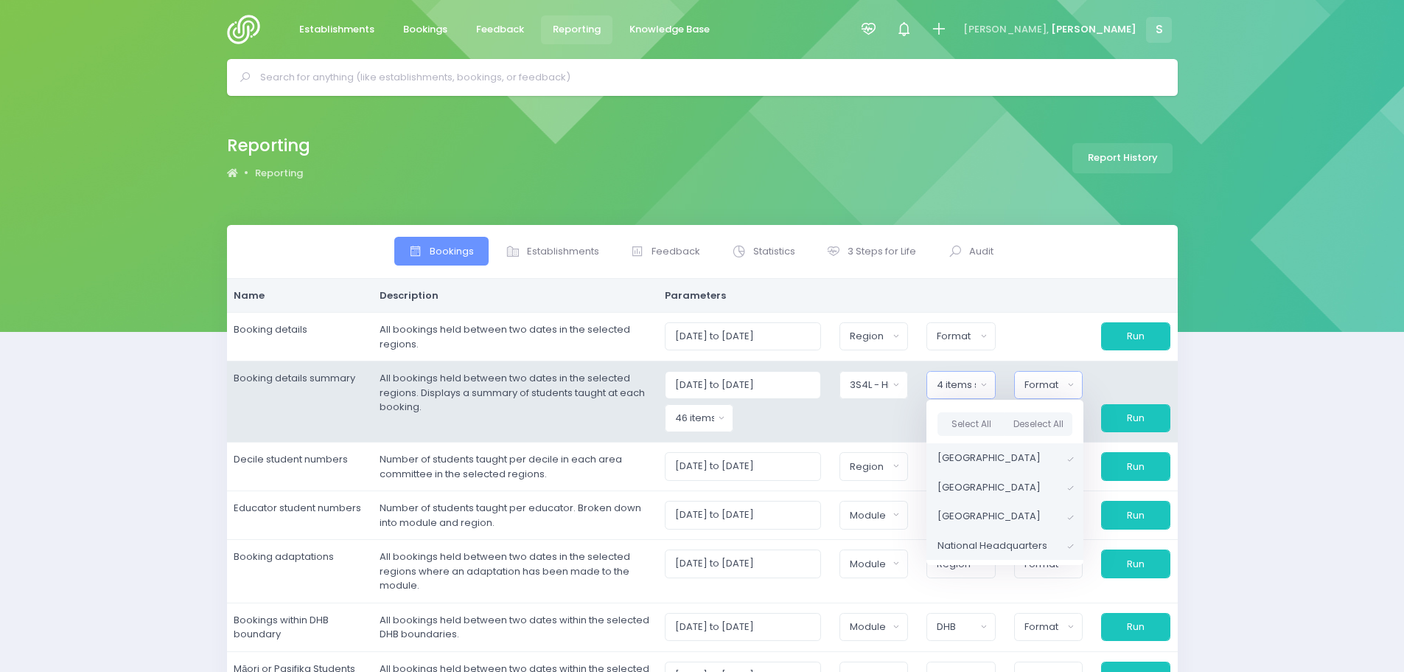
click at [1037, 384] on div "Format" at bounding box center [1044, 384] width 39 height 15
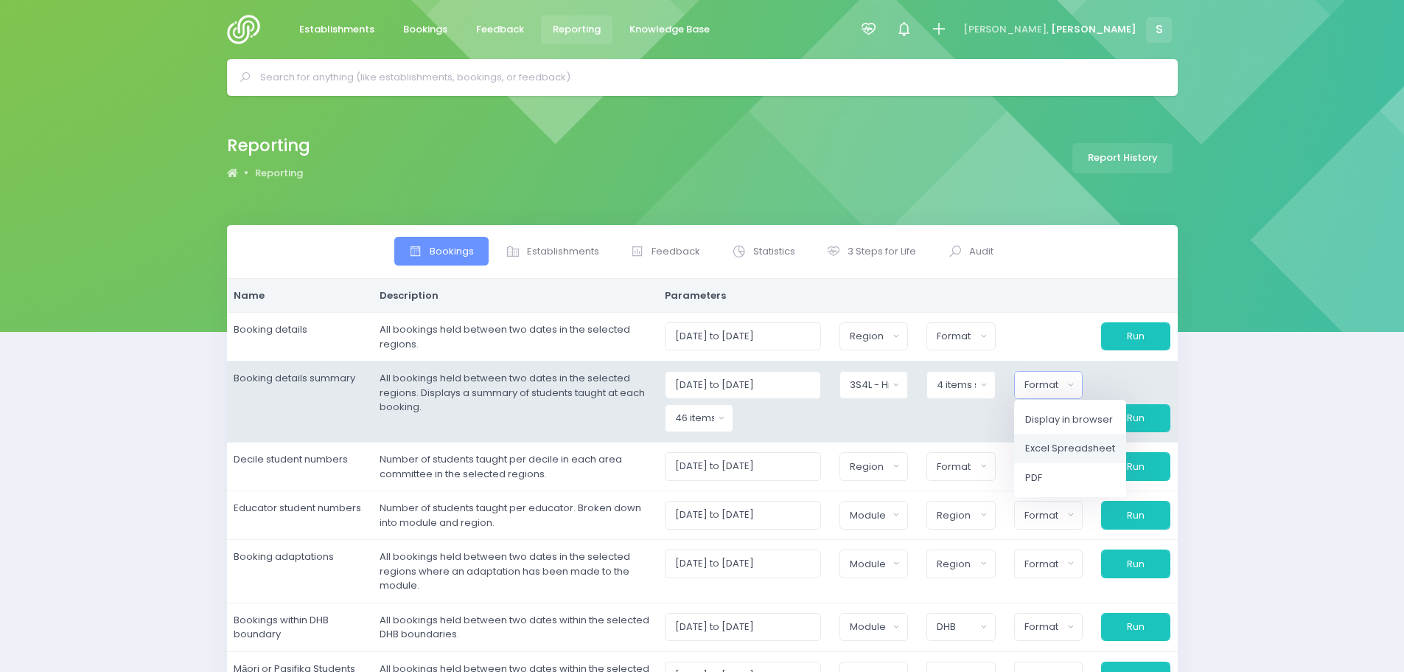
click at [1069, 441] on span "Excel Spreadsheet" at bounding box center [1070, 448] width 90 height 15
select select "excel"
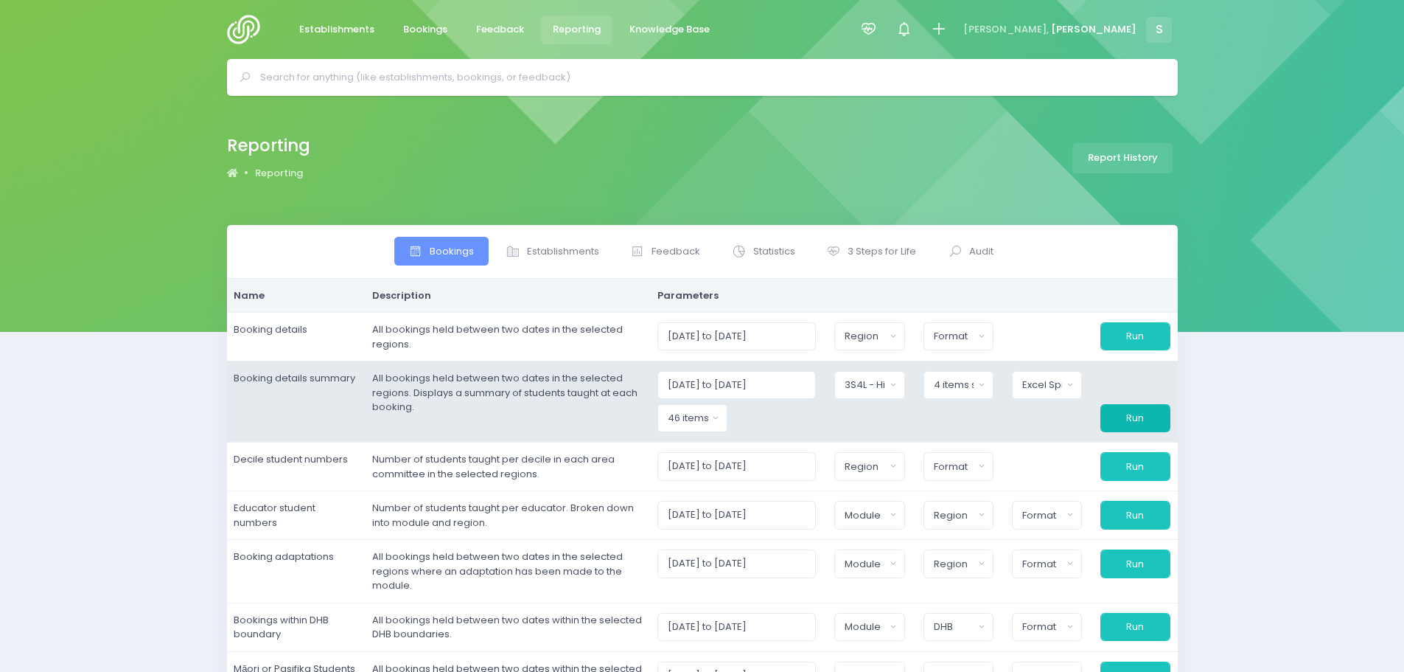
click at [1134, 417] on button "Run" at bounding box center [1136, 418] width 70 height 28
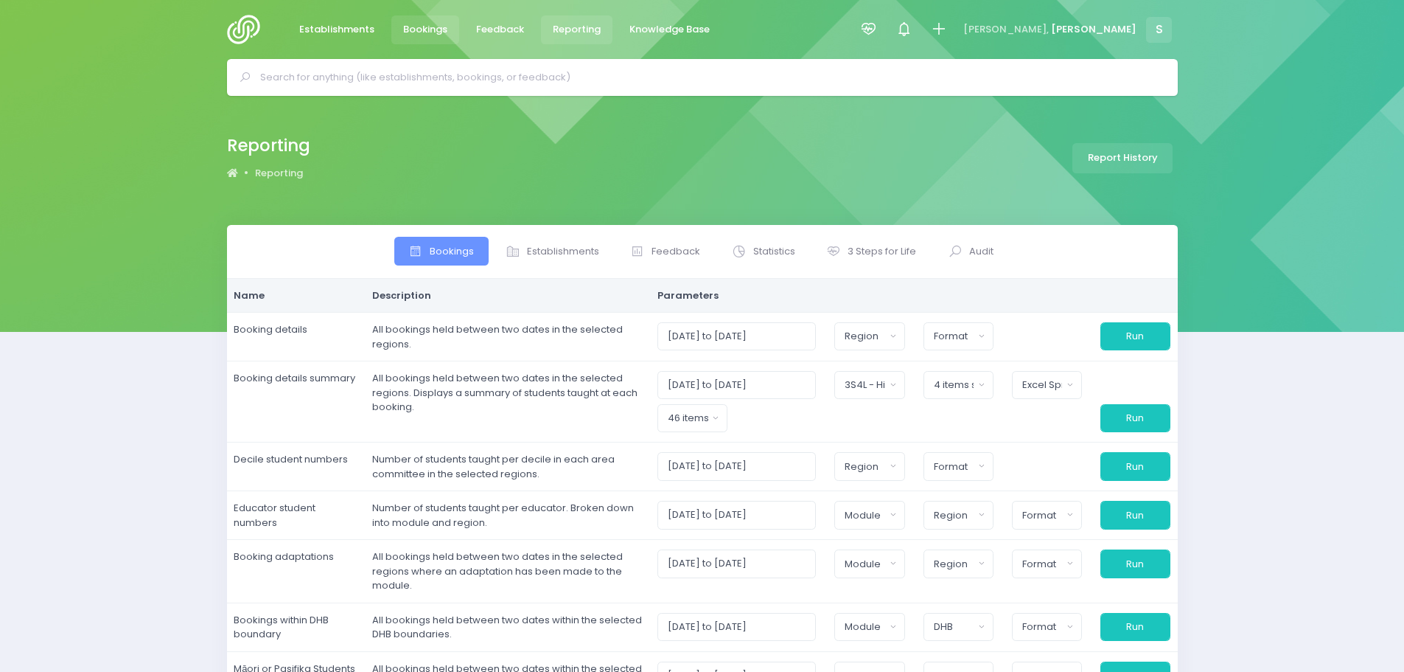
click at [418, 29] on span "Bookings" at bounding box center [425, 29] width 44 height 15
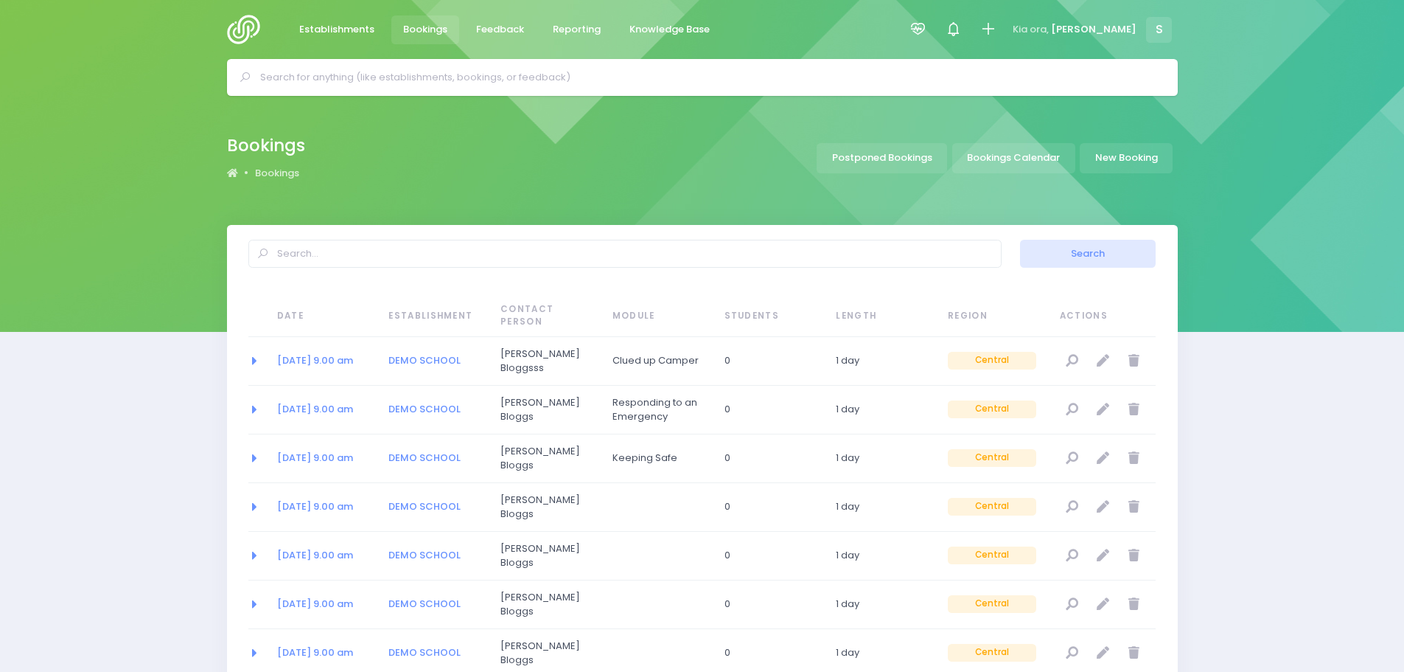
select select "20"
click at [1017, 150] on link "Bookings Calendar" at bounding box center [1013, 158] width 123 height 30
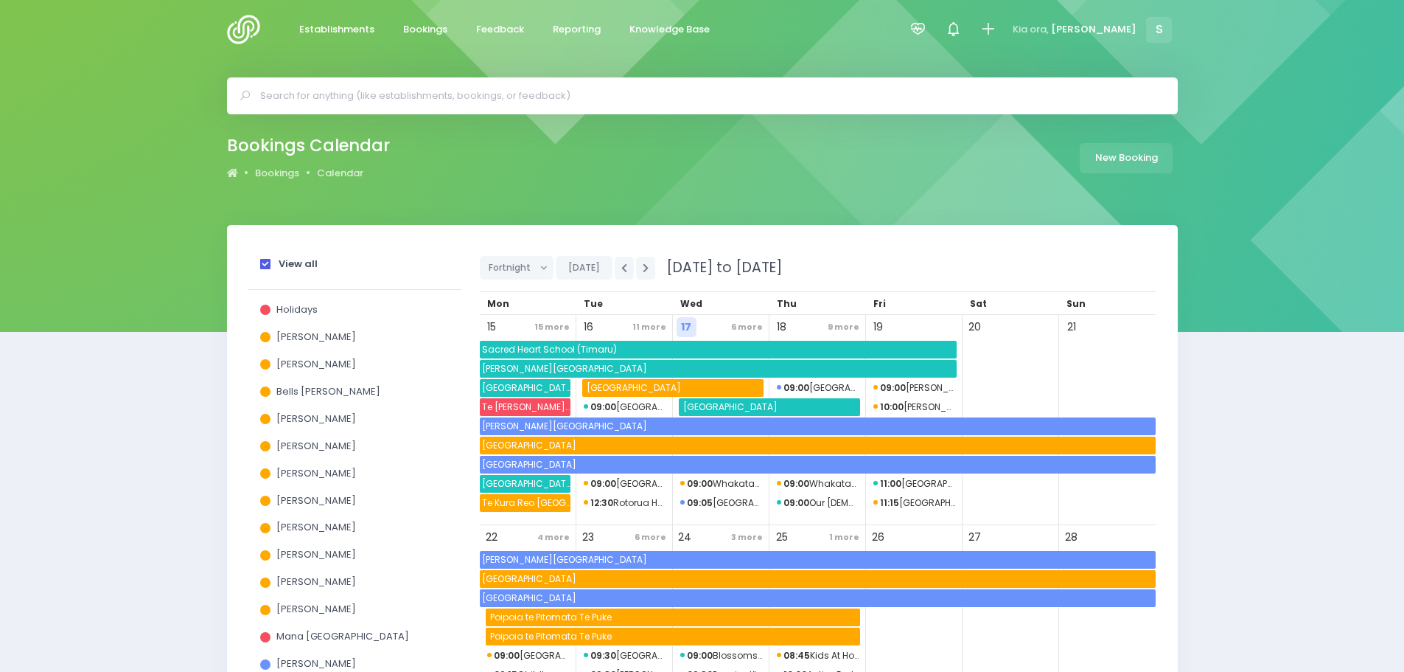
click at [260, 266] on span at bounding box center [265, 264] width 10 height 10
click at [0, 0] on input "View all" at bounding box center [0, 0] width 0 height 0
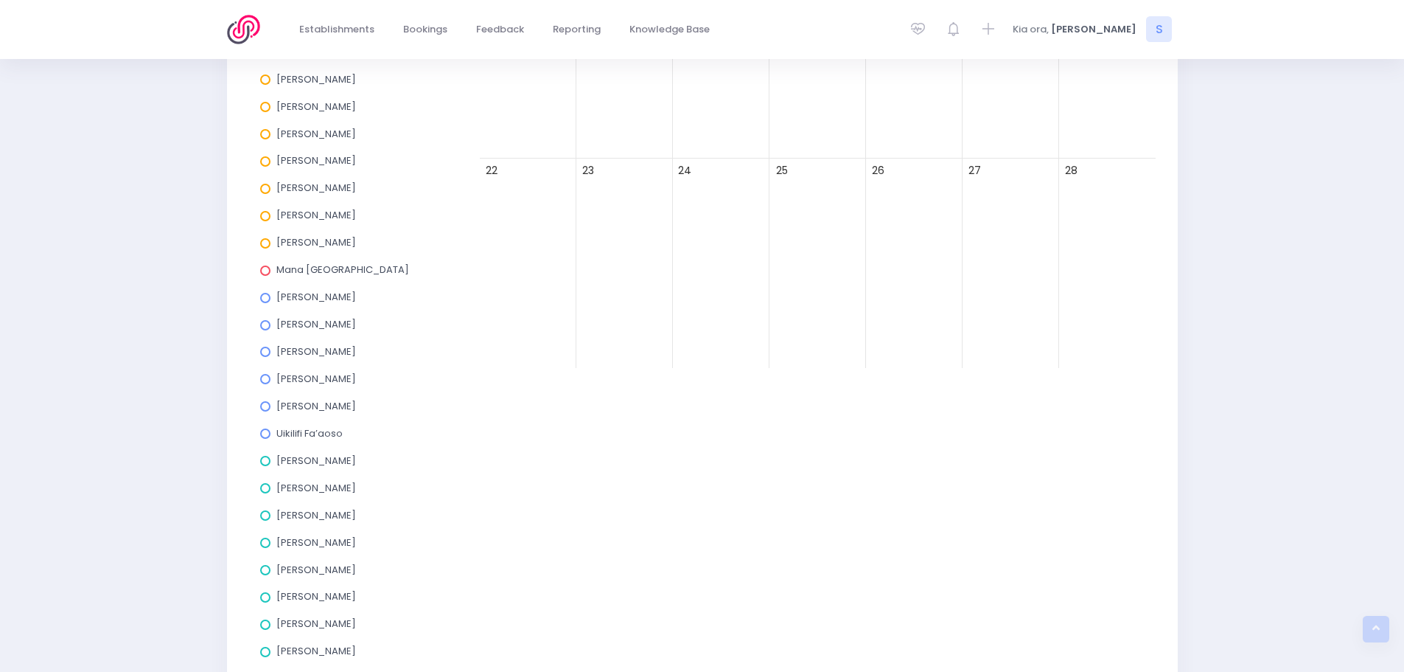
scroll to position [369, 0]
click at [267, 622] on span at bounding box center [265, 622] width 10 height 10
click at [0, 0] on input "[PERSON_NAME]" at bounding box center [0, 0] width 0 height 0
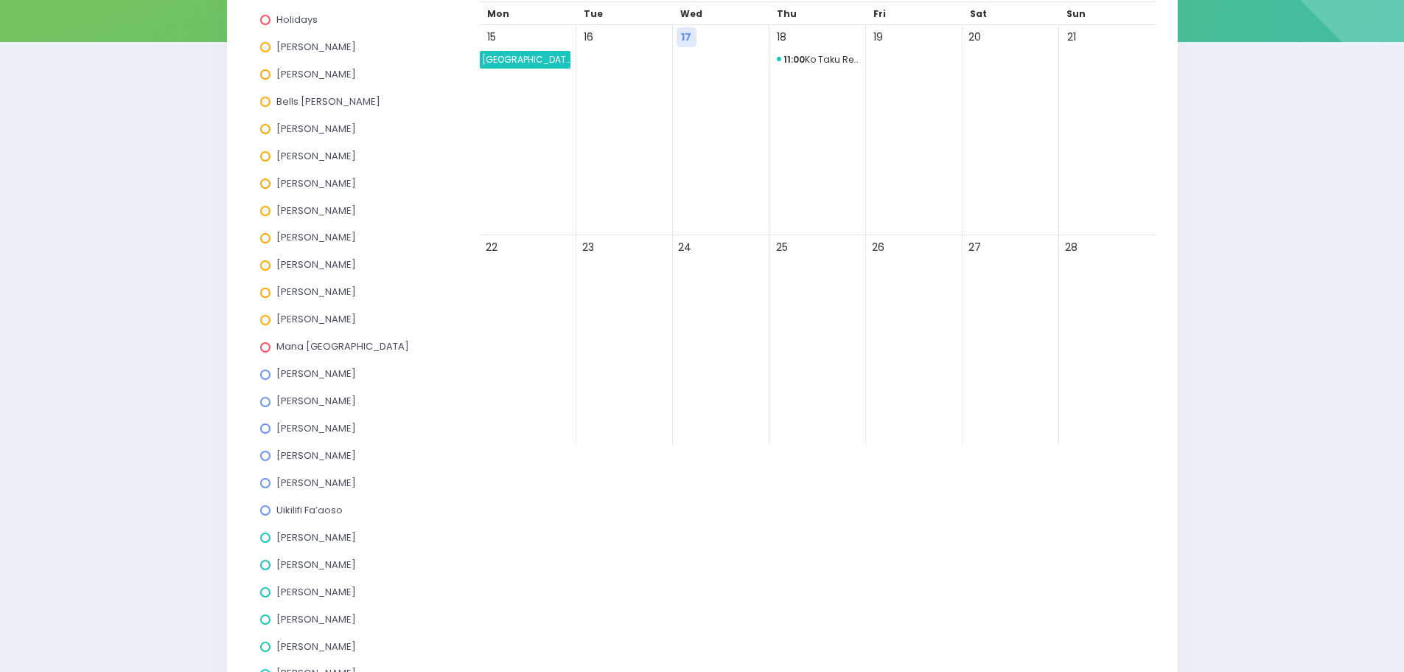
scroll to position [147, 0]
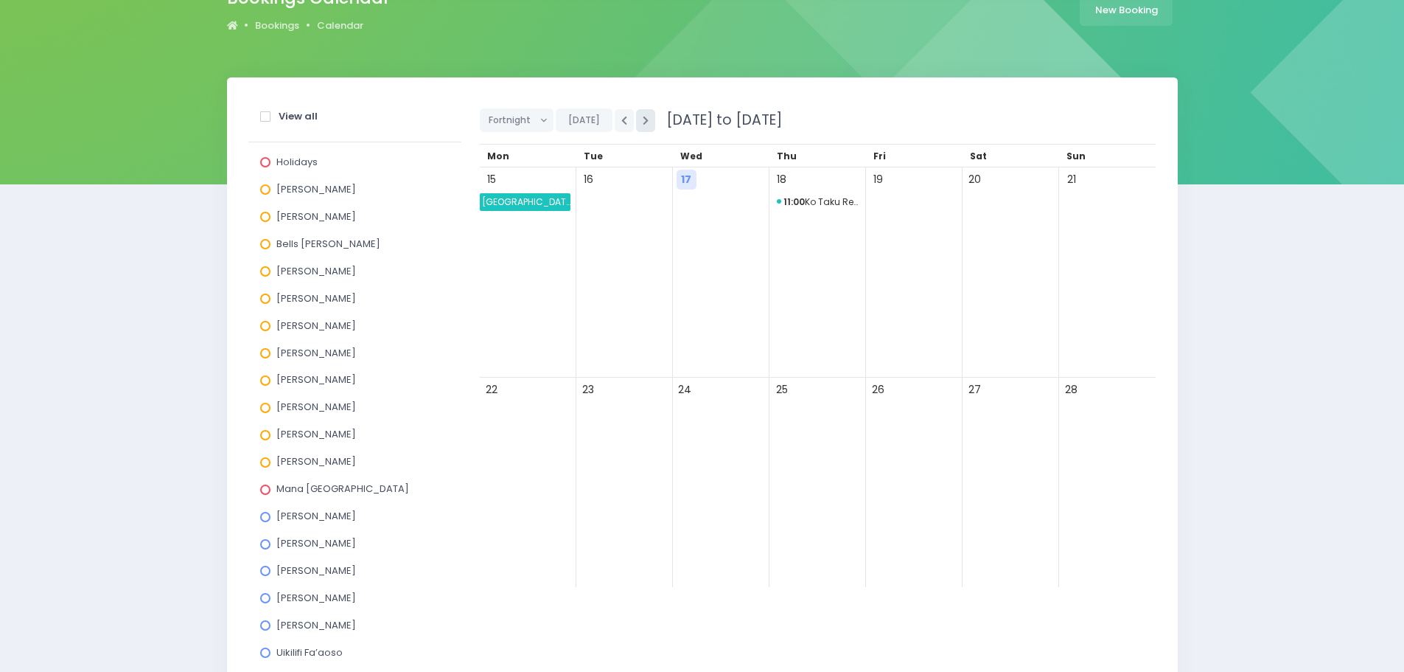
click at [644, 116] on icon "button" at bounding box center [646, 121] width 6 height 10
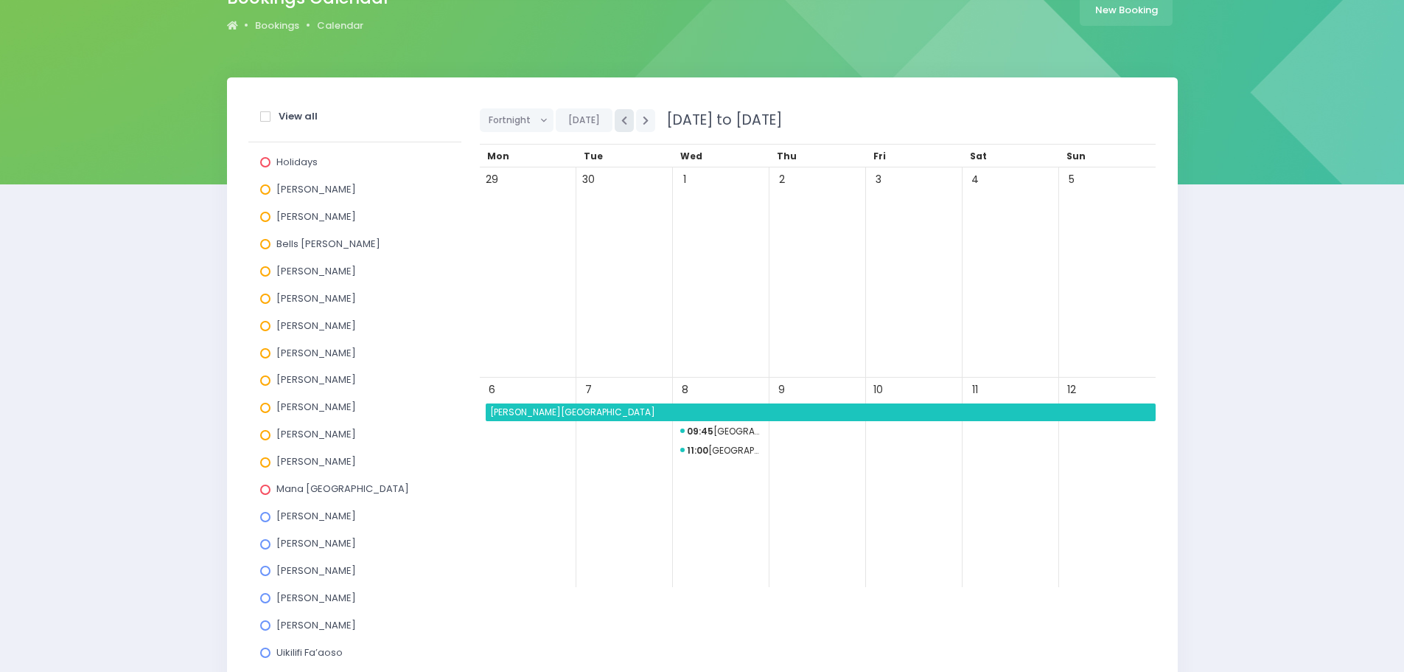
click at [621, 121] on icon "button" at bounding box center [624, 121] width 6 height 10
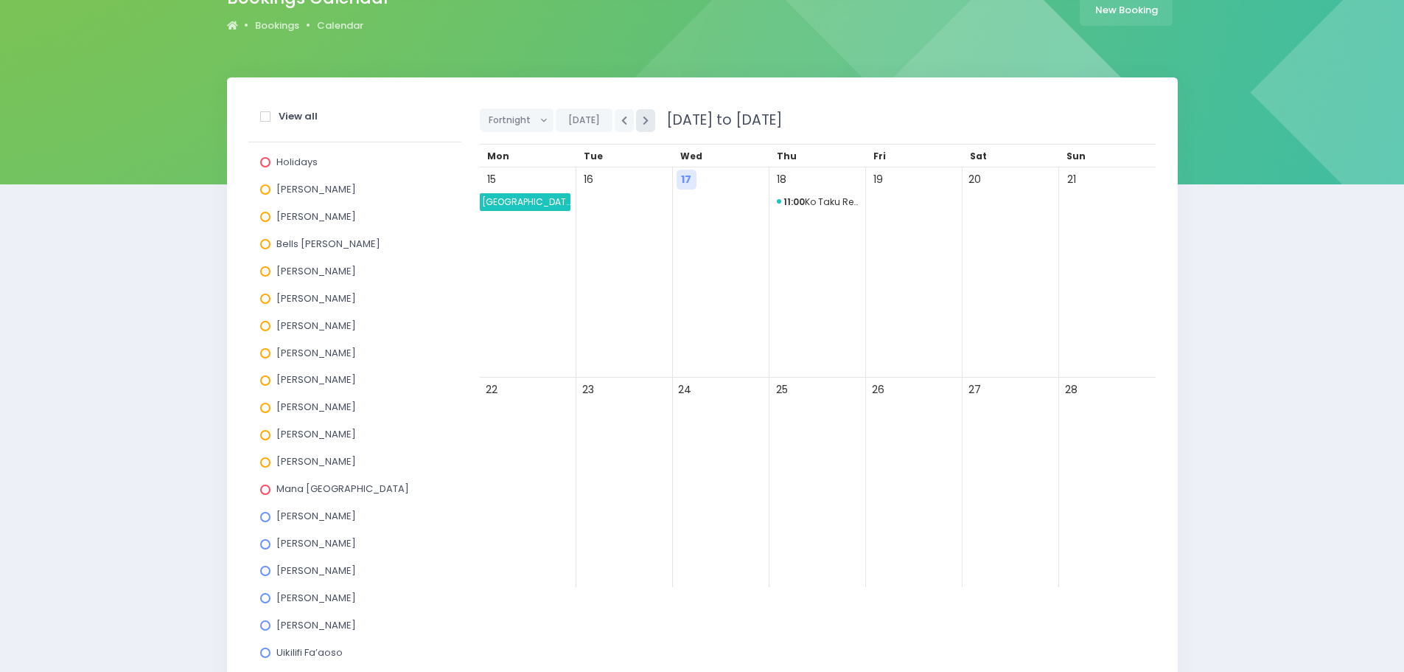
click at [643, 122] on icon "button" at bounding box center [646, 121] width 6 height 10
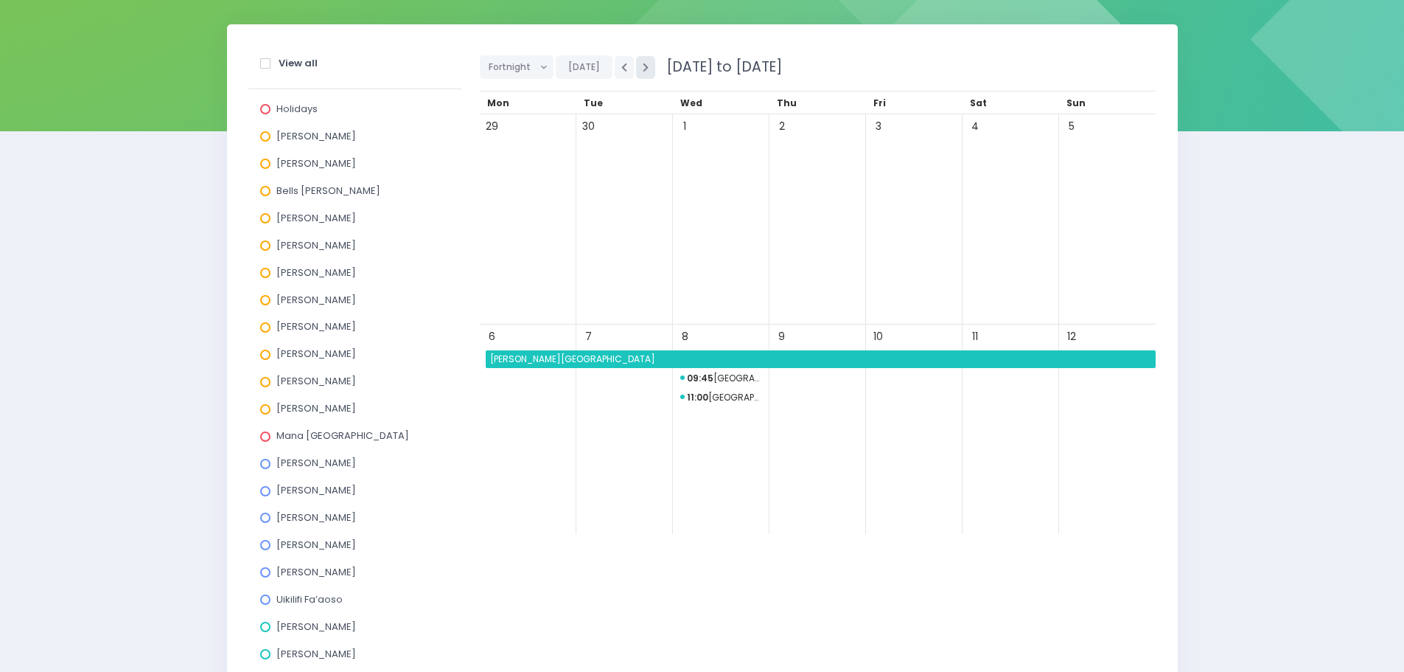
scroll to position [189, 0]
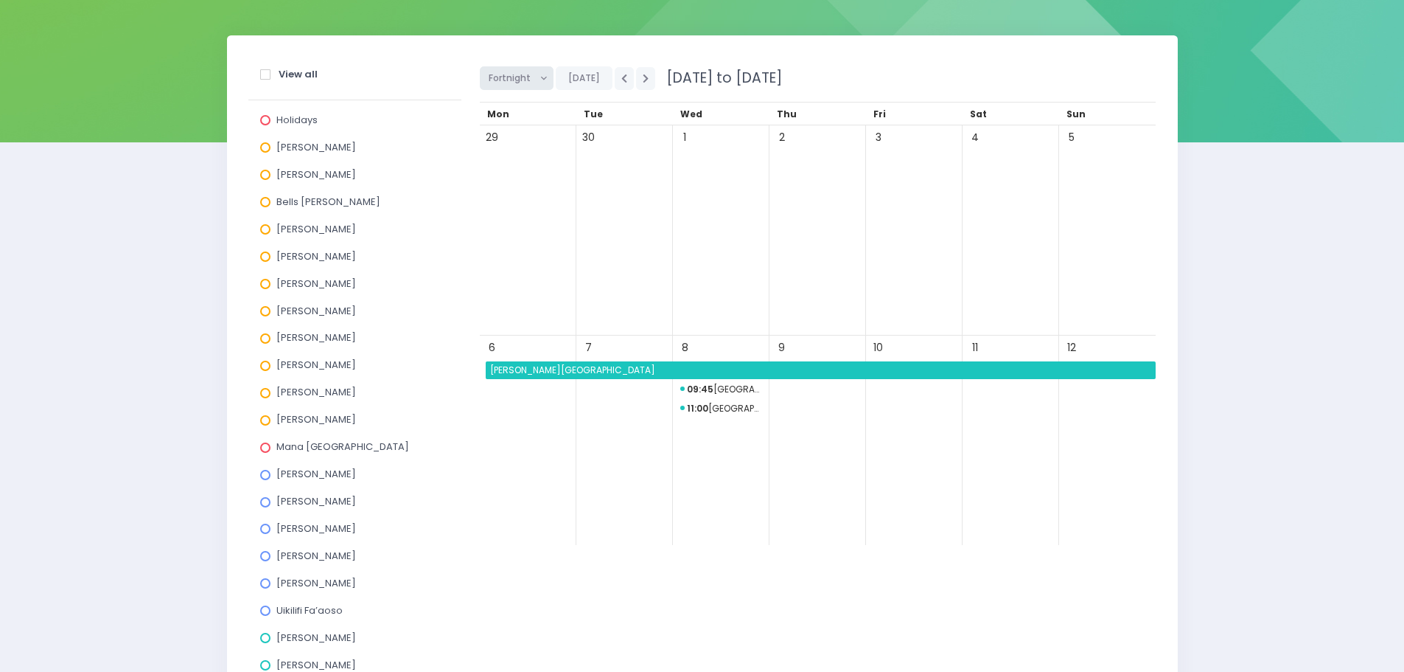
drag, startPoint x: 520, startPoint y: 73, endPoint x: 523, endPoint y: 95, distance: 22.3
click at [520, 73] on span "Fortnight" at bounding box center [512, 78] width 46 height 22
click at [516, 186] on link "Month" at bounding box center [528, 190] width 96 height 28
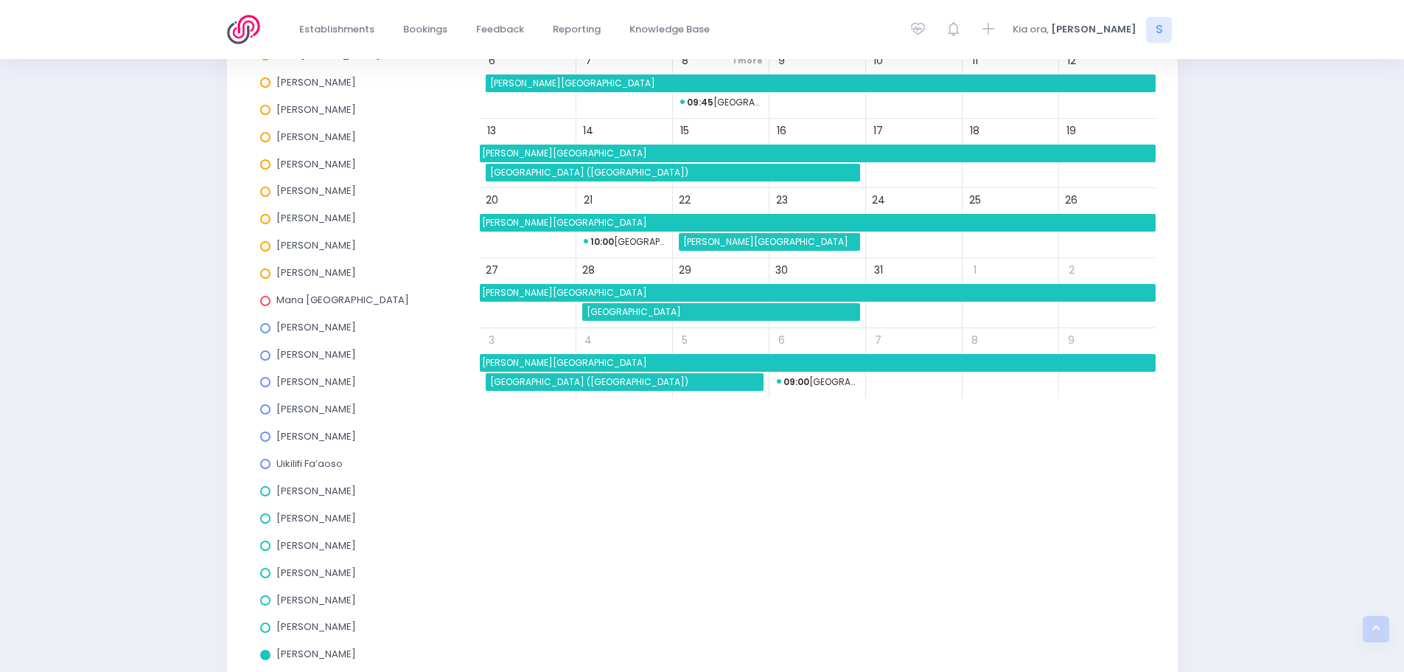
scroll to position [337, 0]
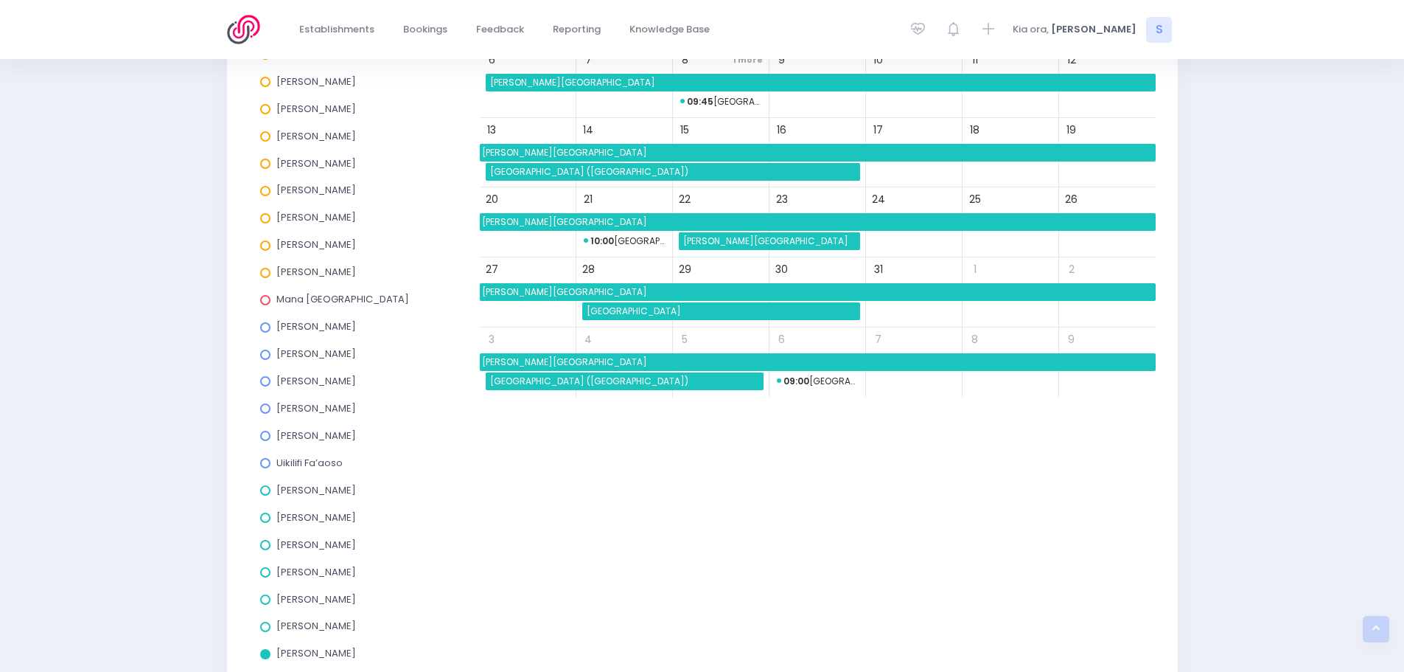
click at [267, 652] on span at bounding box center [265, 654] width 10 height 10
click at [0, 0] on input "[PERSON_NAME]" at bounding box center [0, 0] width 0 height 0
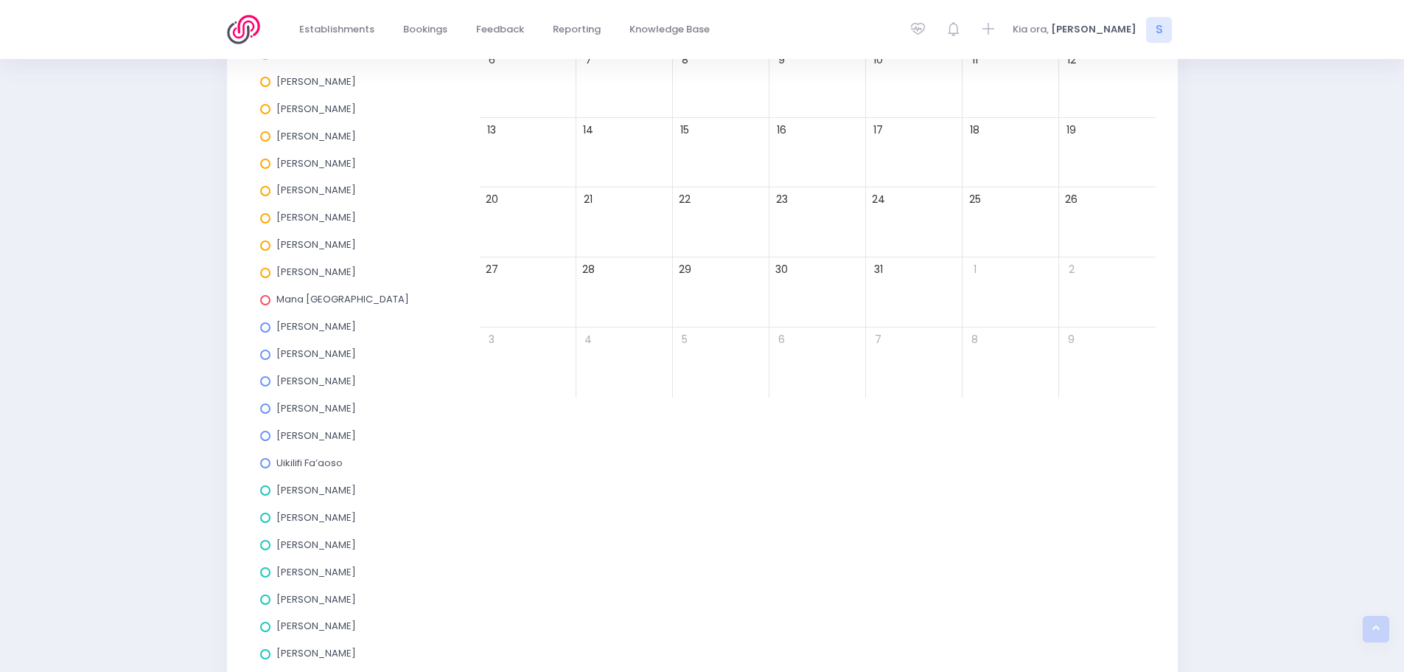
click at [263, 629] on span at bounding box center [265, 626] width 10 height 10
click at [0, 0] on input "[PERSON_NAME]" at bounding box center [0, 0] width 0 height 0
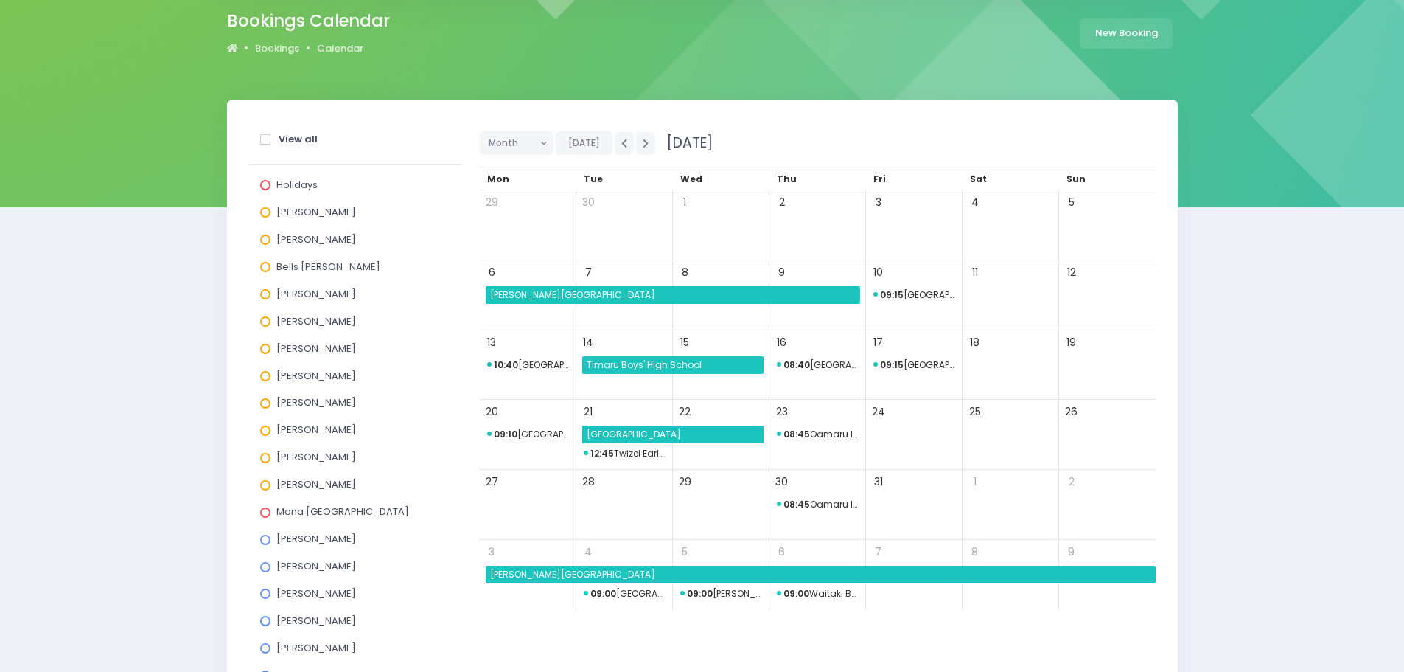
scroll to position [116, 0]
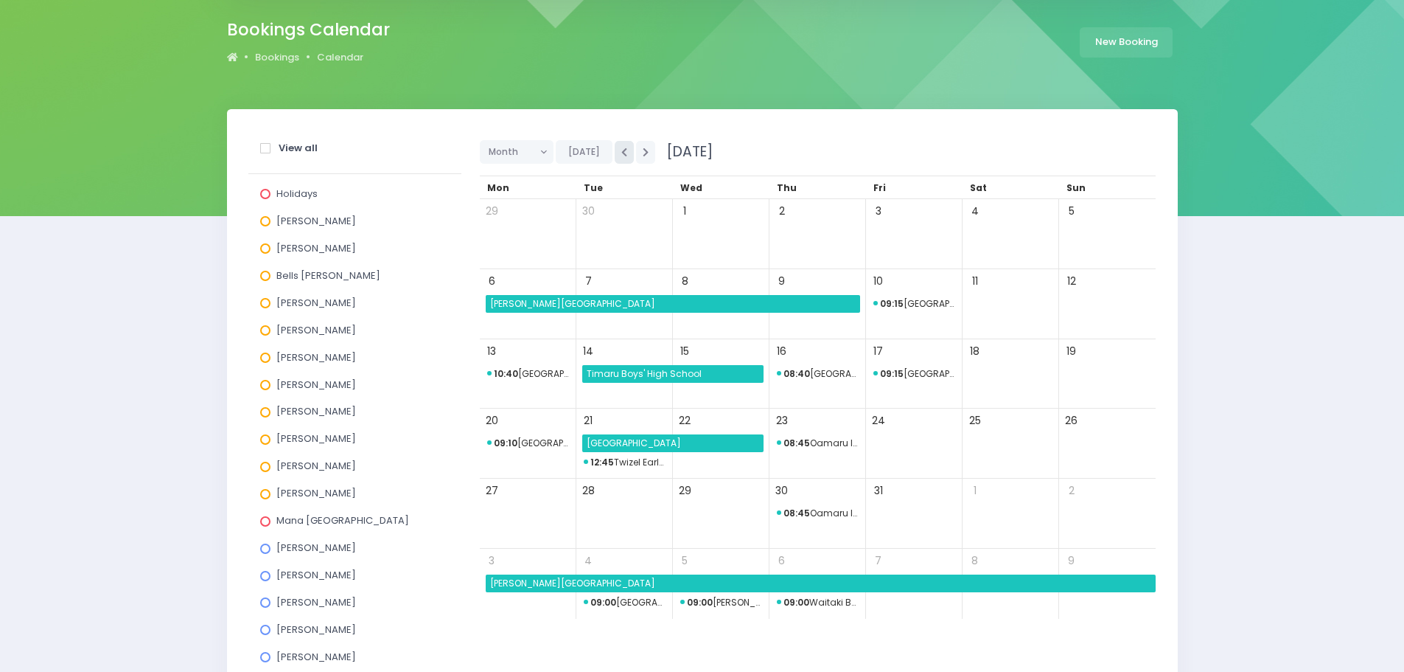
click at [621, 147] on icon "button" at bounding box center [624, 152] width 6 height 10
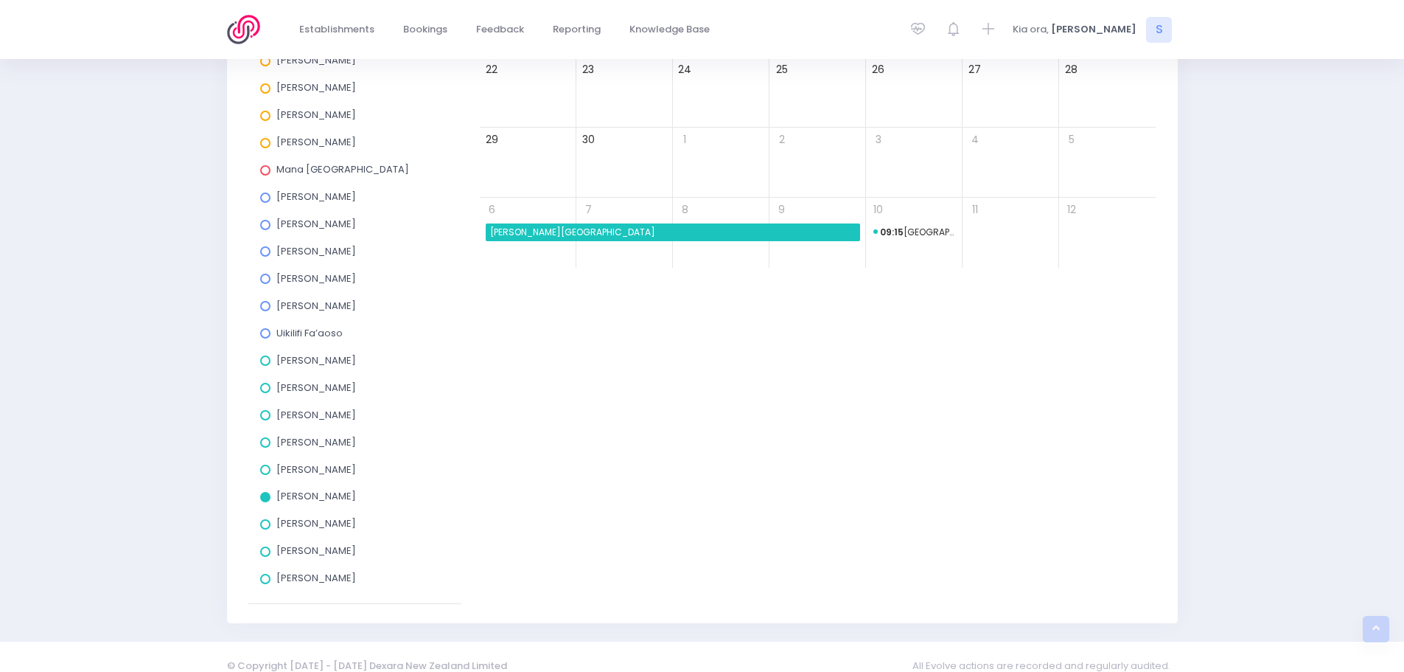
scroll to position [484, 0]
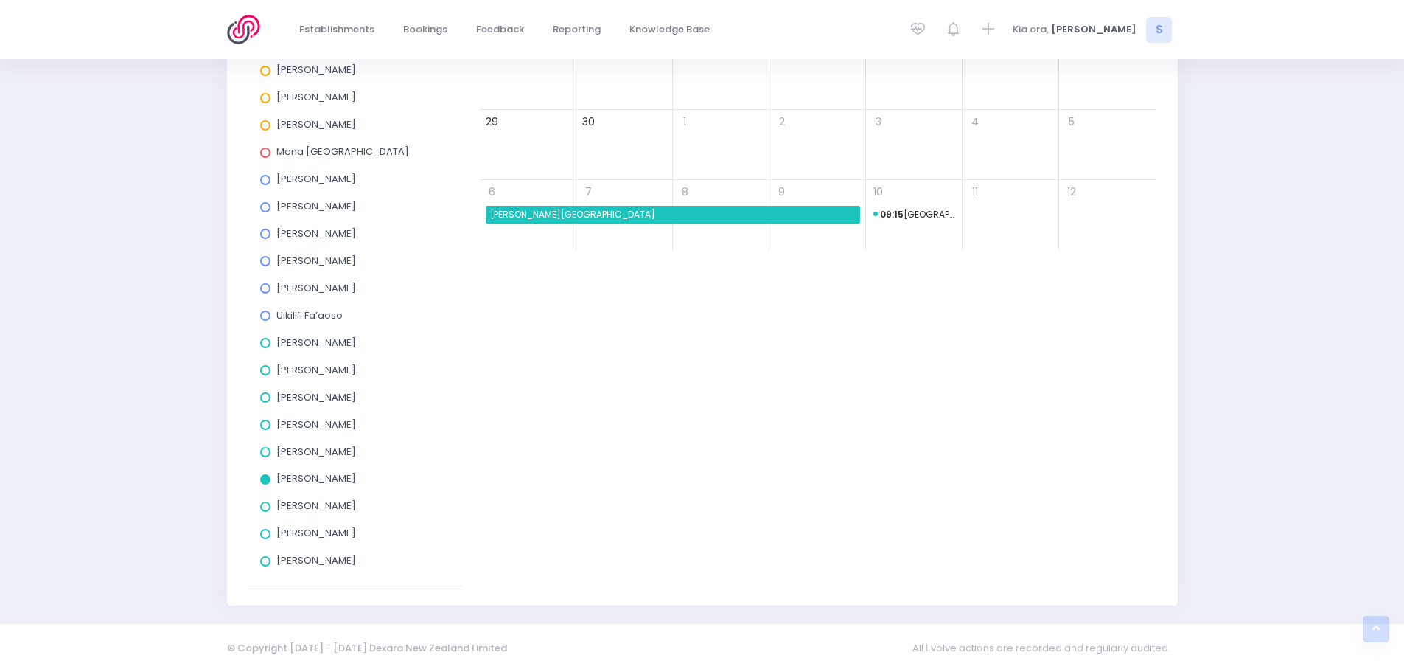
click at [262, 479] on span at bounding box center [265, 479] width 10 height 10
click at [0, 0] on input "[PERSON_NAME]" at bounding box center [0, 0] width 0 height 0
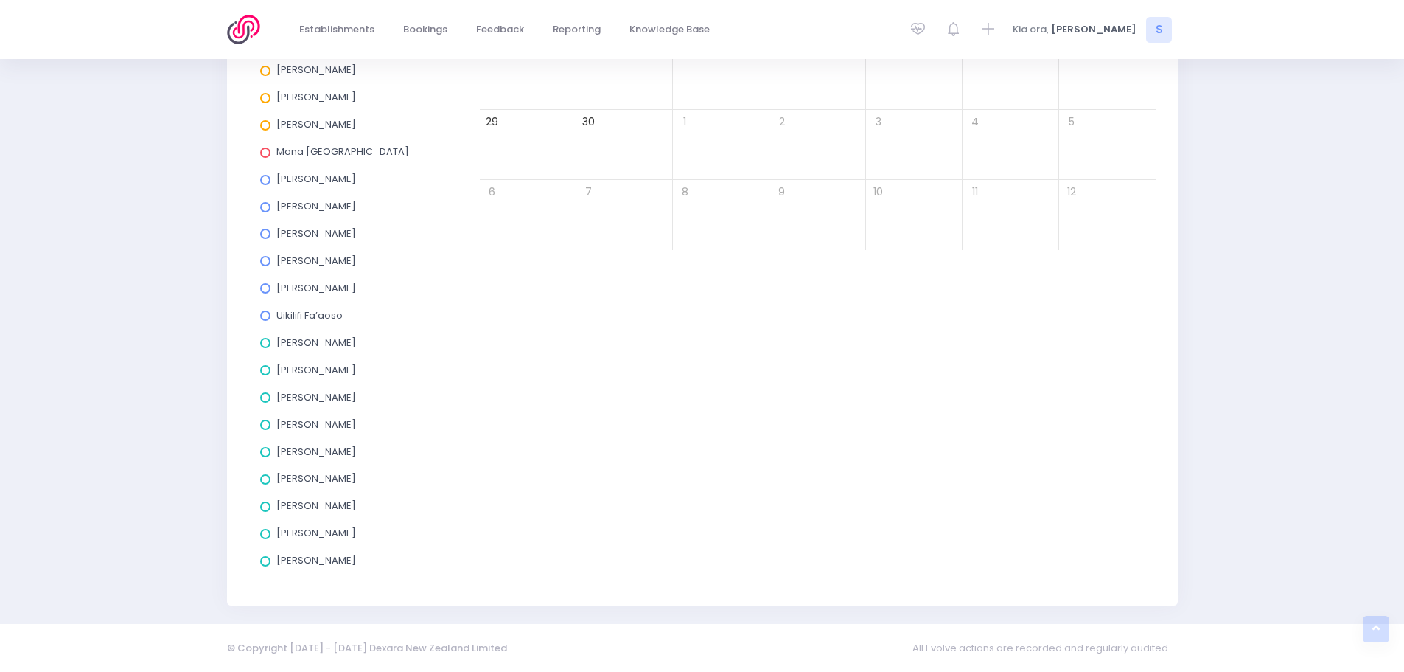
click at [265, 346] on span at bounding box center [265, 343] width 10 height 10
click at [0, 0] on input "[PERSON_NAME]" at bounding box center [0, 0] width 0 height 0
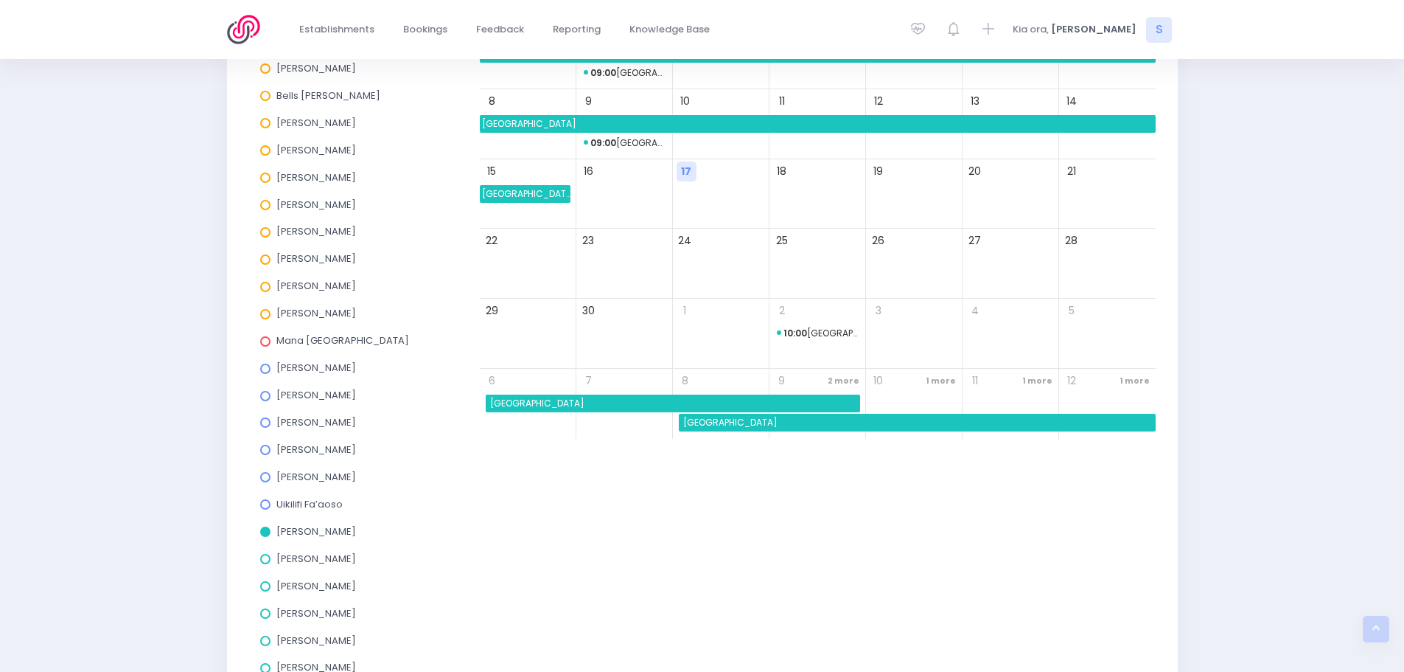
scroll to position [263, 0]
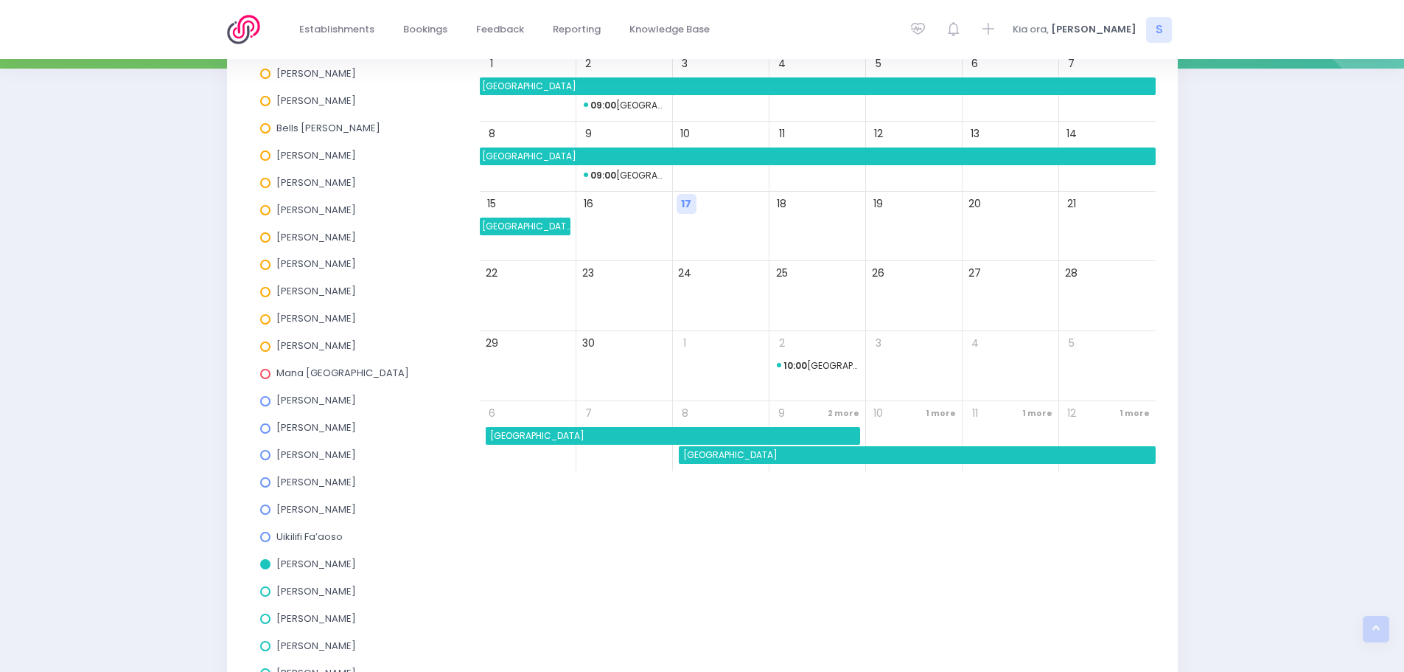
click at [264, 568] on span at bounding box center [265, 564] width 10 height 10
click at [0, 0] on input "[PERSON_NAME]" at bounding box center [0, 0] width 0 height 0
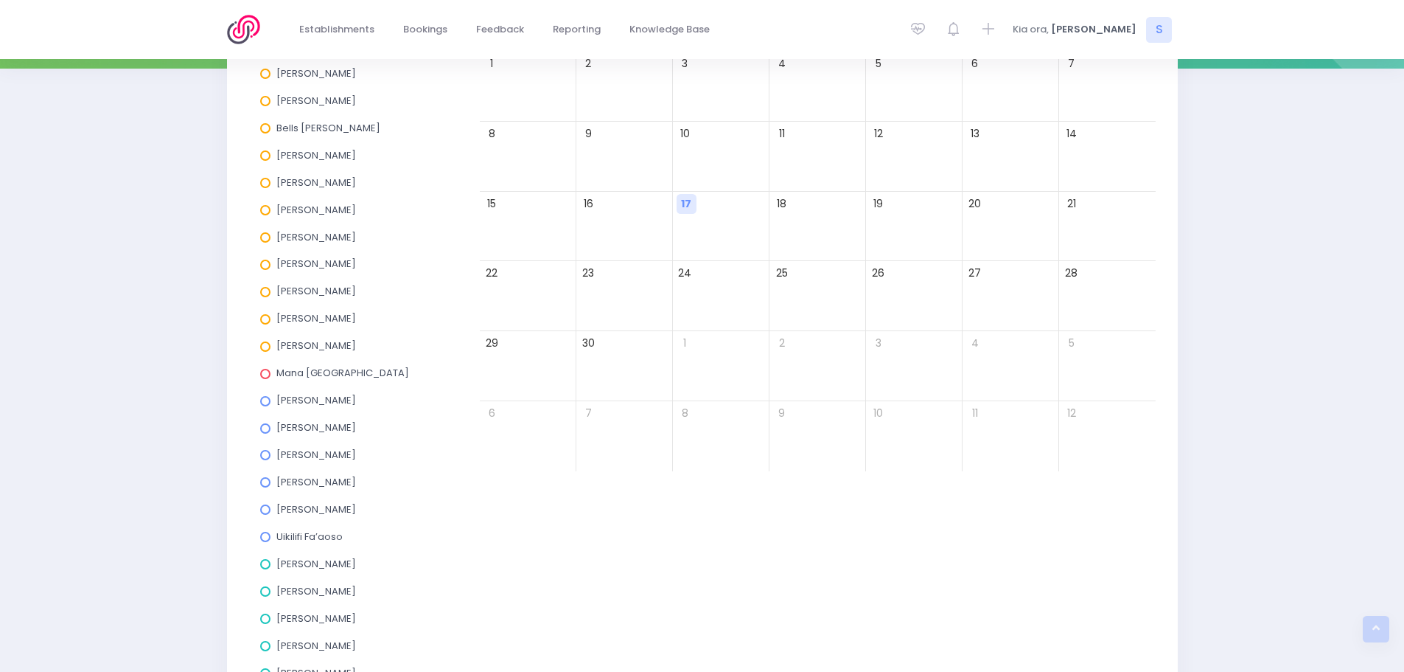
click at [265, 590] on span at bounding box center [265, 591] width 10 height 10
click at [0, 0] on input "[PERSON_NAME]" at bounding box center [0, 0] width 0 height 0
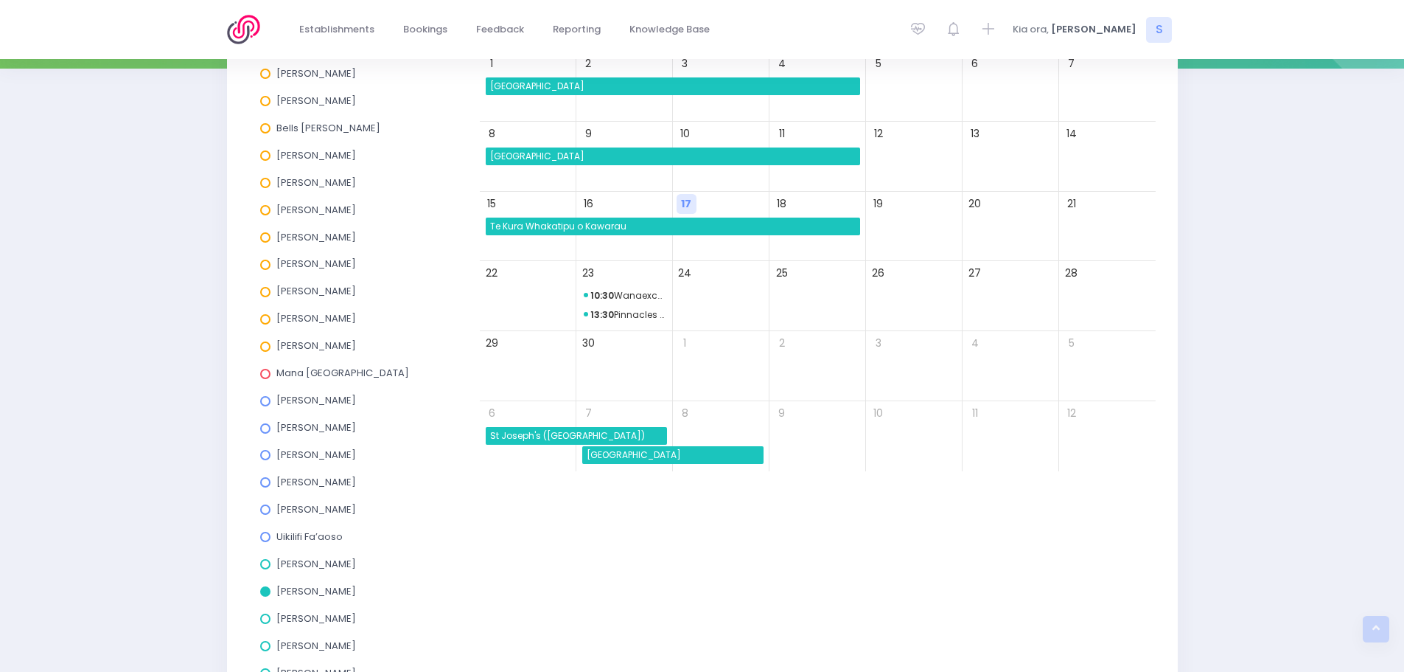
click at [265, 590] on span at bounding box center [265, 591] width 10 height 10
click at [0, 0] on input "[PERSON_NAME]" at bounding box center [0, 0] width 0 height 0
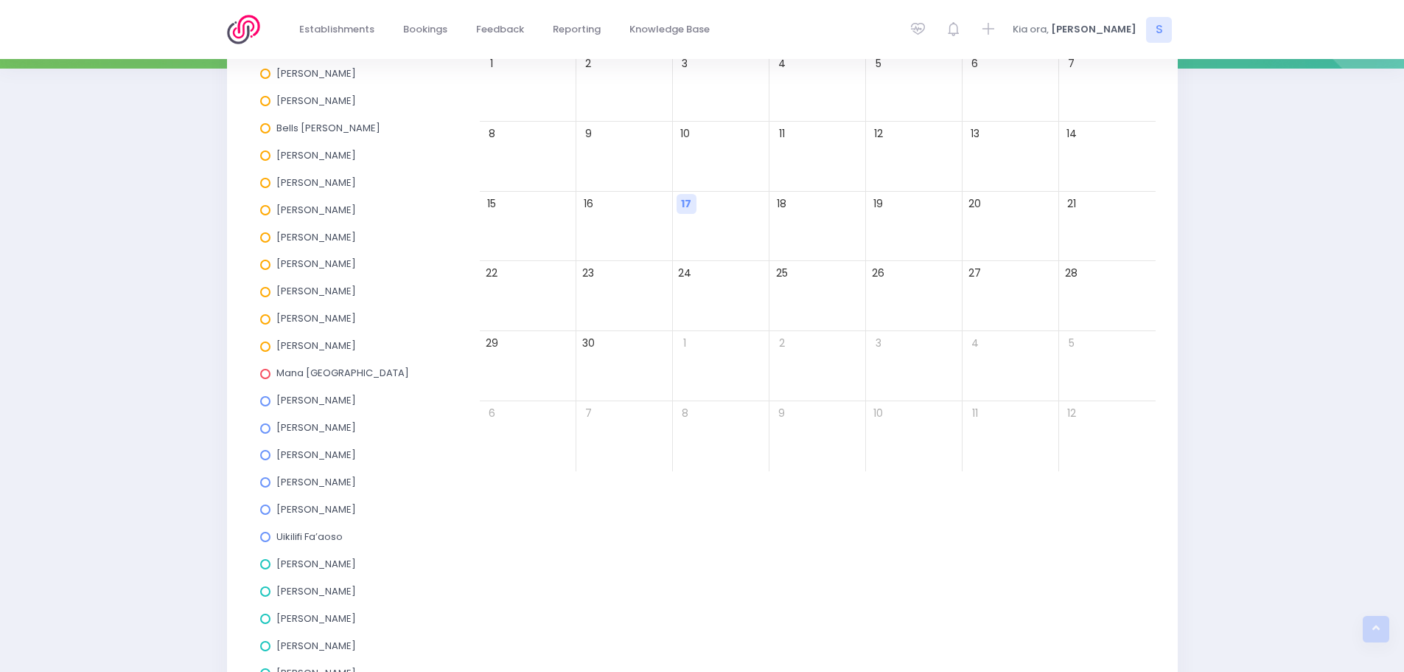
click at [260, 620] on span at bounding box center [265, 618] width 10 height 10
click at [0, 0] on input "[PERSON_NAME]" at bounding box center [0, 0] width 0 height 0
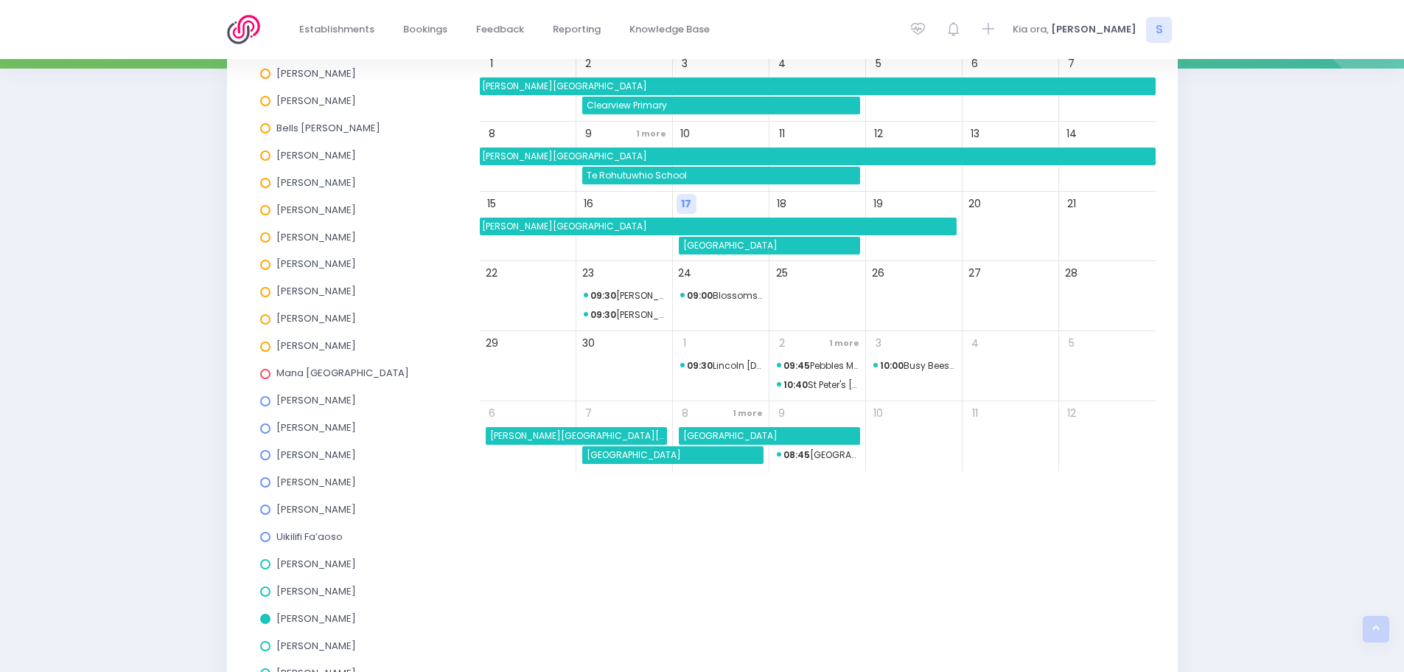
click at [260, 620] on span at bounding box center [265, 618] width 10 height 10
click at [0, 0] on input "[PERSON_NAME]" at bounding box center [0, 0] width 0 height 0
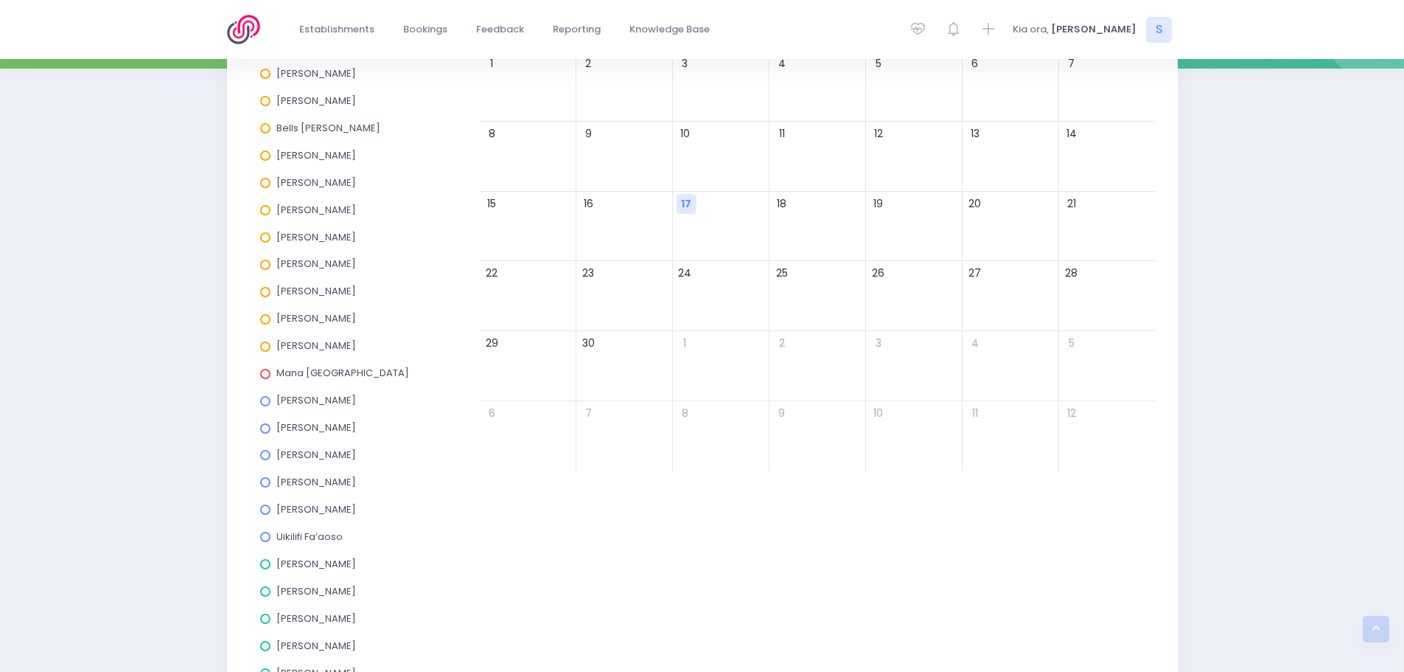
click at [262, 646] on span at bounding box center [265, 646] width 10 height 10
click at [0, 0] on input "[PERSON_NAME]" at bounding box center [0, 0] width 0 height 0
click at [262, 646] on span at bounding box center [265, 646] width 10 height 10
click at [0, 0] on input "[PERSON_NAME]" at bounding box center [0, 0] width 0 height 0
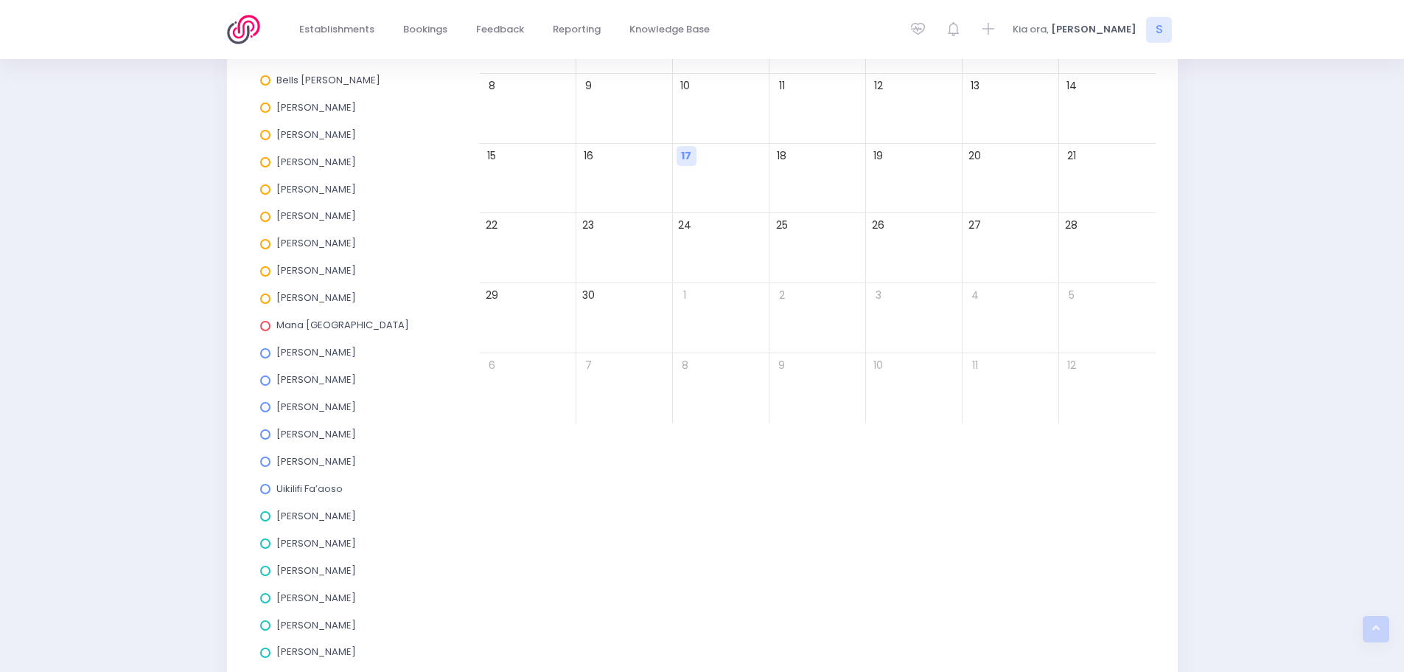
scroll to position [337, 0]
click at [265, 602] on span at bounding box center [265, 599] width 10 height 10
click at [0, 0] on input "[PERSON_NAME]" at bounding box center [0, 0] width 0 height 0
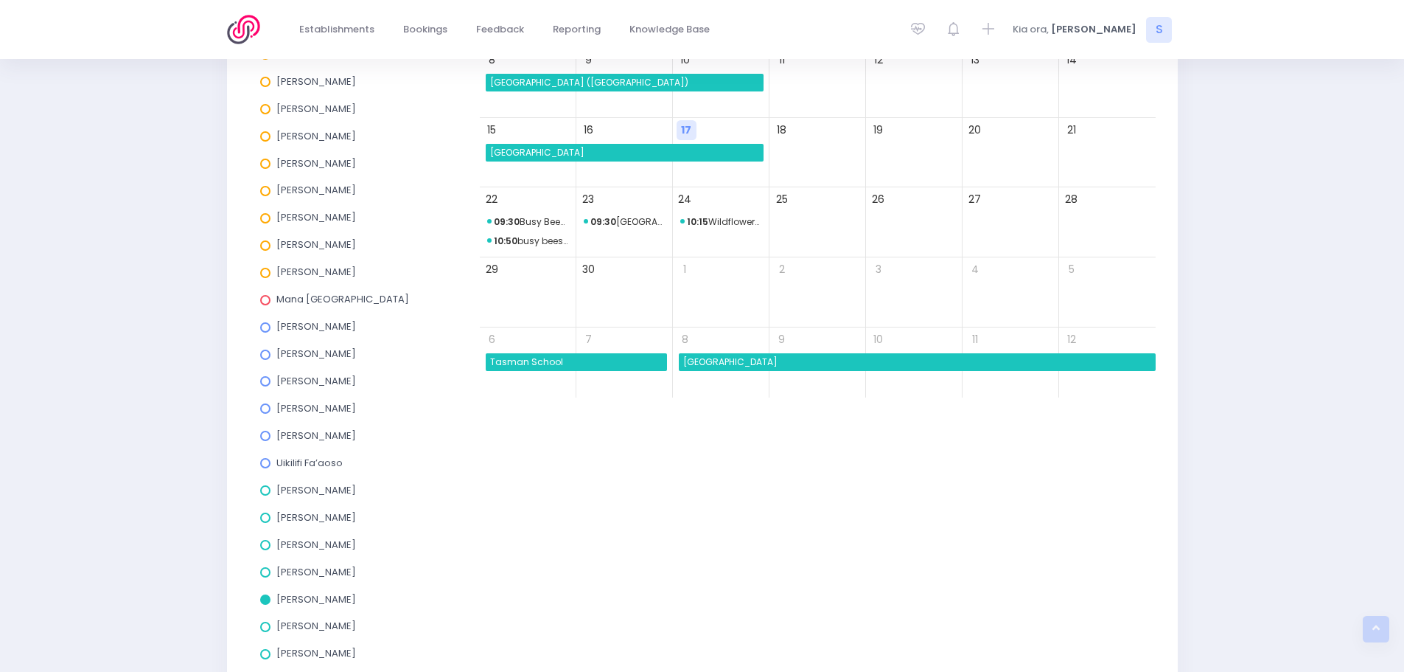
click at [265, 602] on span at bounding box center [265, 599] width 10 height 10
click at [0, 0] on input "[PERSON_NAME]" at bounding box center [0, 0] width 0 height 0
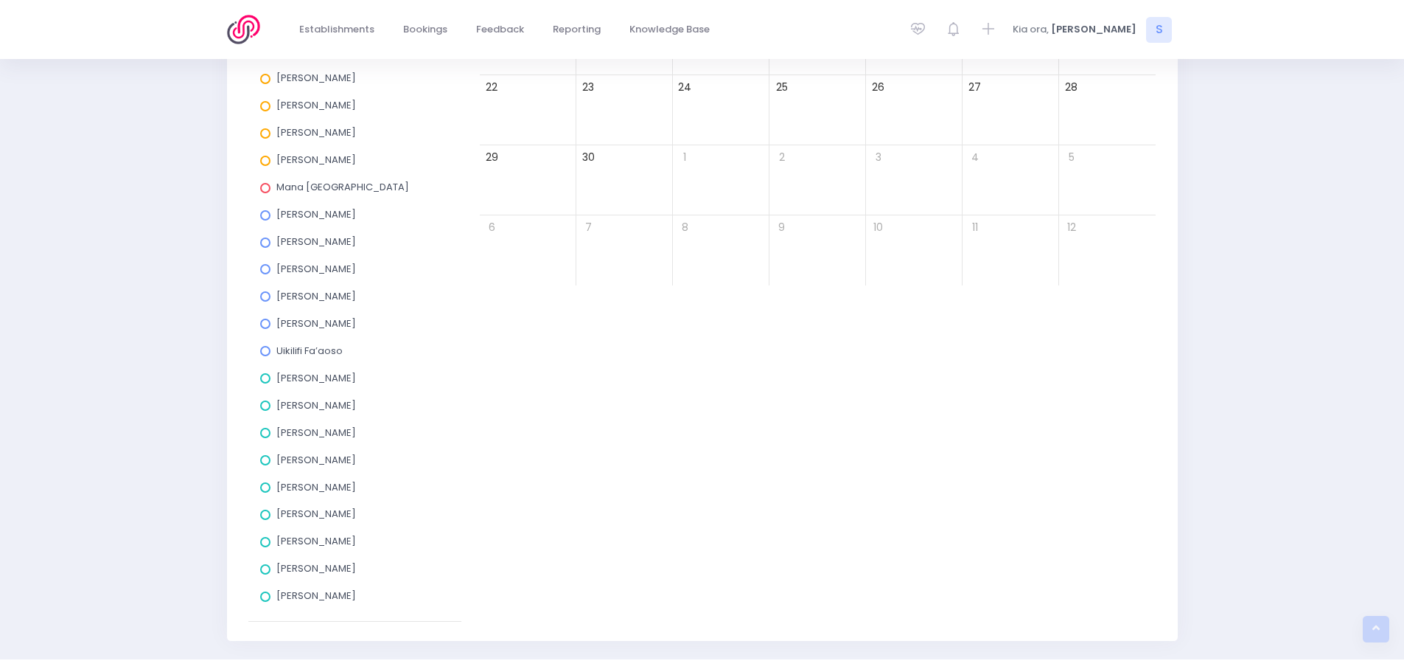
scroll to position [484, 0]
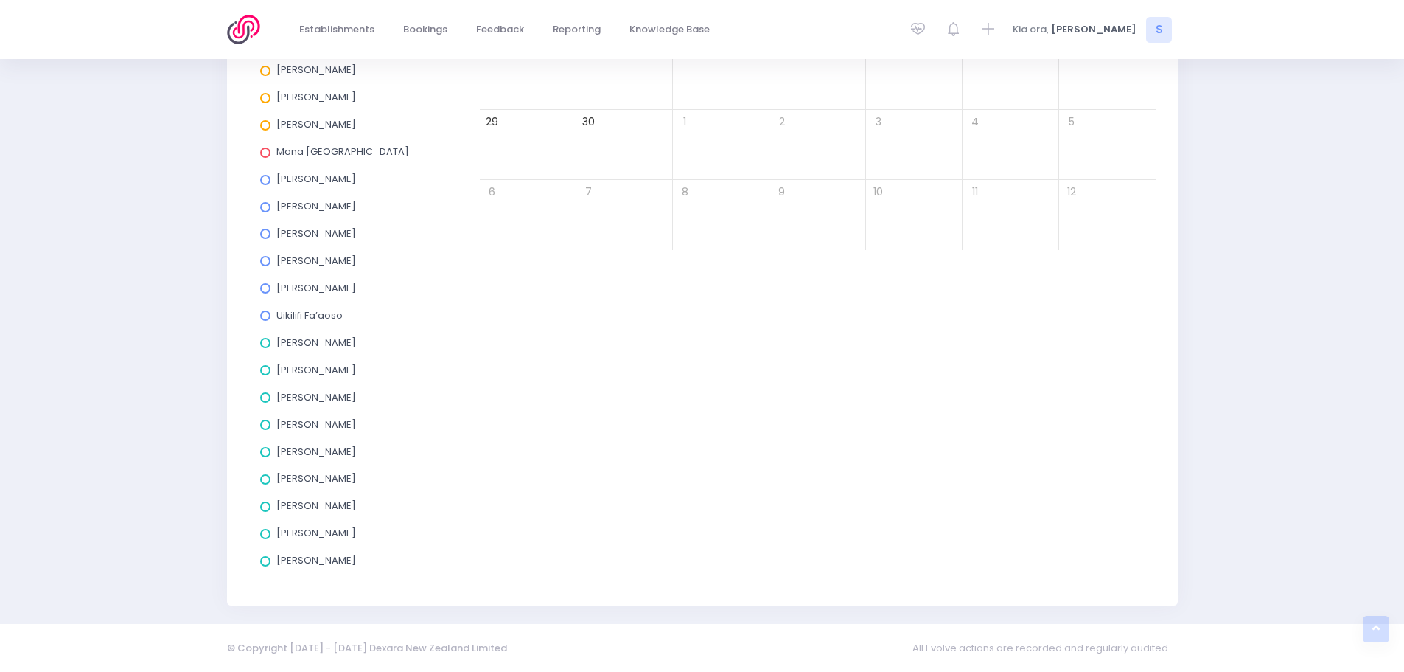
click at [264, 479] on span at bounding box center [265, 479] width 10 height 10
click at [0, 0] on input "[PERSON_NAME]" at bounding box center [0, 0] width 0 height 0
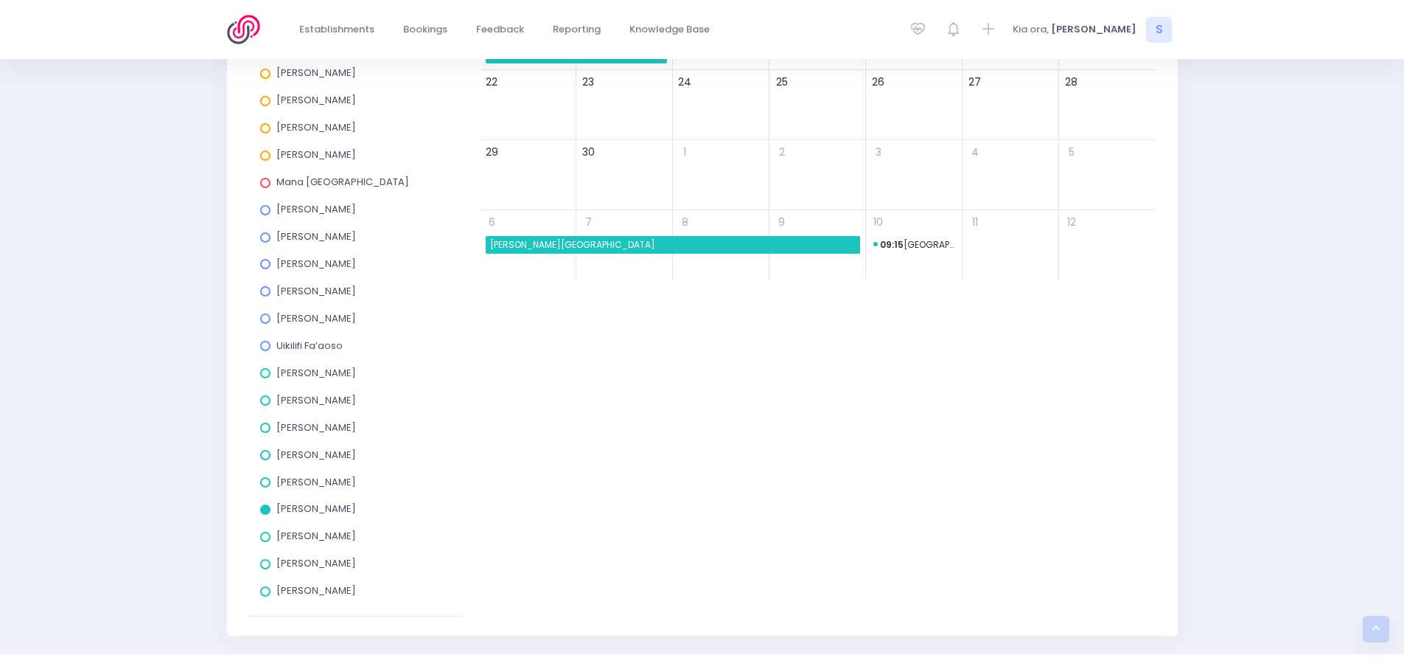
scroll to position [411, 0]
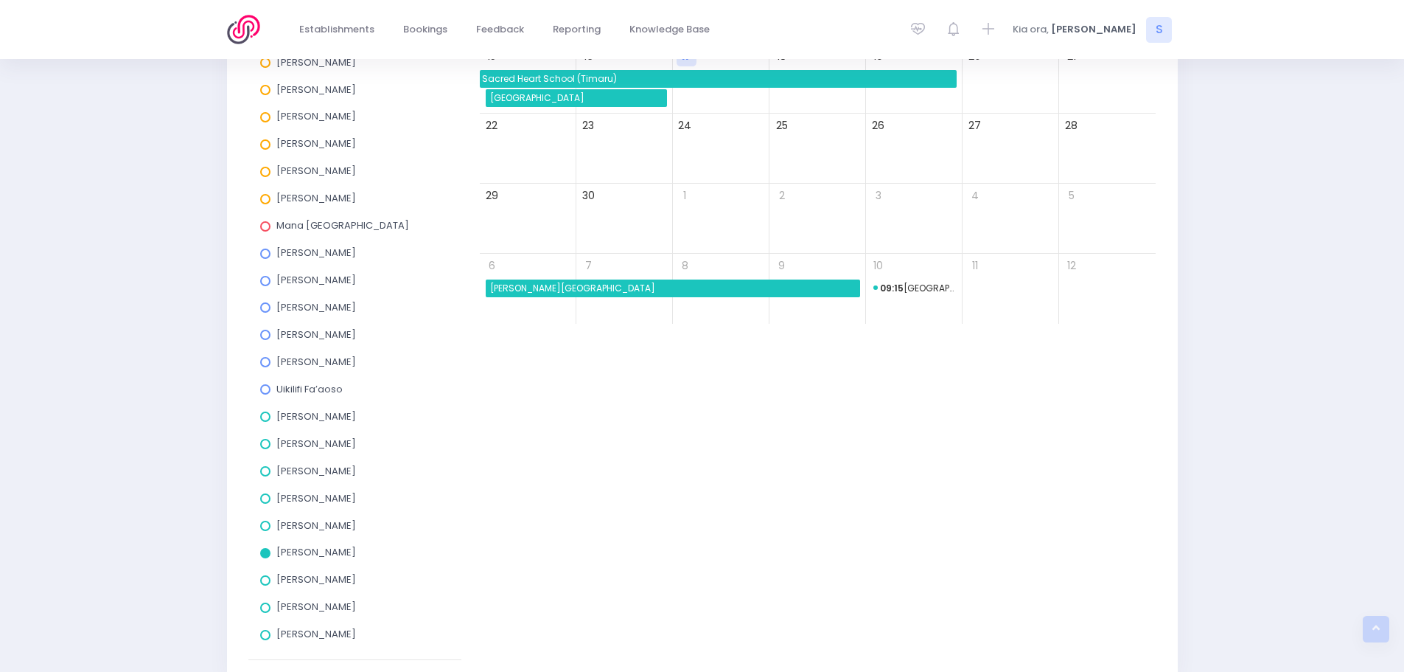
click at [267, 418] on span at bounding box center [265, 416] width 10 height 10
click at [0, 0] on input "[PERSON_NAME]" at bounding box center [0, 0] width 0 height 0
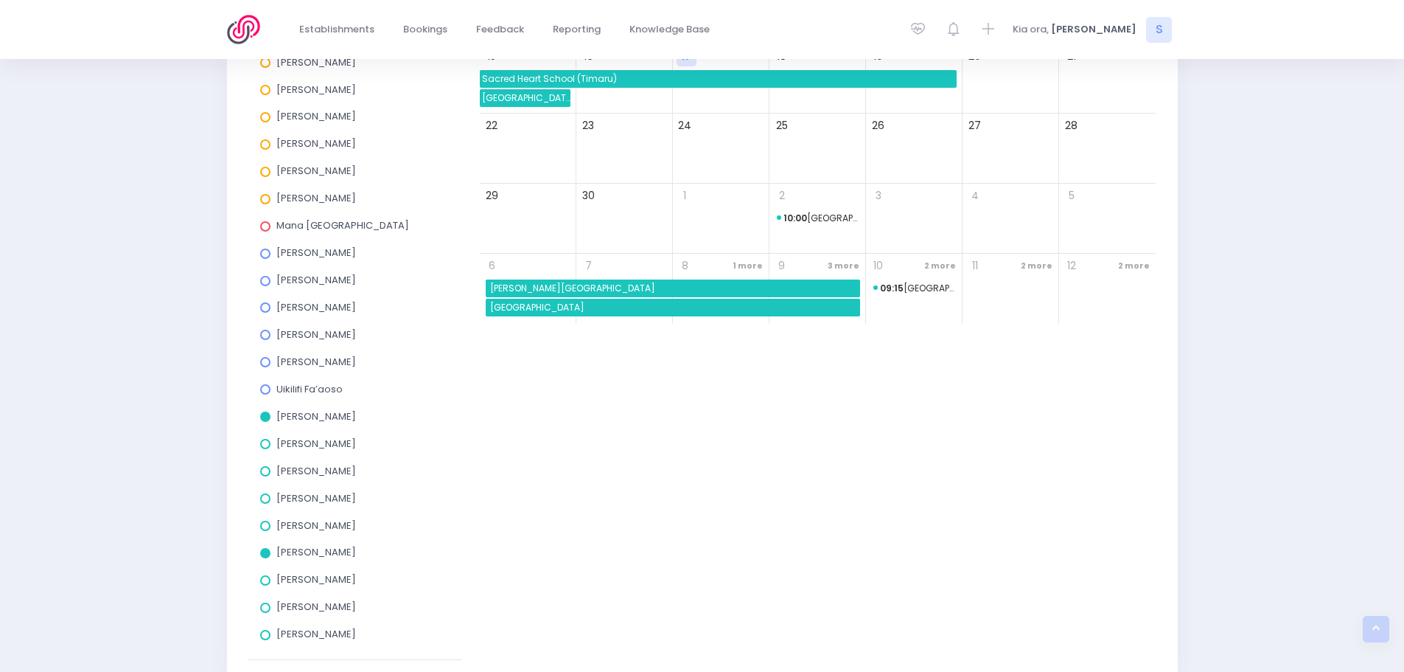
click at [265, 554] on span at bounding box center [265, 553] width 10 height 10
click at [0, 0] on input "[PERSON_NAME]" at bounding box center [0, 0] width 0 height 0
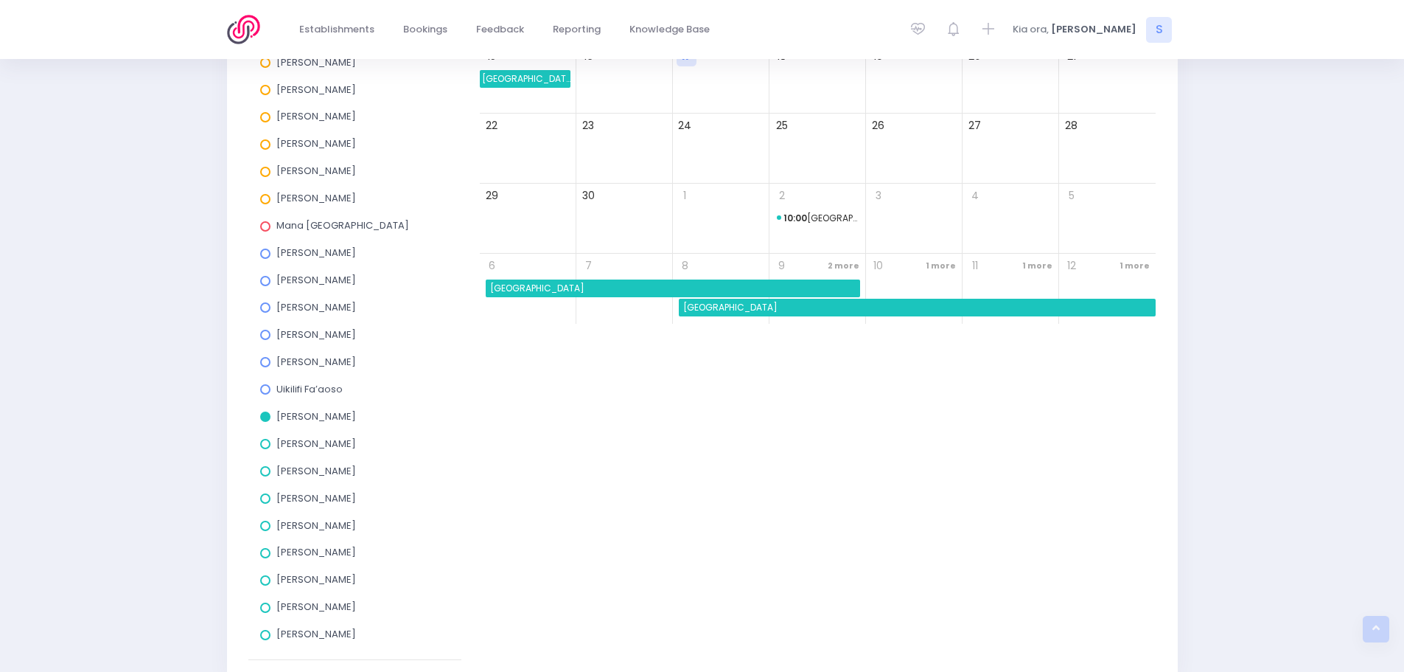
drag, startPoint x: 262, startPoint y: 418, endPoint x: 262, endPoint y: 439, distance: 21.4
click at [262, 418] on span at bounding box center [265, 416] width 10 height 10
click at [0, 0] on input "[PERSON_NAME]" at bounding box center [0, 0] width 0 height 0
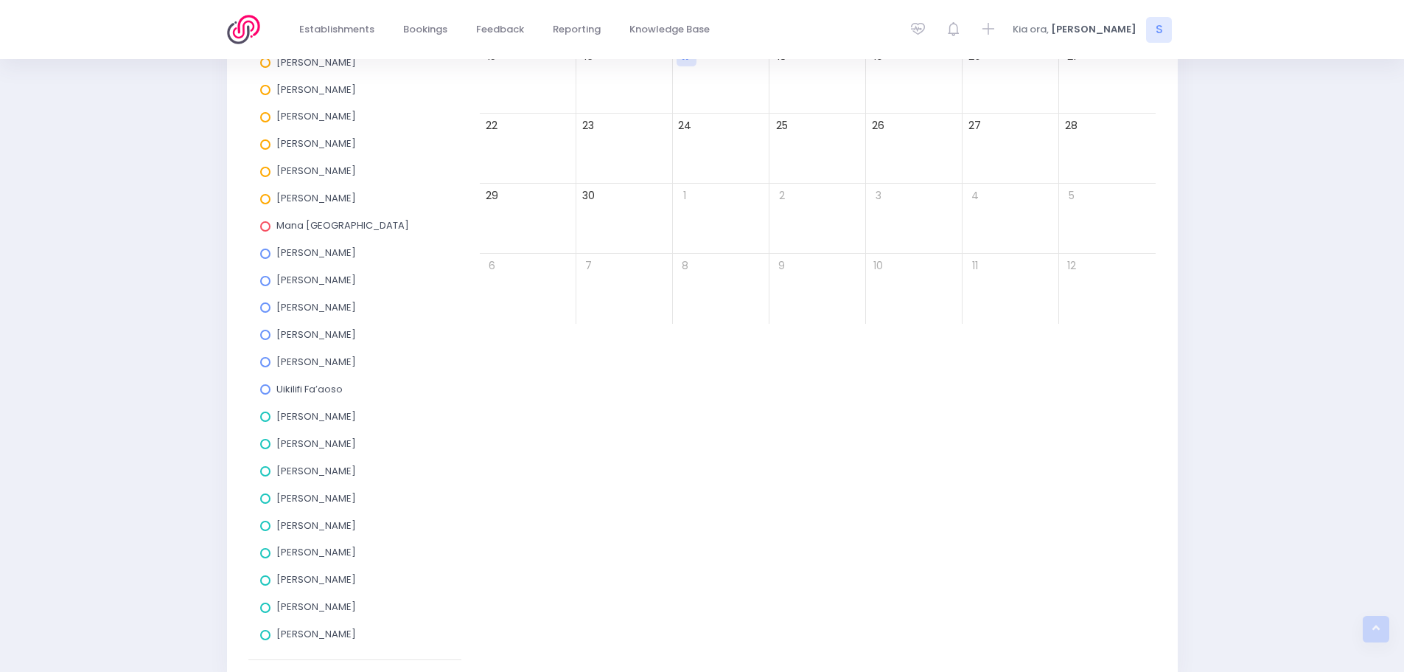
click at [262, 445] on span at bounding box center [265, 444] width 10 height 10
click at [0, 0] on input "[PERSON_NAME]" at bounding box center [0, 0] width 0 height 0
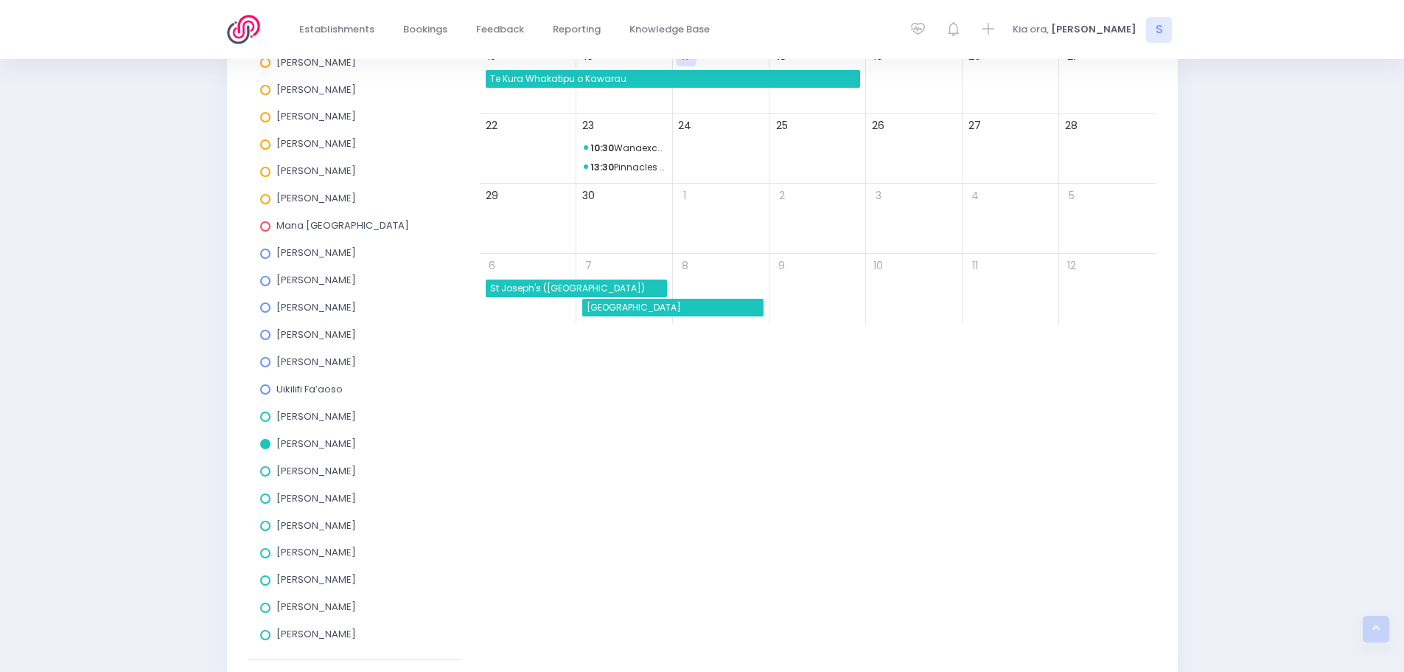
click at [262, 445] on span at bounding box center [265, 444] width 10 height 10
click at [0, 0] on input "[PERSON_NAME]" at bounding box center [0, 0] width 0 height 0
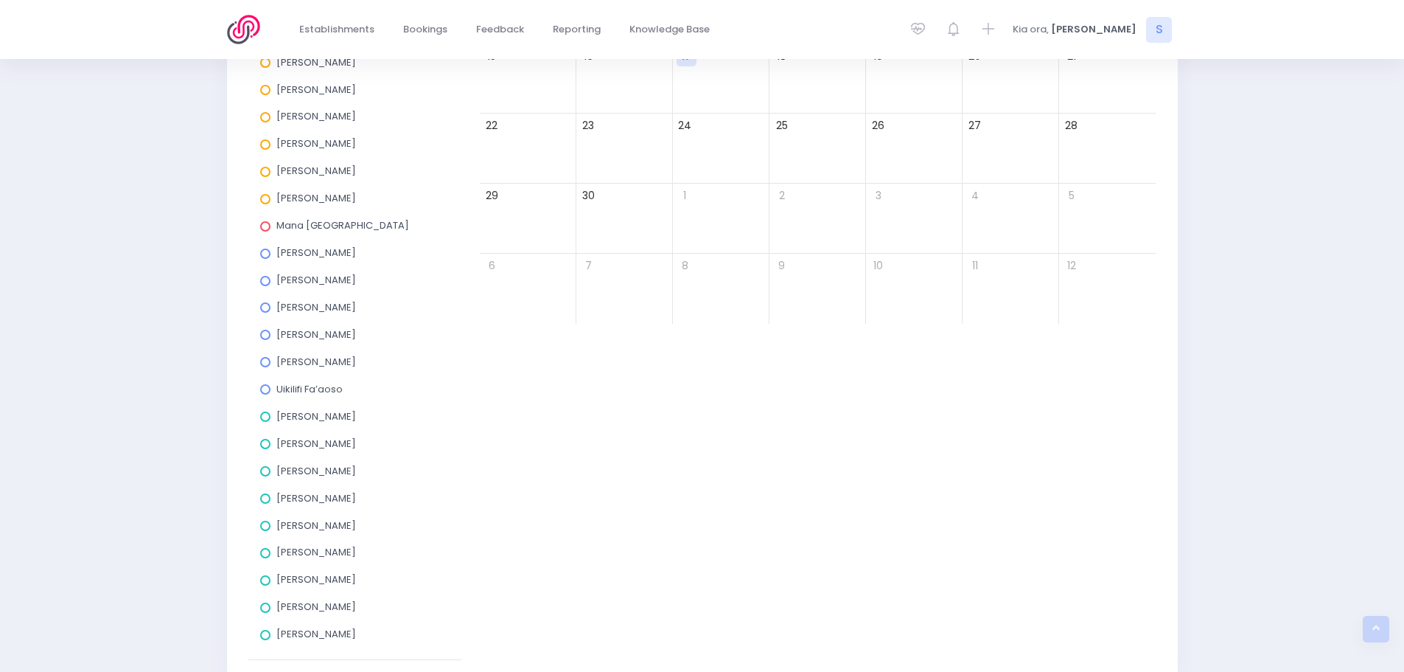
click at [265, 471] on span at bounding box center [265, 471] width 10 height 10
click at [0, 0] on input "[PERSON_NAME]" at bounding box center [0, 0] width 0 height 0
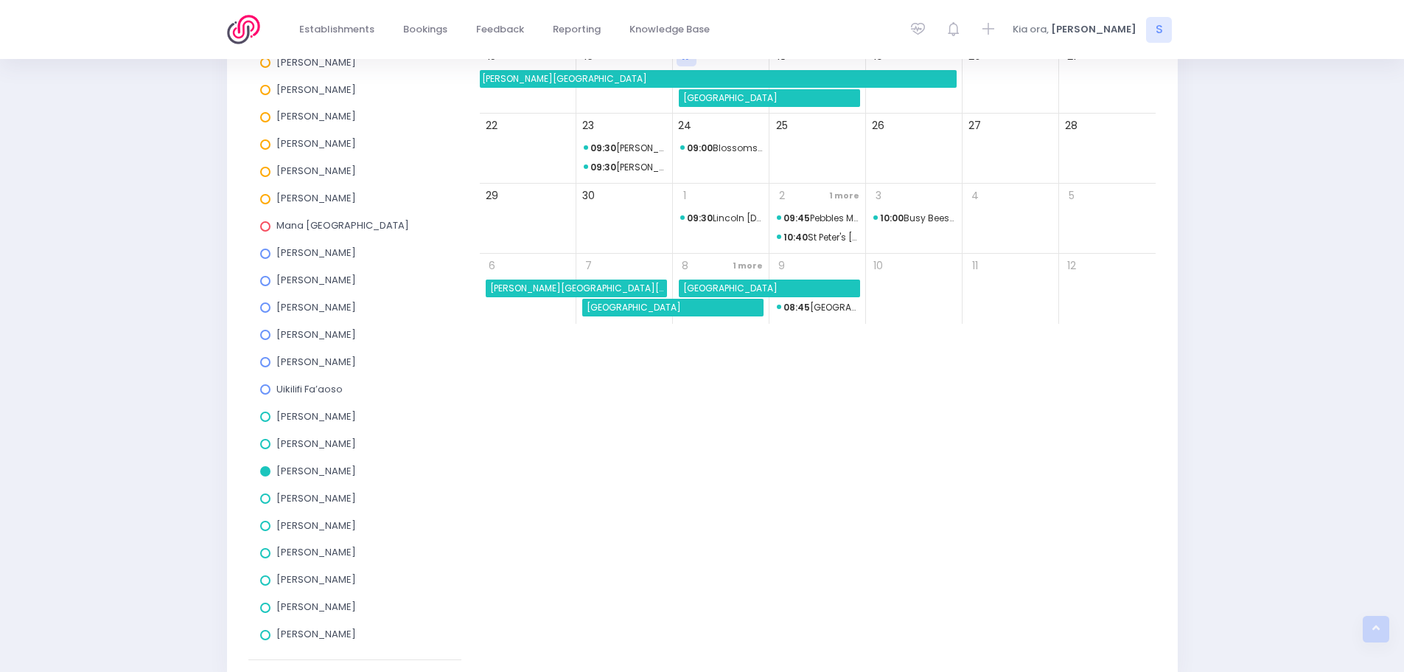
click at [265, 471] on span at bounding box center [265, 471] width 10 height 10
click at [0, 0] on input "[PERSON_NAME]" at bounding box center [0, 0] width 0 height 0
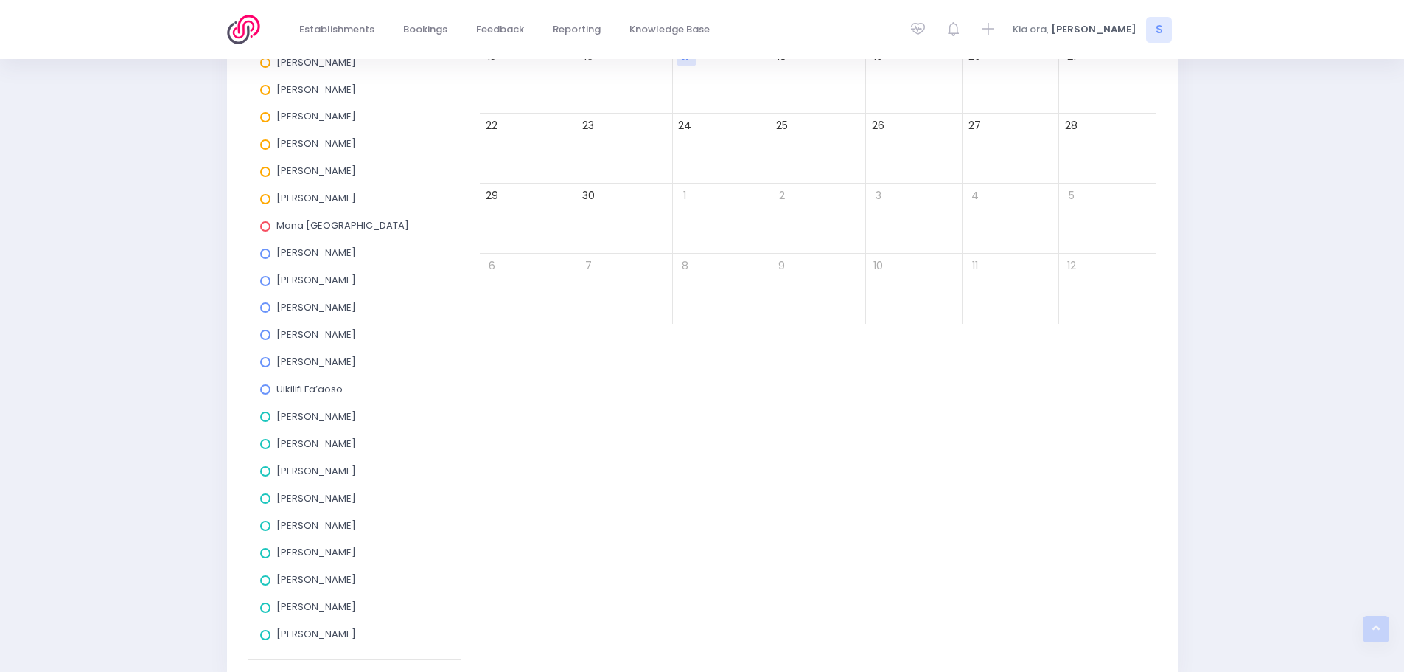
click at [263, 610] on span at bounding box center [265, 607] width 10 height 10
click at [0, 0] on input "[PERSON_NAME]" at bounding box center [0, 0] width 0 height 0
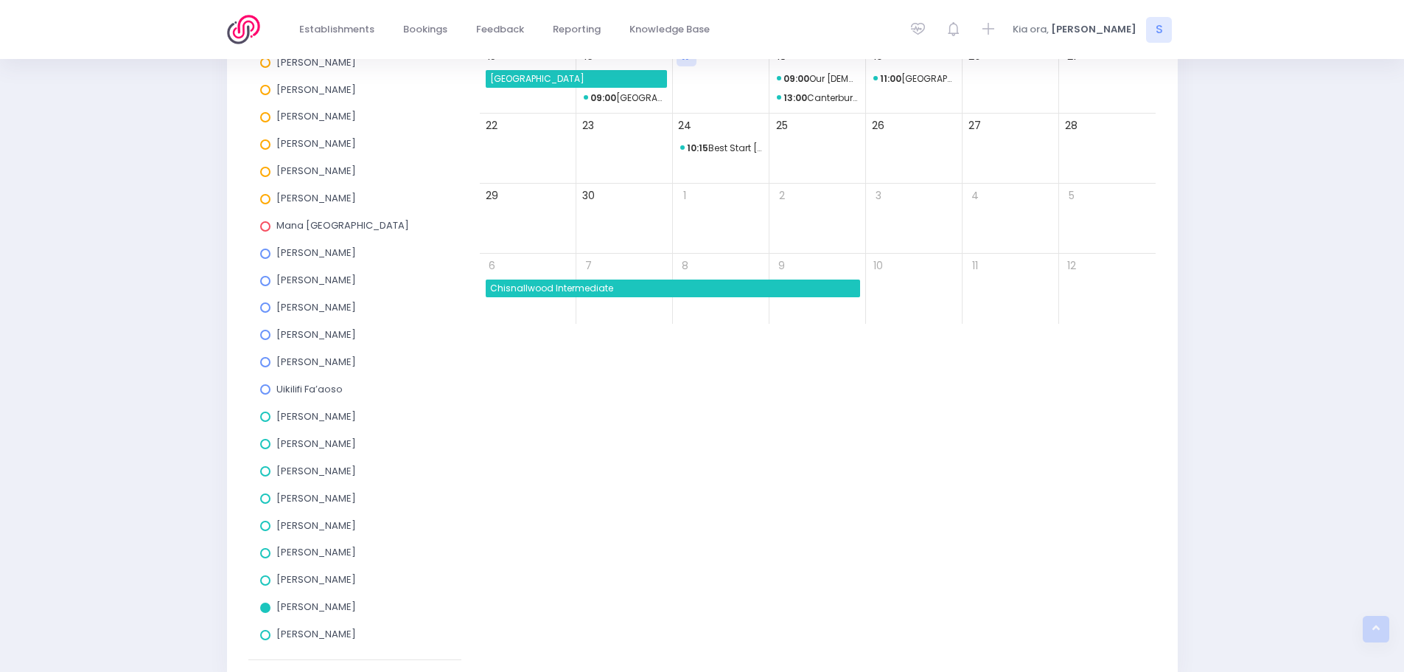
click at [263, 610] on span at bounding box center [265, 607] width 10 height 10
click at [0, 0] on input "[PERSON_NAME]" at bounding box center [0, 0] width 0 height 0
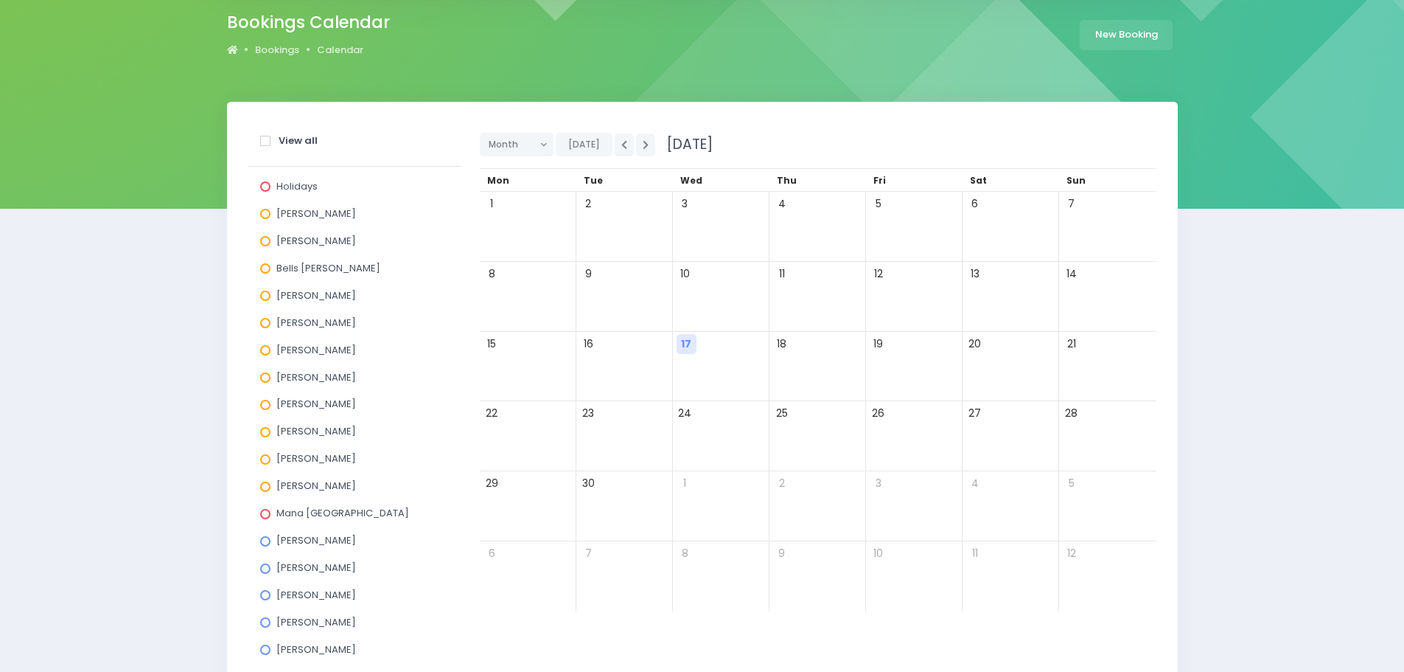
scroll to position [116, 0]
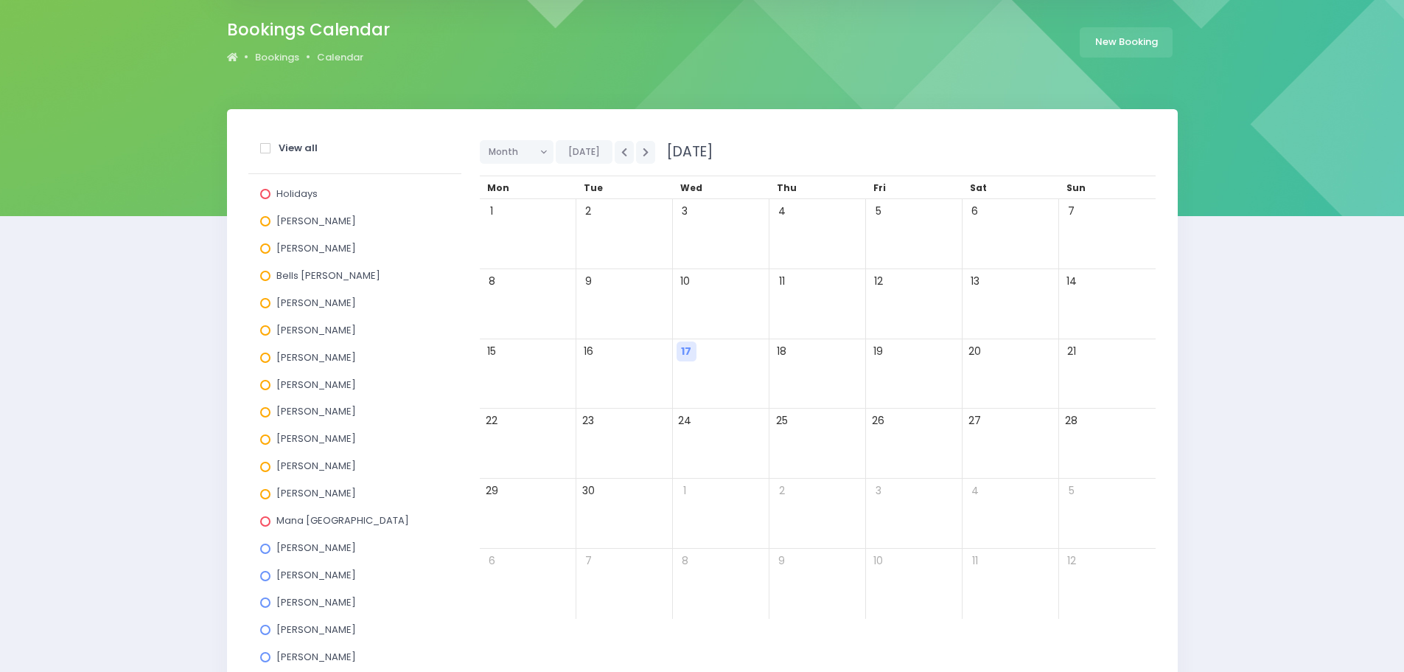
click at [263, 302] on span at bounding box center [265, 303] width 10 height 10
click at [0, 0] on input "[PERSON_NAME]" at bounding box center [0, 0] width 0 height 0
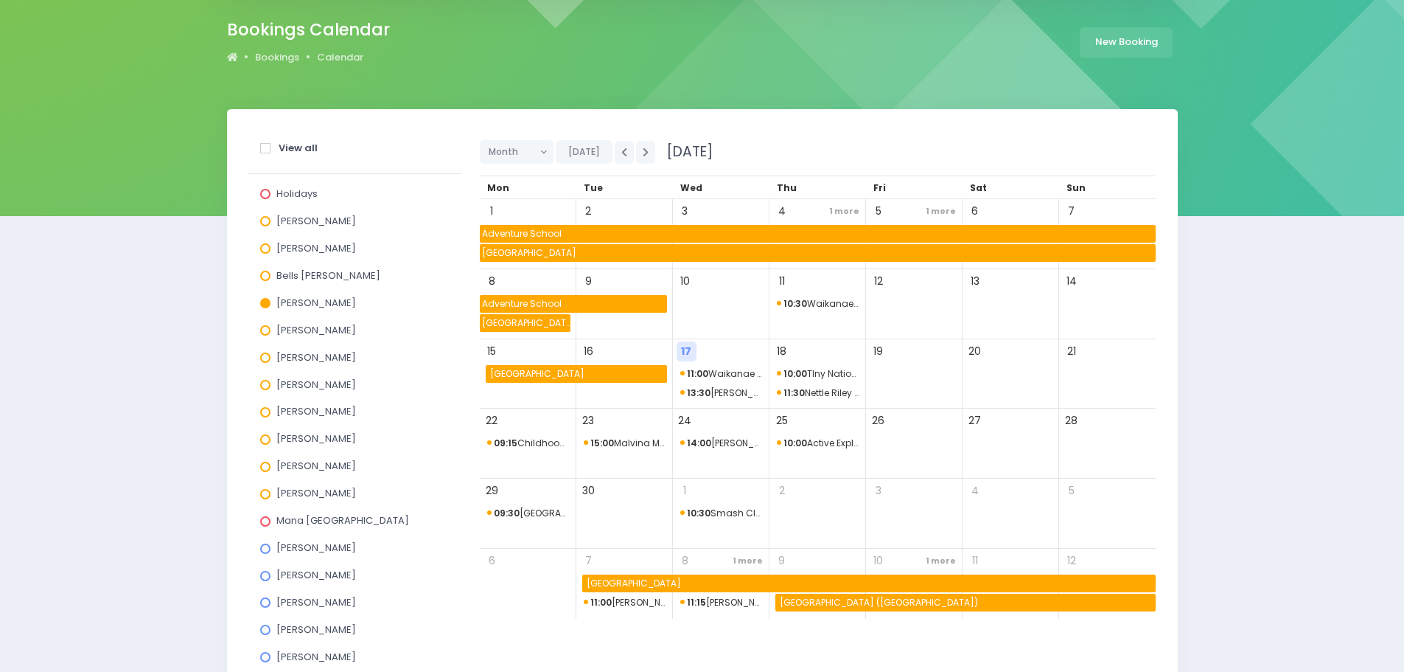
click at [263, 302] on span at bounding box center [265, 303] width 10 height 10
click at [0, 0] on input "[PERSON_NAME]" at bounding box center [0, 0] width 0 height 0
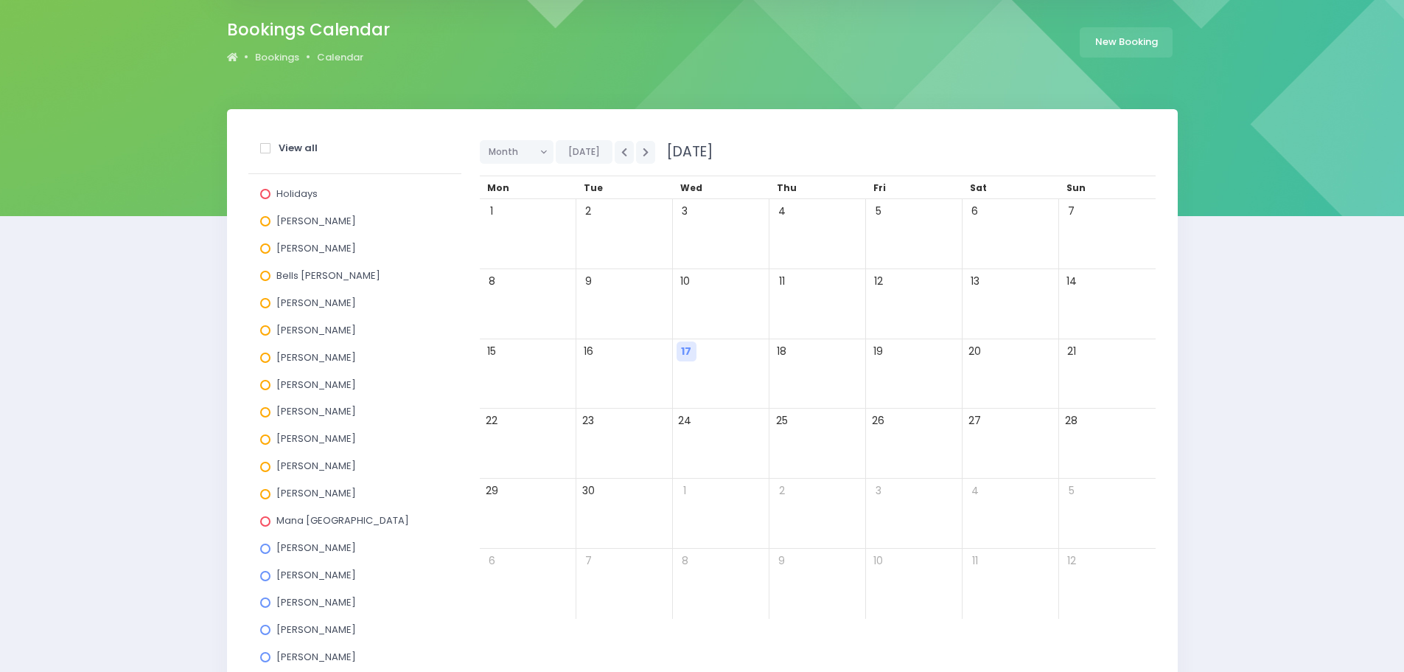
click at [265, 358] on span at bounding box center [265, 357] width 10 height 10
click at [0, 0] on input "[PERSON_NAME]" at bounding box center [0, 0] width 0 height 0
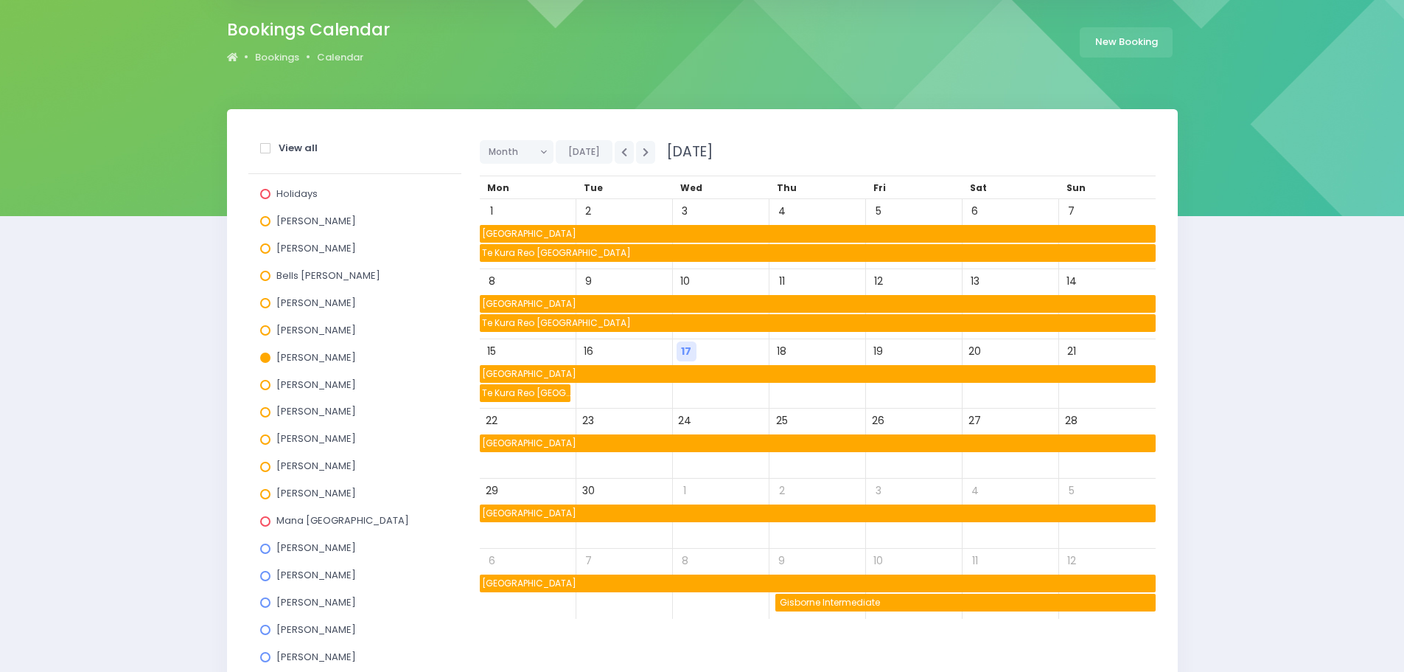
click at [265, 358] on span at bounding box center [265, 357] width 10 height 10
click at [0, 0] on input "[PERSON_NAME]" at bounding box center [0, 0] width 0 height 0
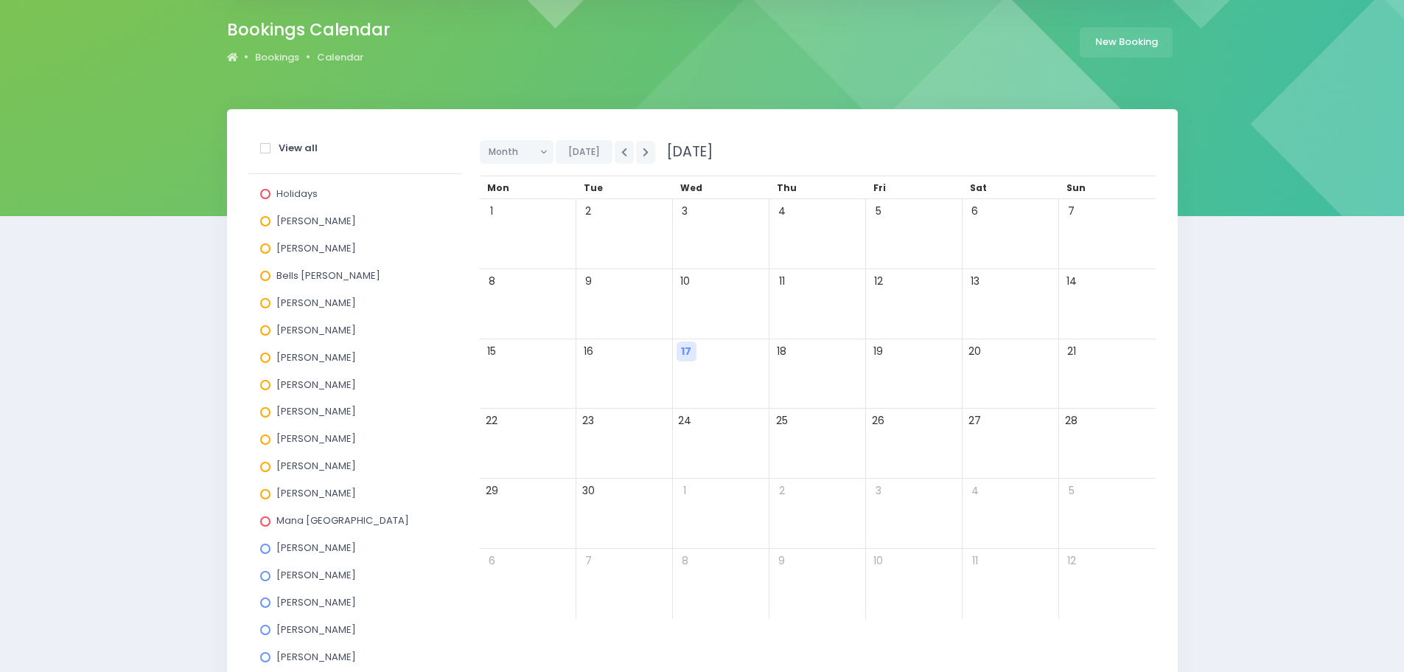
click at [265, 411] on span at bounding box center [265, 412] width 10 height 10
click at [0, 0] on input "[PERSON_NAME]" at bounding box center [0, 0] width 0 height 0
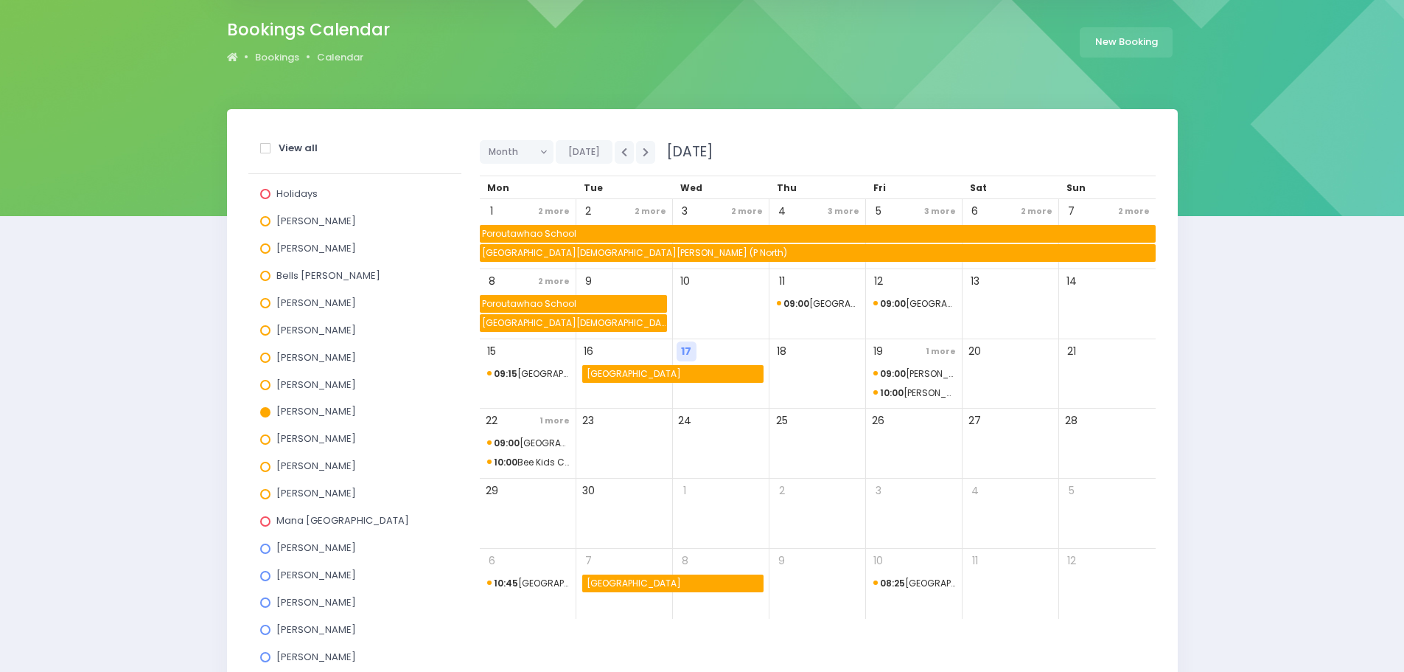
click at [265, 411] on span at bounding box center [265, 412] width 10 height 10
click at [0, 0] on input "[PERSON_NAME]" at bounding box center [0, 0] width 0 height 0
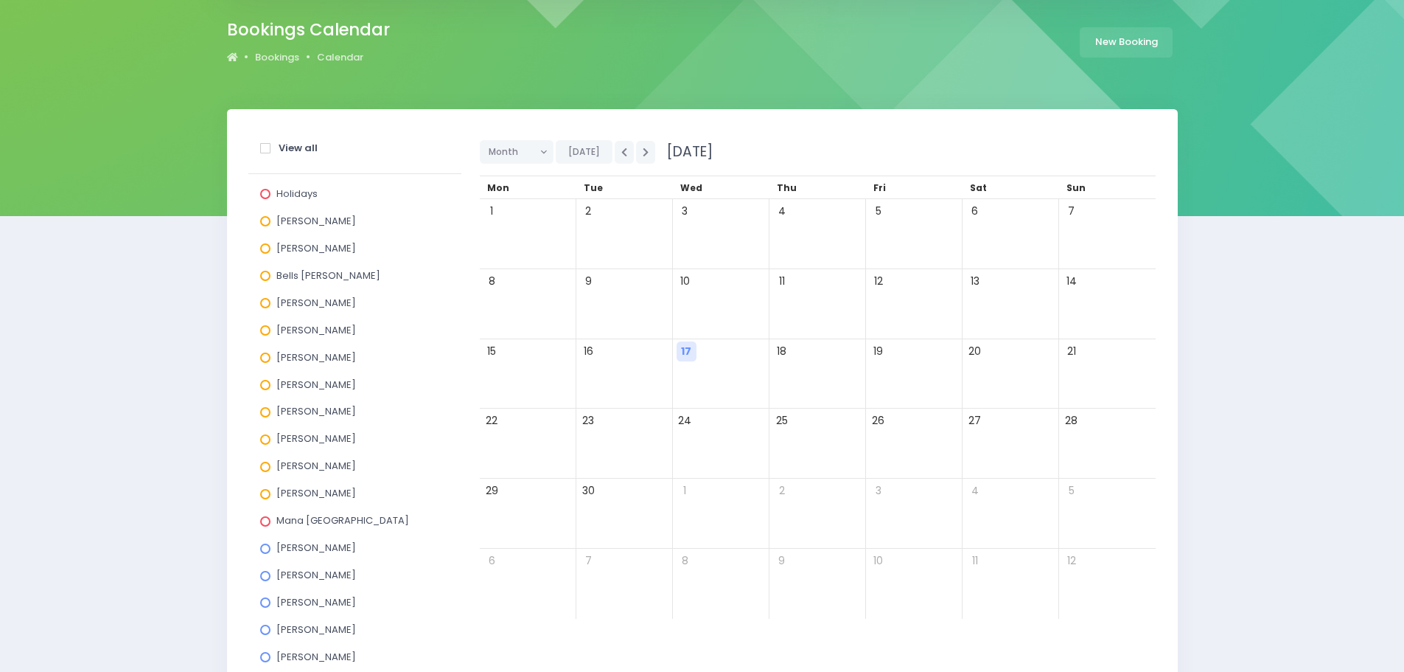
click at [264, 464] on span at bounding box center [265, 466] width 10 height 10
click at [0, 0] on input "[PERSON_NAME]" at bounding box center [0, 0] width 0 height 0
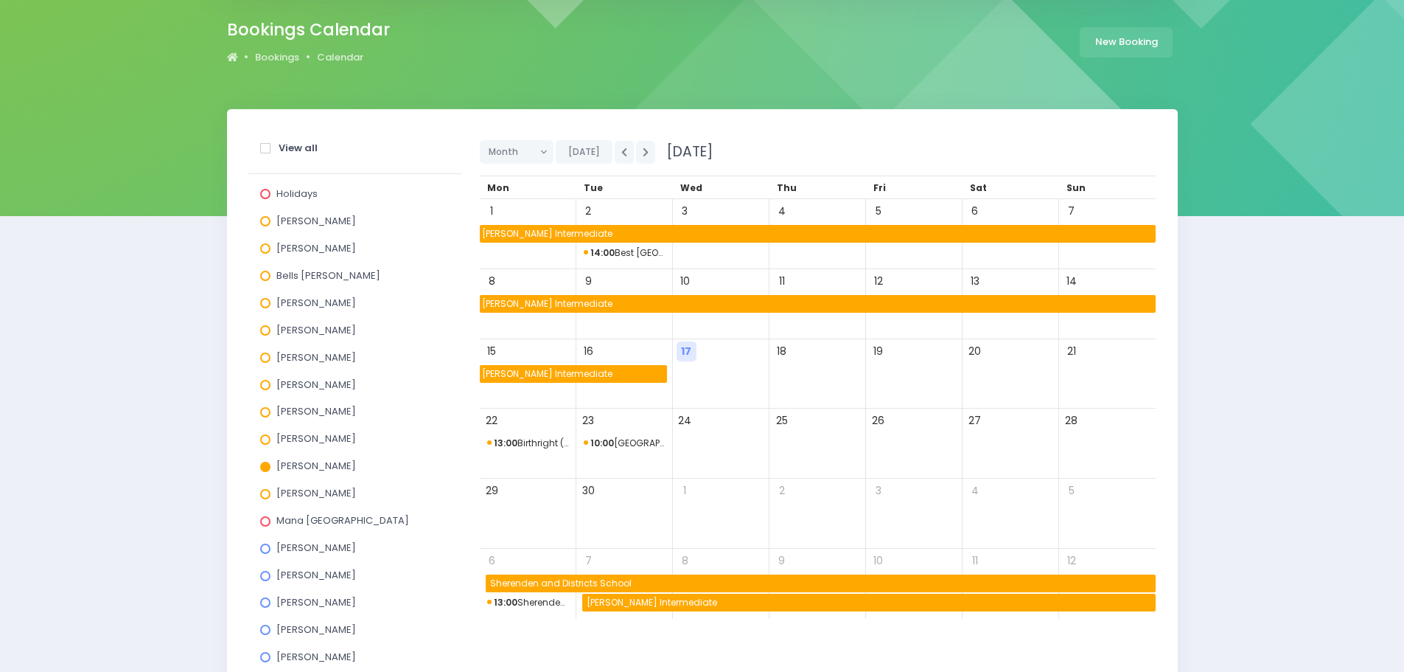
click at [266, 468] on span at bounding box center [265, 466] width 10 height 10
click at [0, 0] on input "[PERSON_NAME]" at bounding box center [0, 0] width 0 height 0
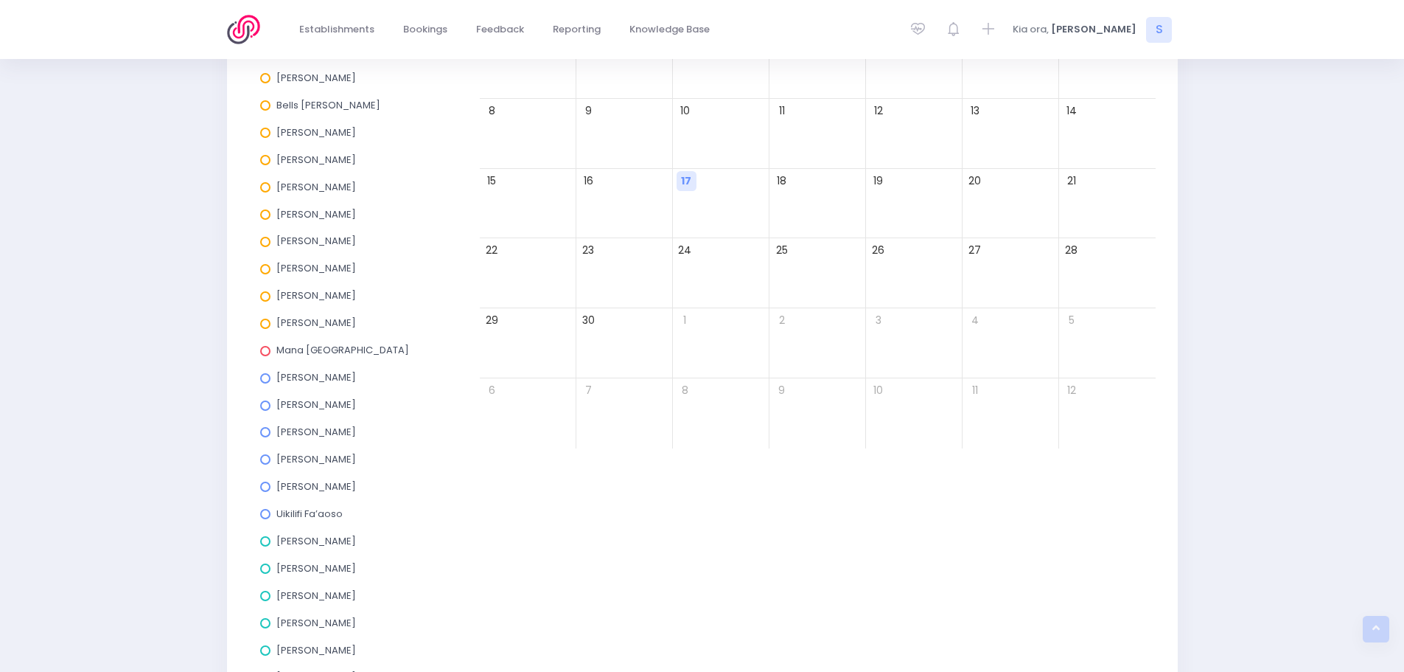
scroll to position [484, 0]
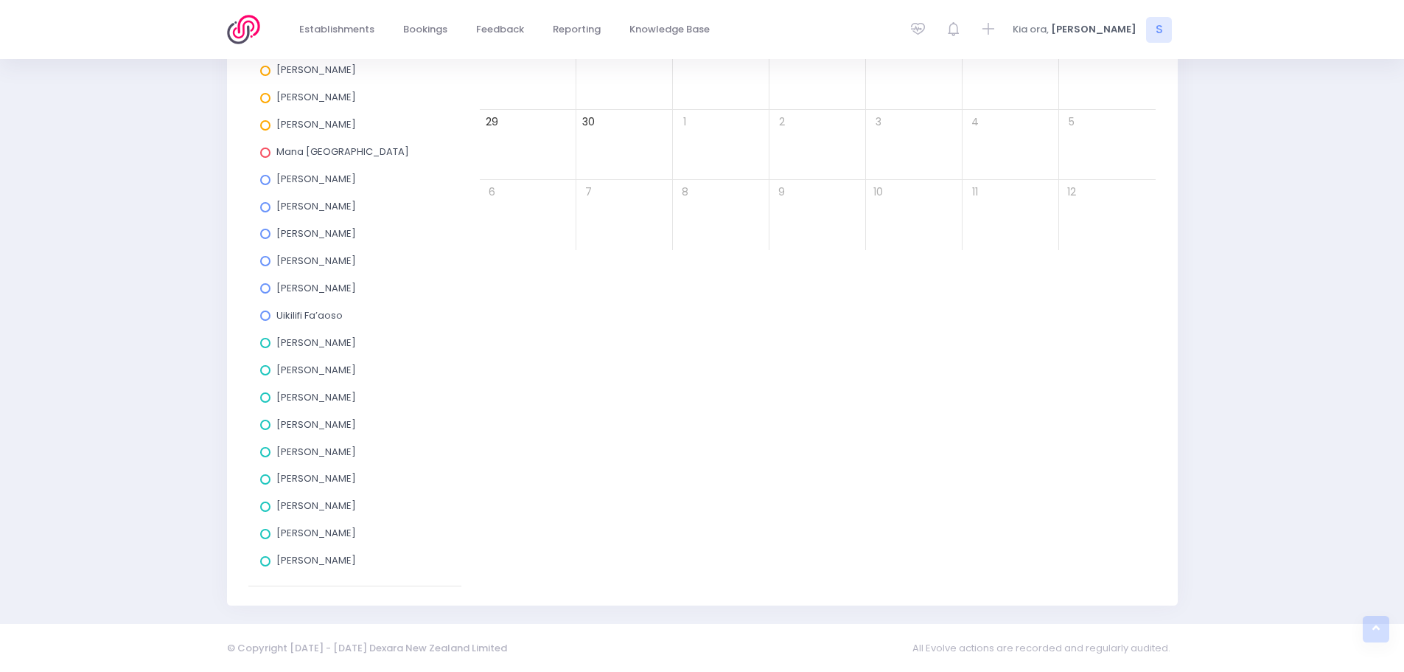
click at [264, 346] on span at bounding box center [265, 343] width 10 height 10
click at [0, 0] on input "[PERSON_NAME]" at bounding box center [0, 0] width 0 height 0
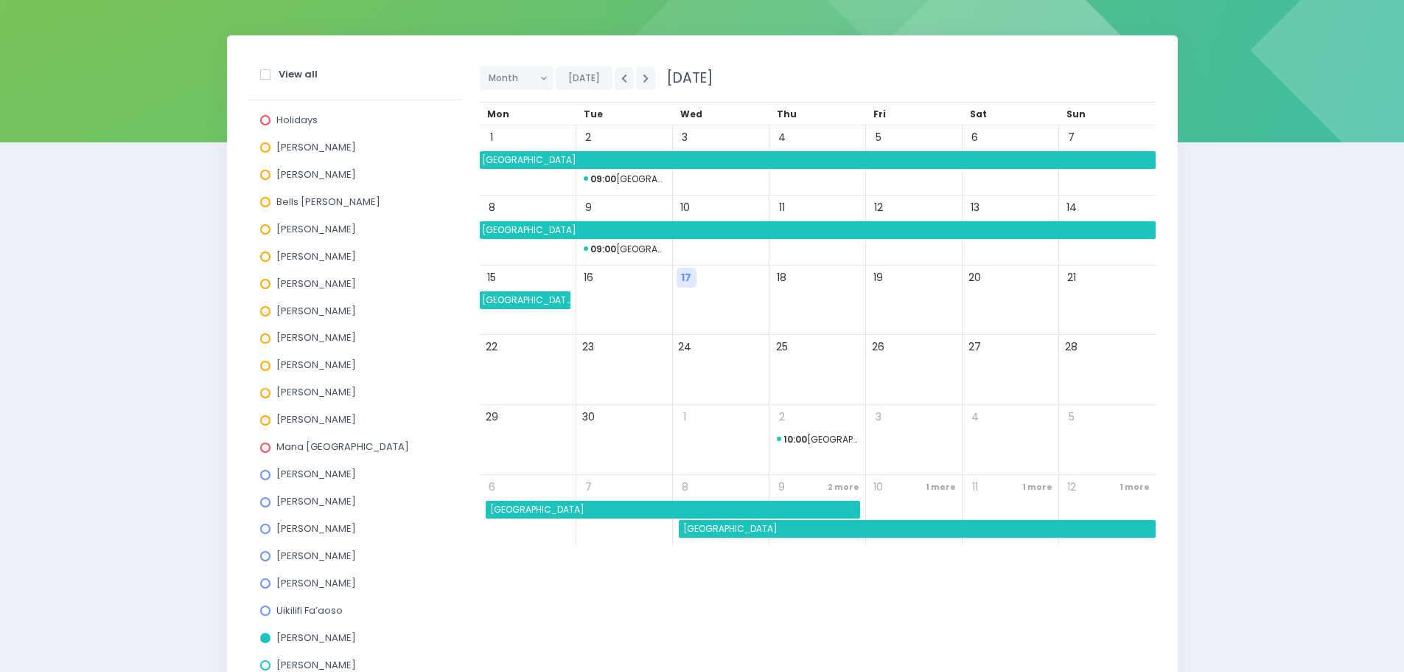
scroll to position [263, 0]
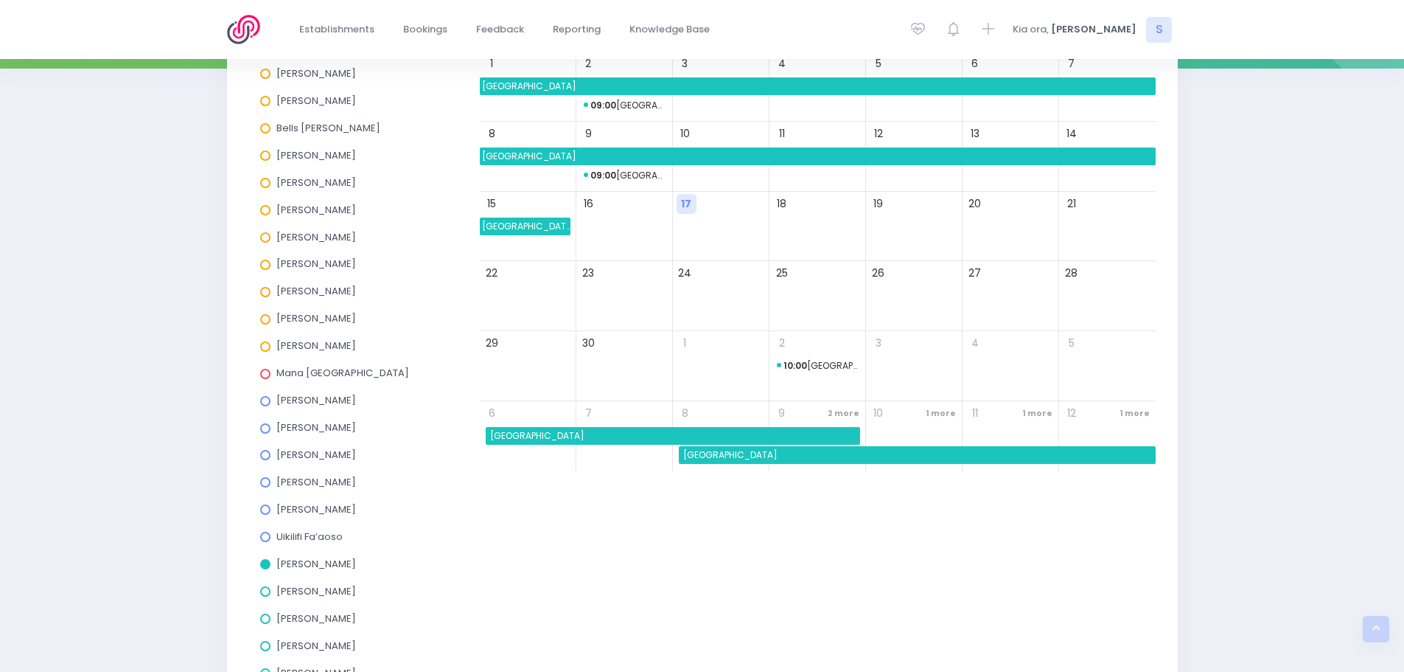
drag, startPoint x: 262, startPoint y: 562, endPoint x: 293, endPoint y: 501, distance: 67.9
click at [262, 562] on span at bounding box center [265, 564] width 10 height 10
click at [0, 0] on input "[PERSON_NAME]" at bounding box center [0, 0] width 0 height 0
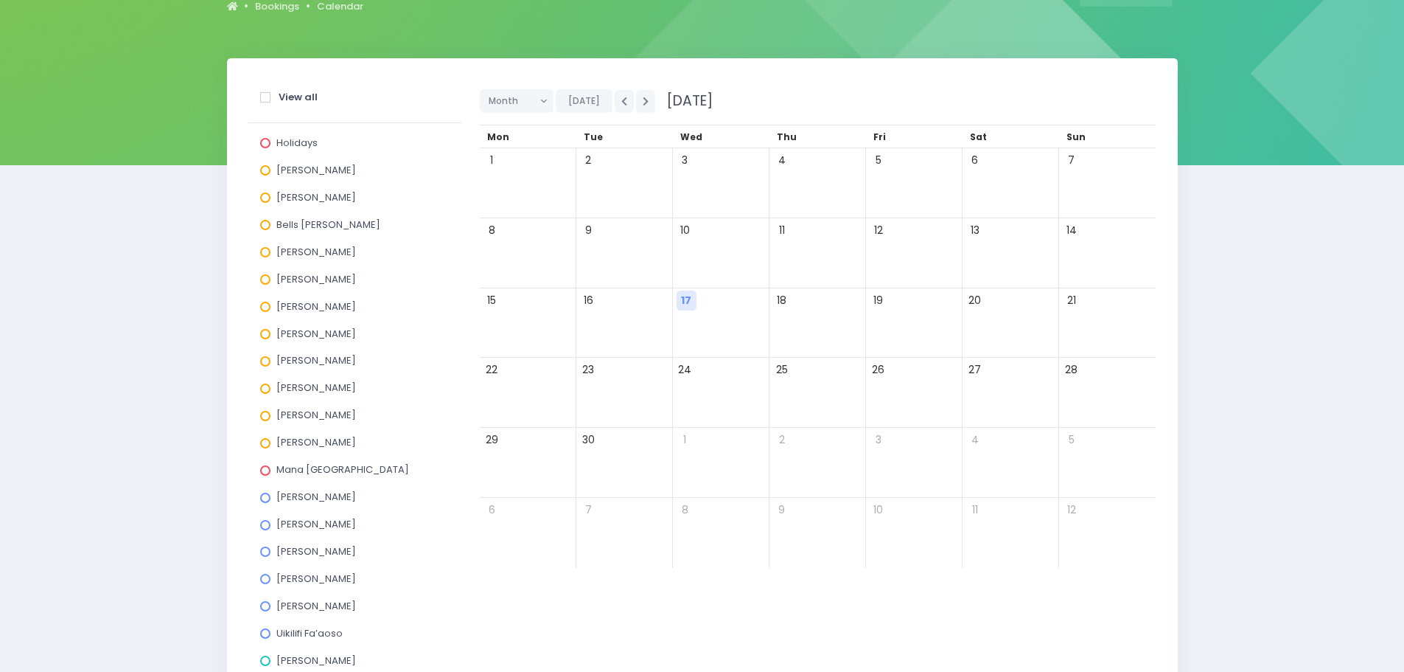
scroll to position [189, 0]
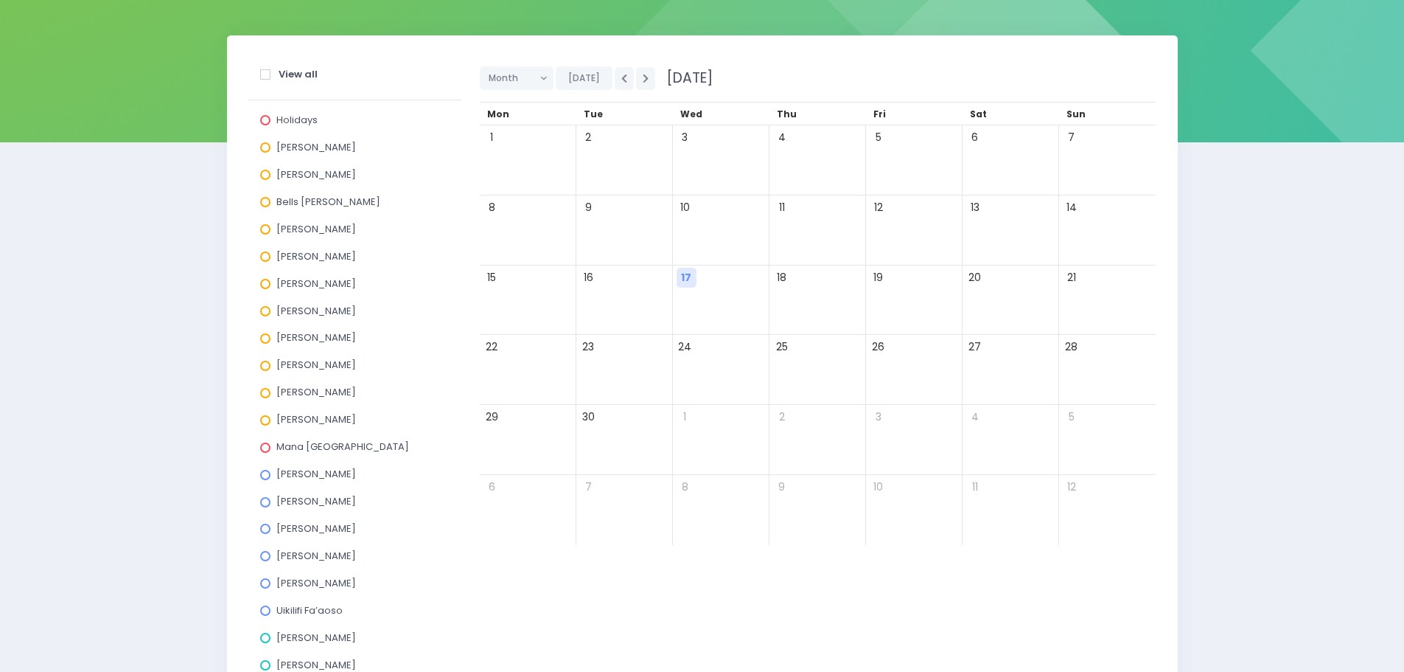
click at [266, 343] on span at bounding box center [265, 338] width 10 height 10
click at [0, 0] on input "[PERSON_NAME]" at bounding box center [0, 0] width 0 height 0
